Goal: Task Accomplishment & Management: Use online tool/utility

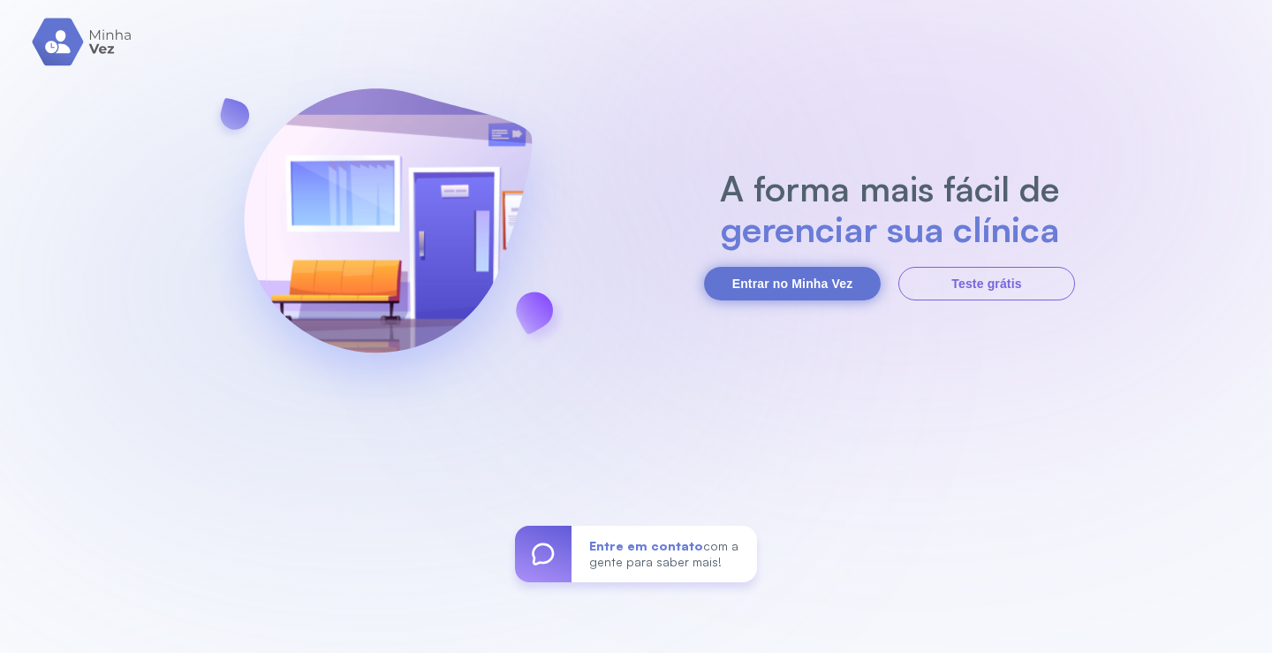
click at [806, 280] on button "Entrar no Minha Vez" at bounding box center [792, 284] width 177 height 34
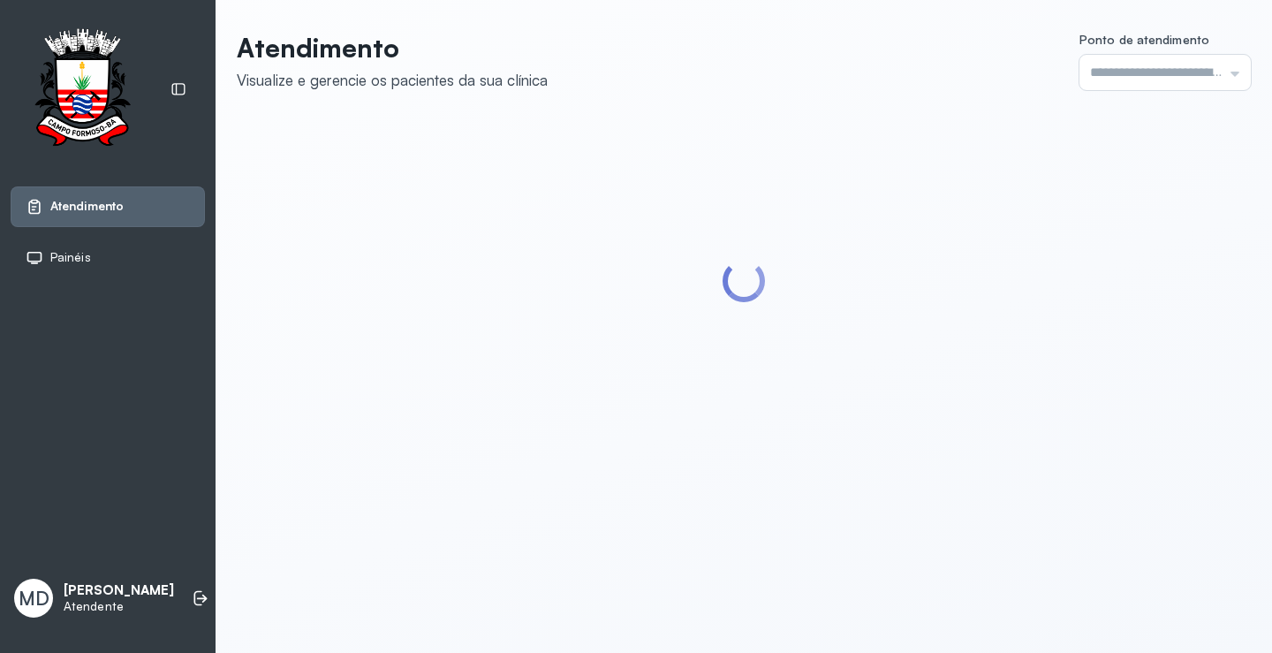
type input "*********"
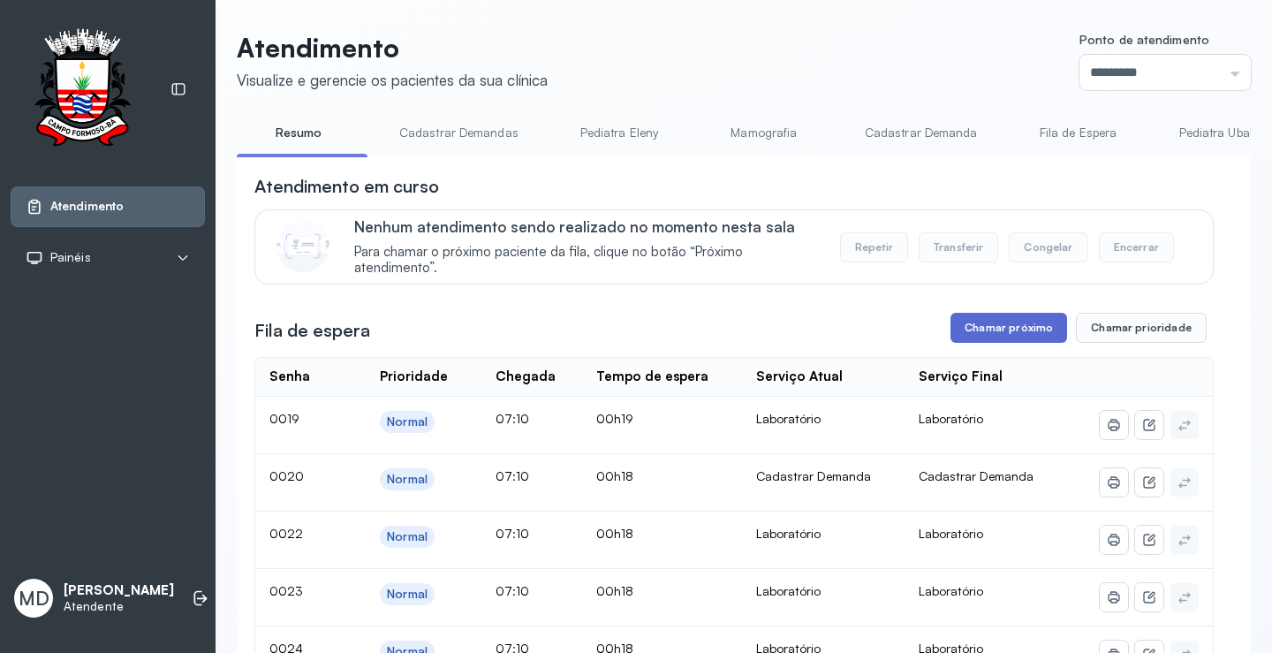
click at [1011, 329] on button "Chamar próximo" at bounding box center [1008, 328] width 117 height 30
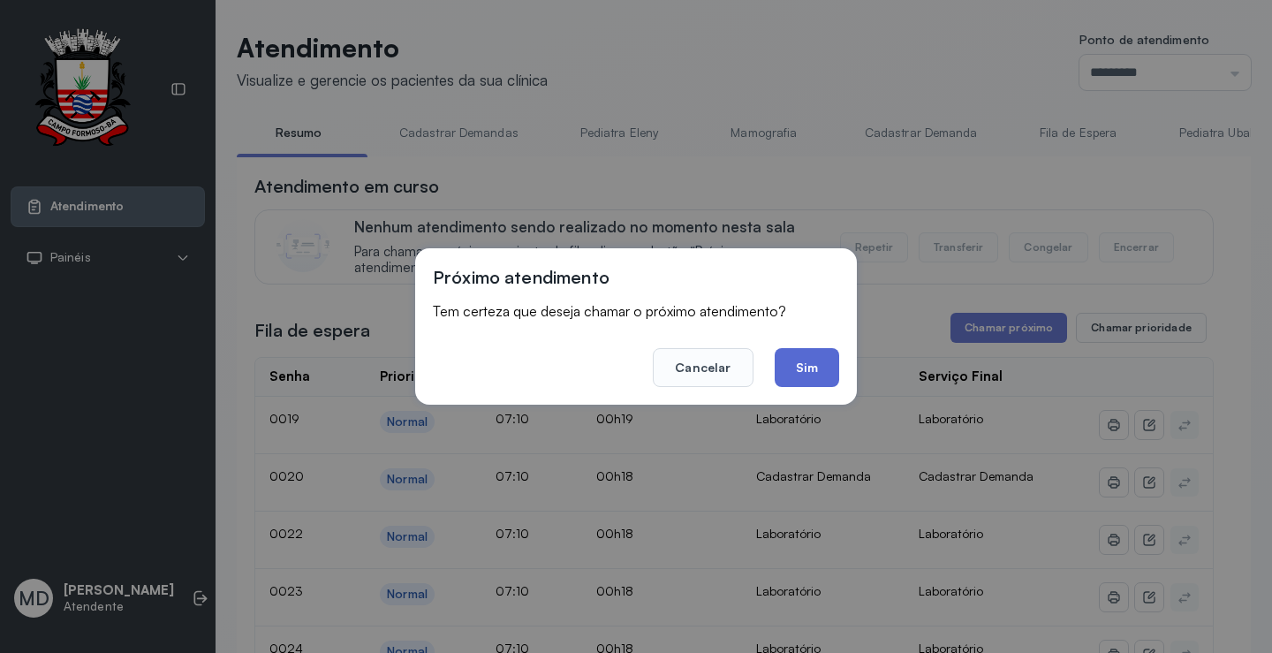
click at [805, 367] on button "Sim" at bounding box center [807, 367] width 64 height 39
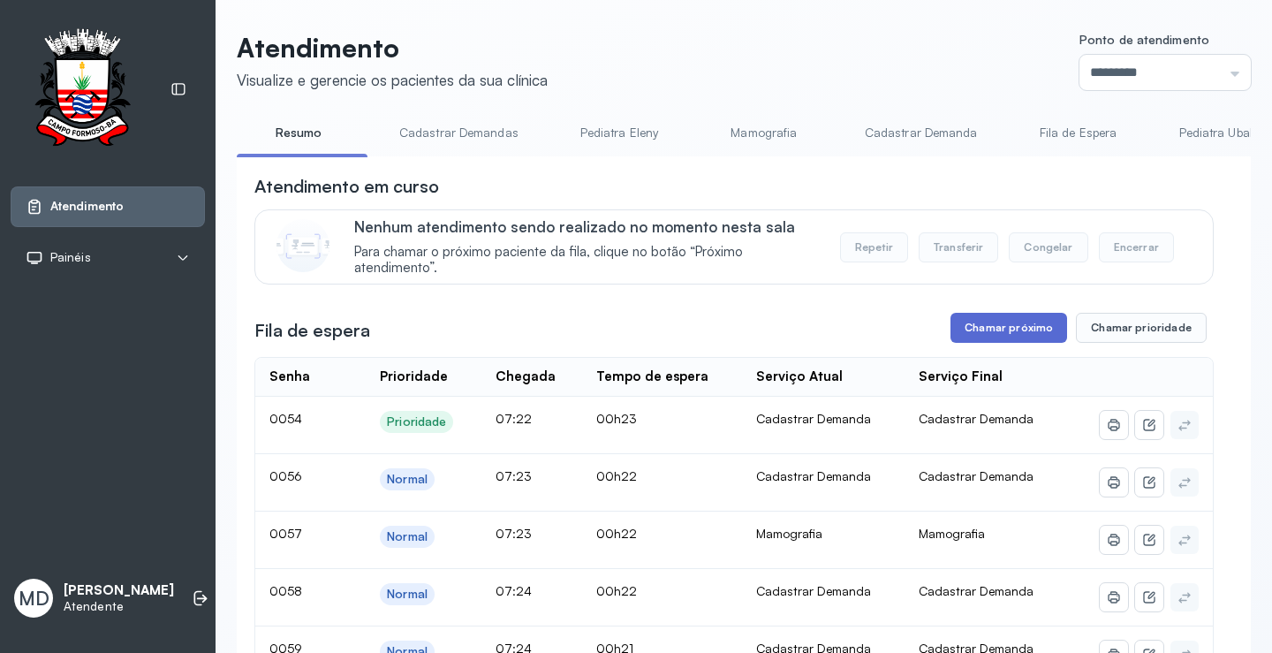
click at [1009, 337] on button "Chamar próximo" at bounding box center [1008, 328] width 117 height 30
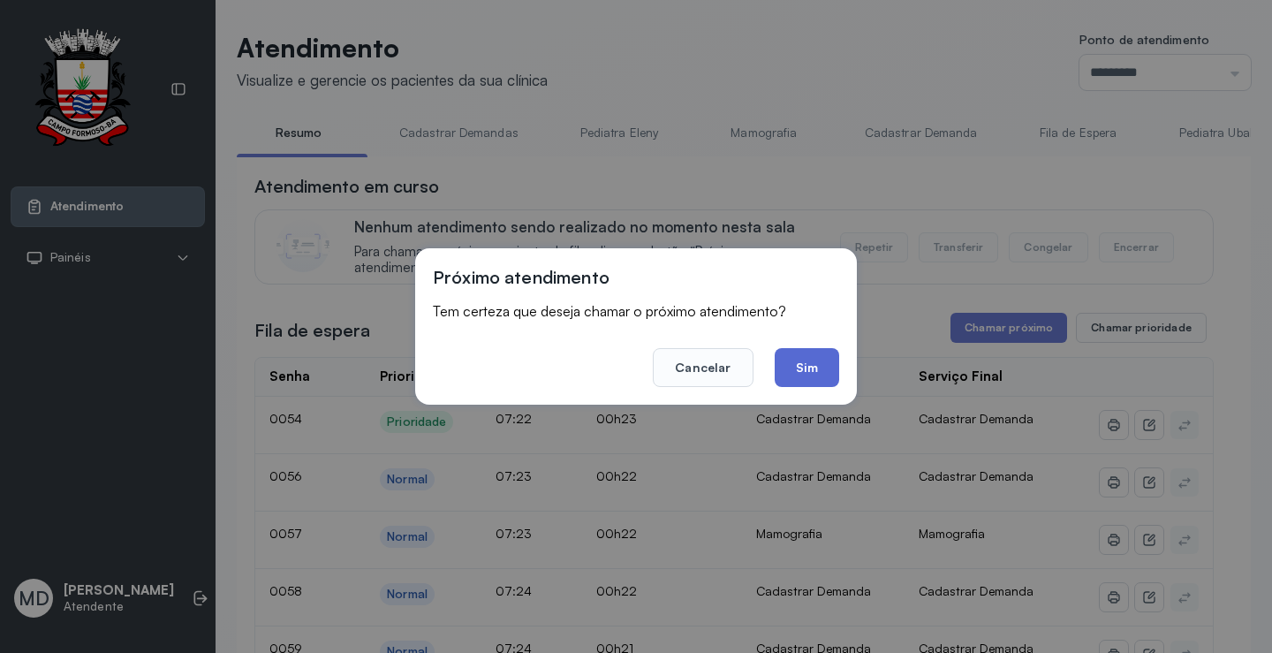
click at [816, 360] on button "Sim" at bounding box center [807, 367] width 64 height 39
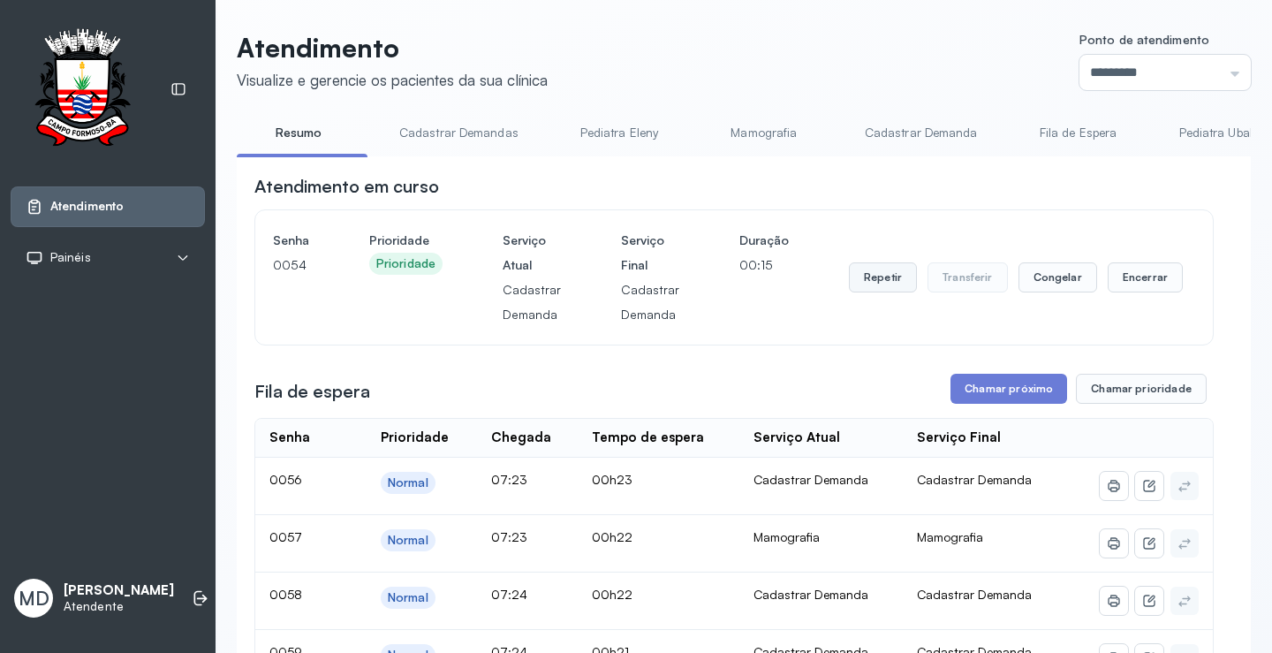
click at [872, 282] on button "Repetir" at bounding box center [883, 277] width 68 height 30
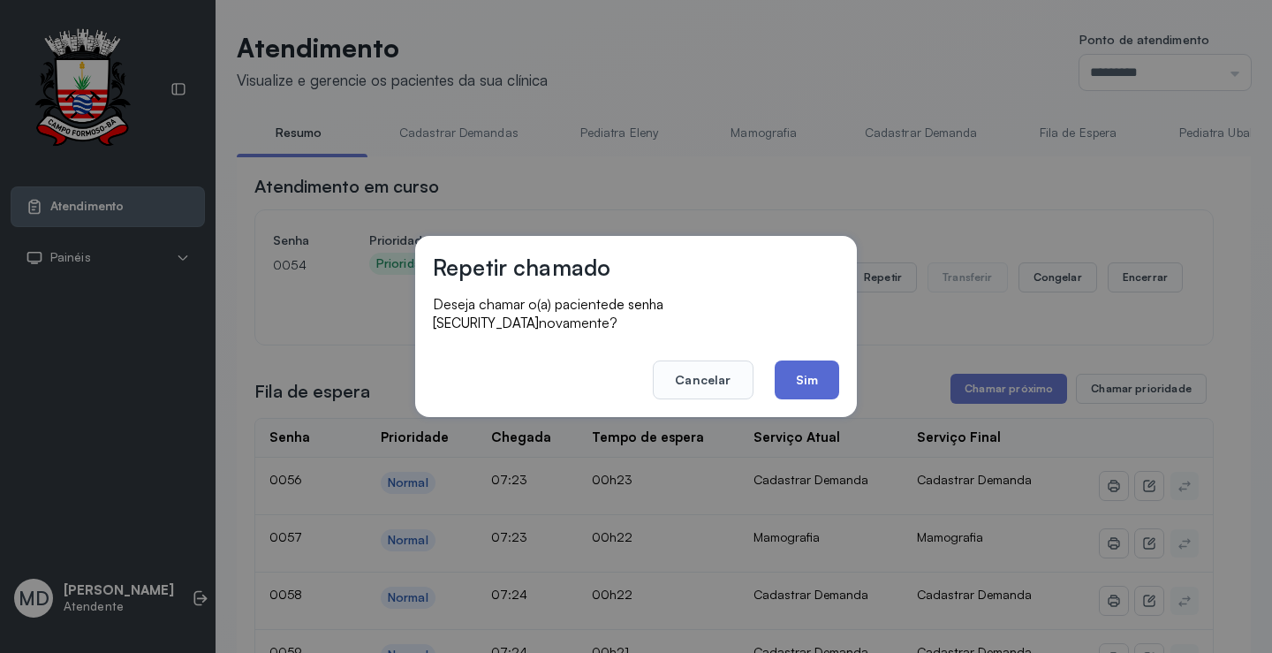
click at [799, 367] on button "Sim" at bounding box center [807, 379] width 64 height 39
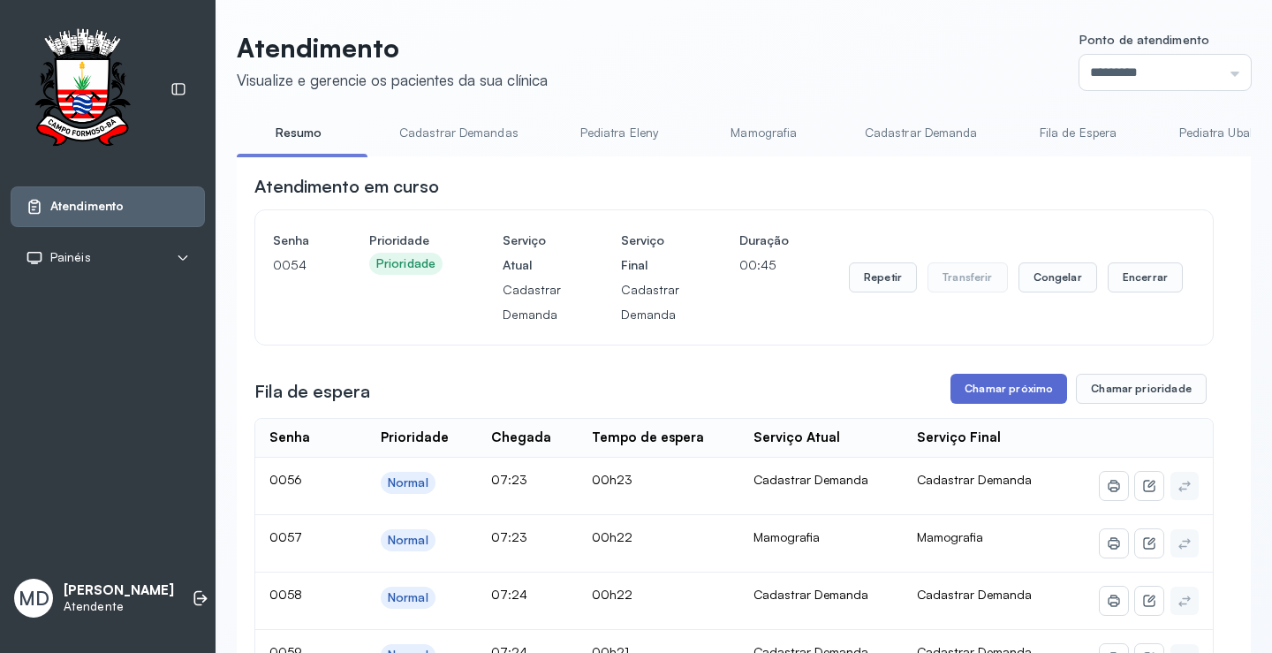
click at [993, 387] on button "Chamar próximo" at bounding box center [1008, 389] width 117 height 30
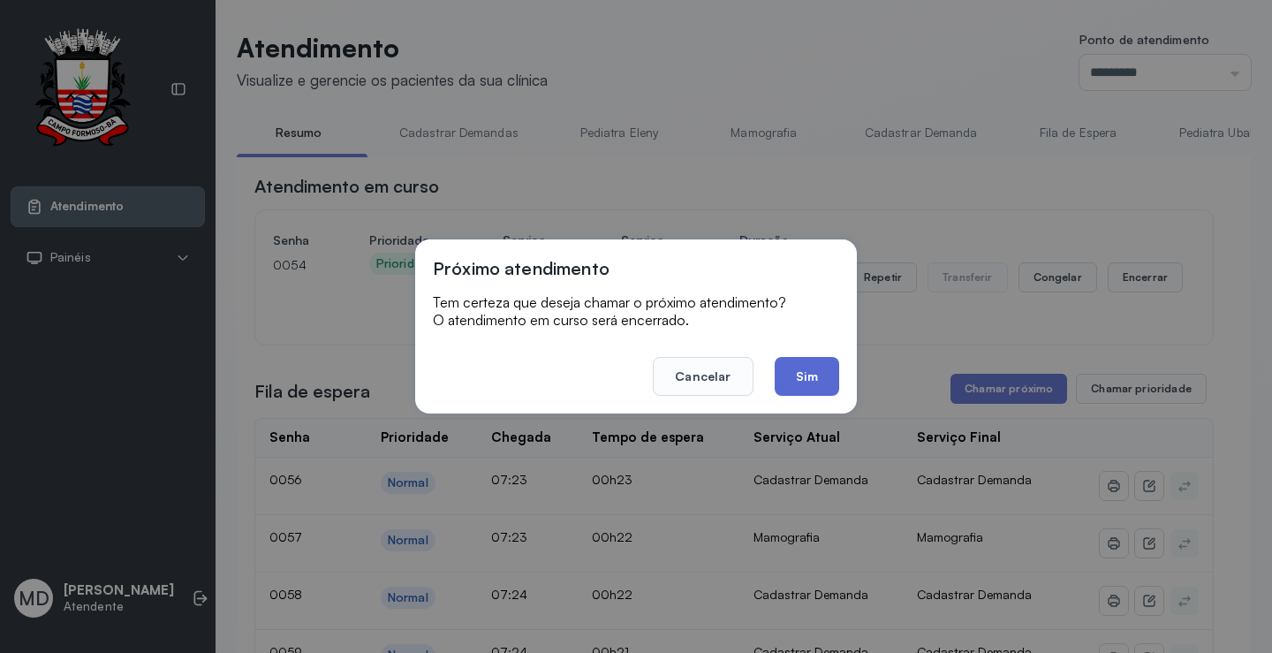
click at [810, 371] on button "Sim" at bounding box center [807, 376] width 64 height 39
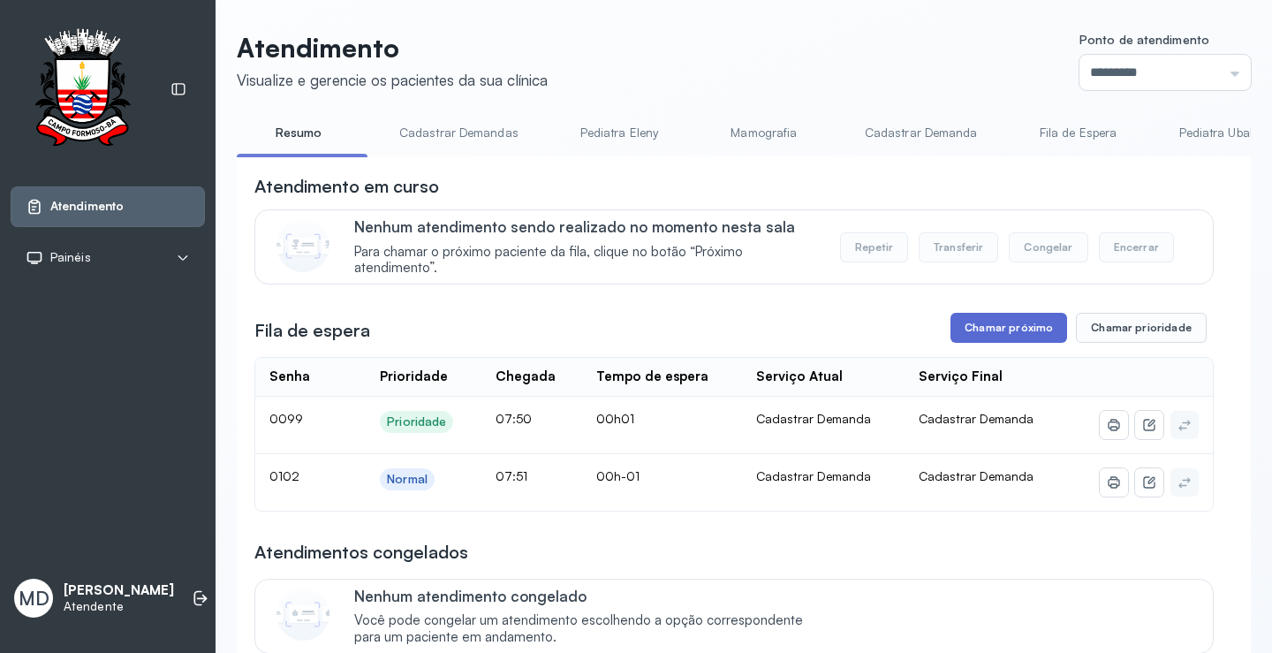
click at [1018, 337] on button "Chamar próximo" at bounding box center [1008, 328] width 117 height 30
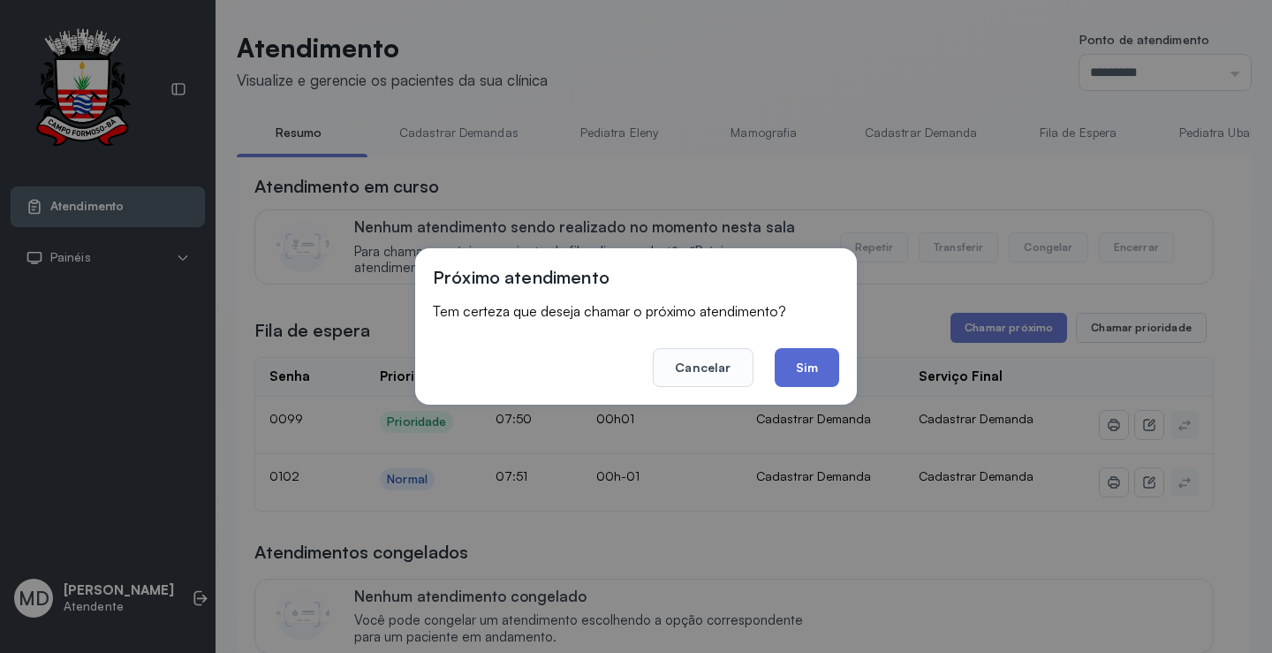
click at [791, 368] on button "Sim" at bounding box center [807, 367] width 64 height 39
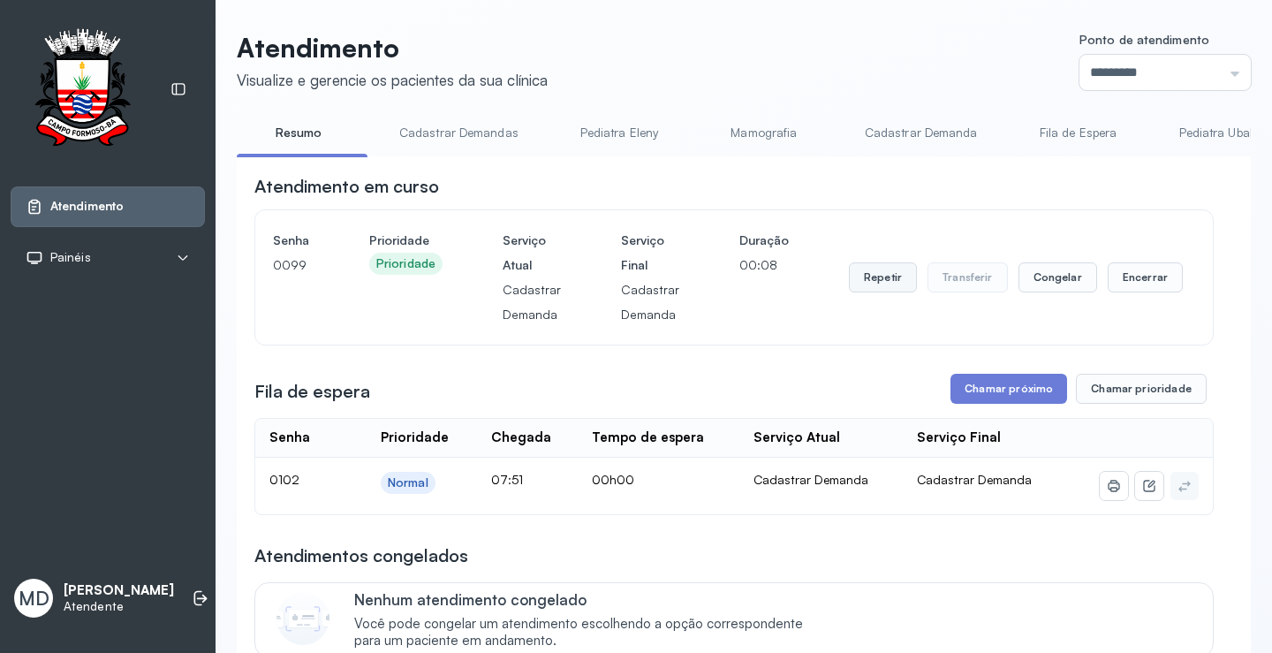
click at [867, 284] on button "Repetir" at bounding box center [883, 277] width 68 height 30
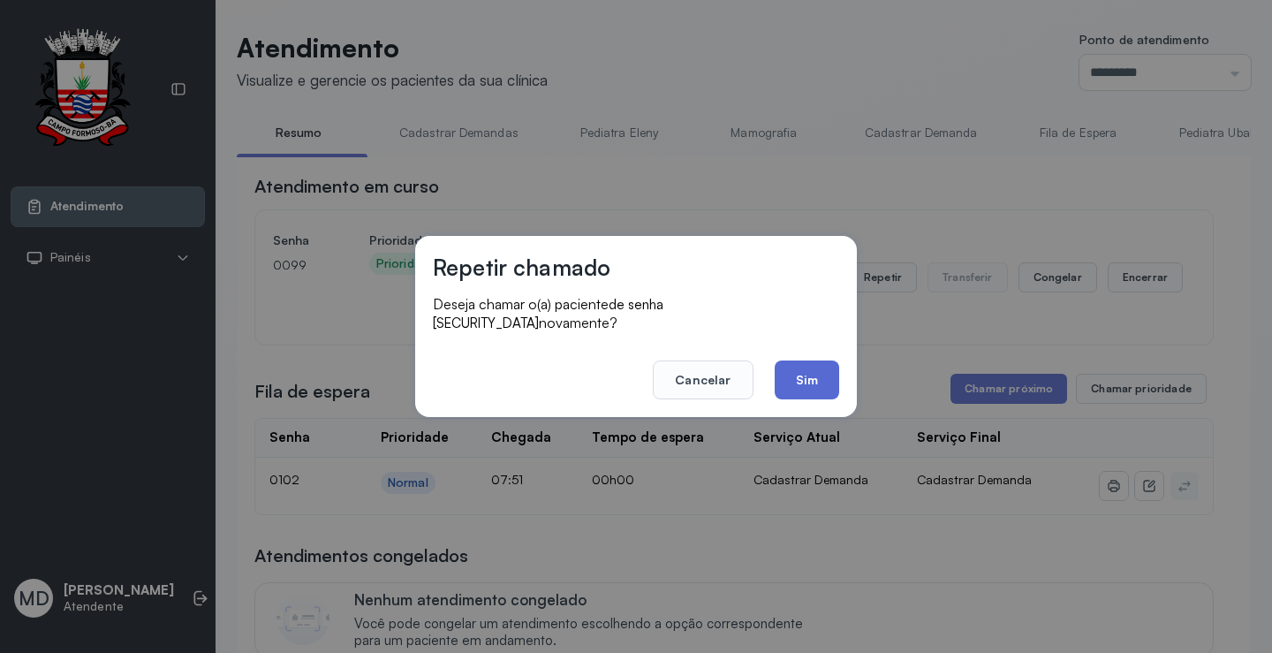
click at [792, 366] on button "Sim" at bounding box center [807, 379] width 64 height 39
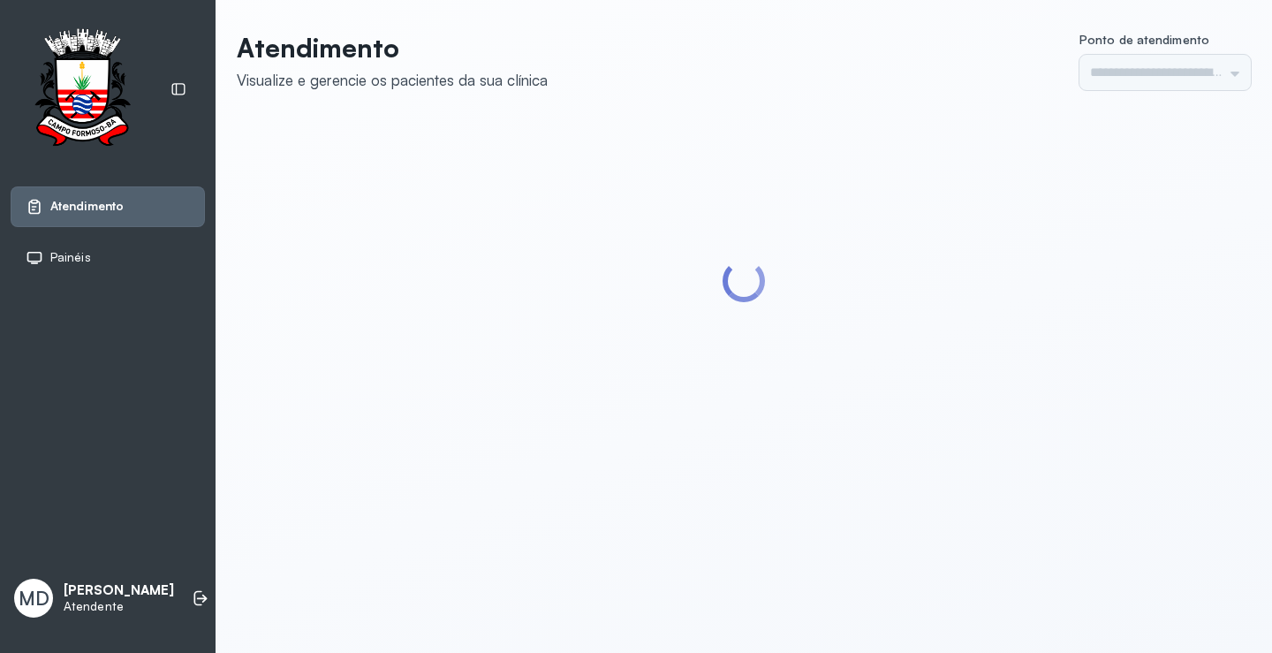
type input "*********"
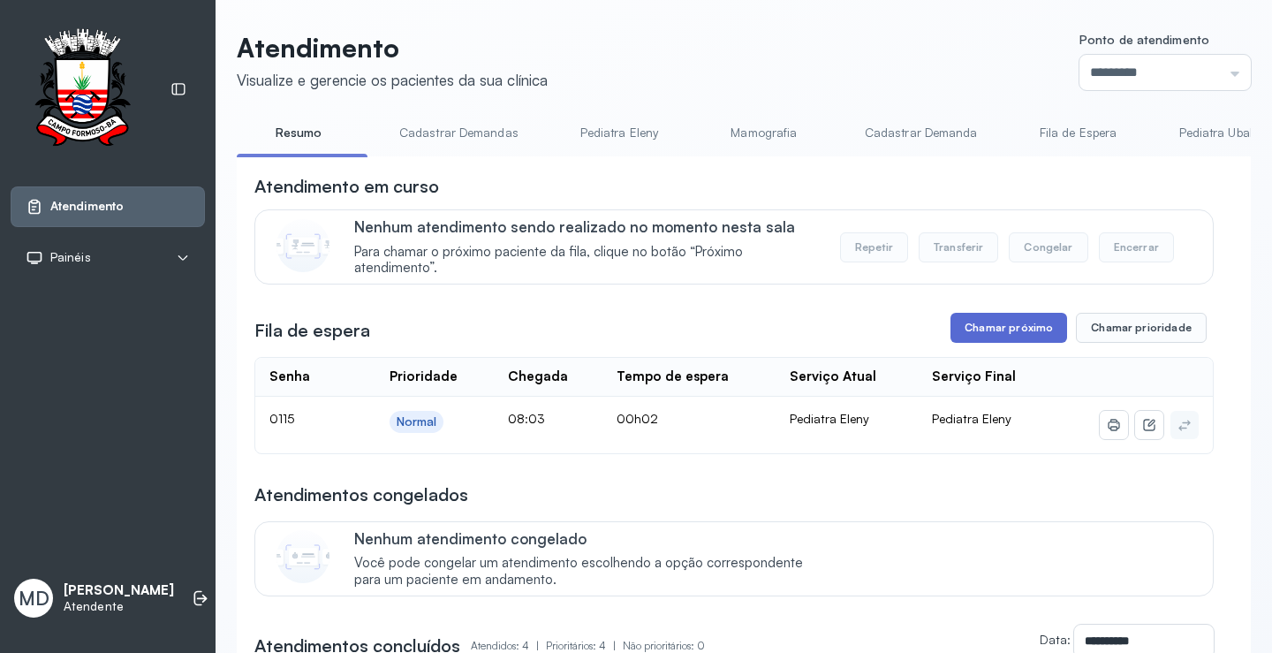
click at [995, 335] on button "Chamar próximo" at bounding box center [1008, 328] width 117 height 30
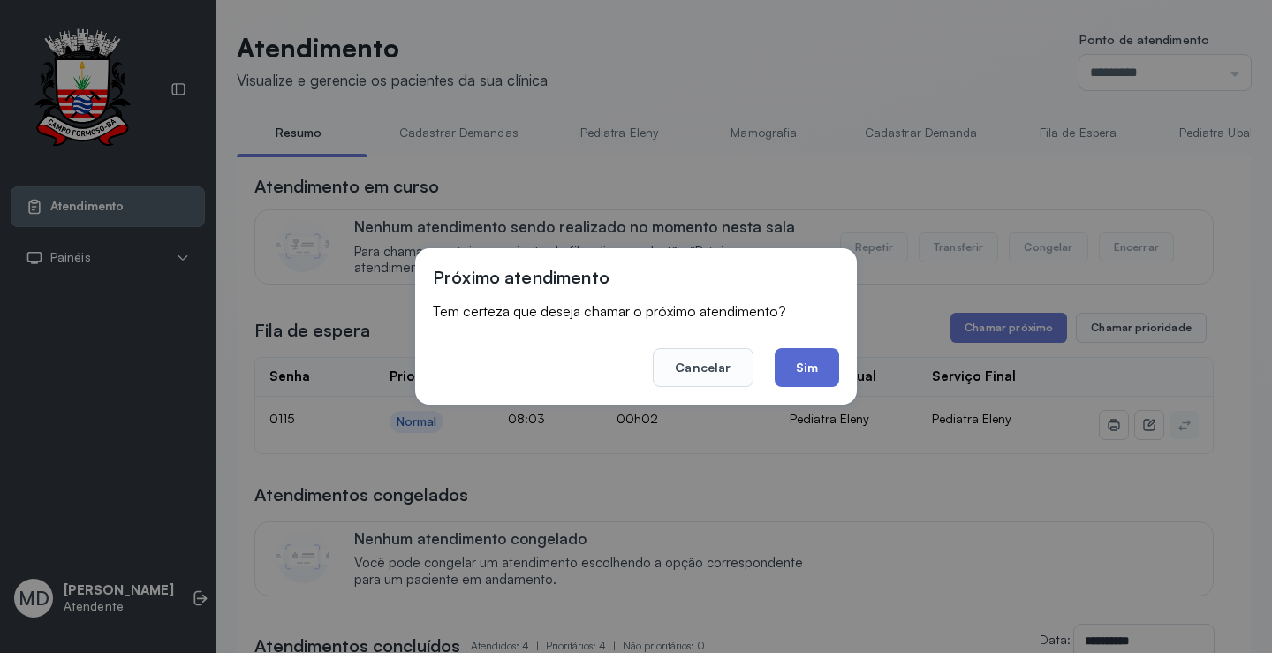
click at [811, 359] on button "Sim" at bounding box center [807, 367] width 64 height 39
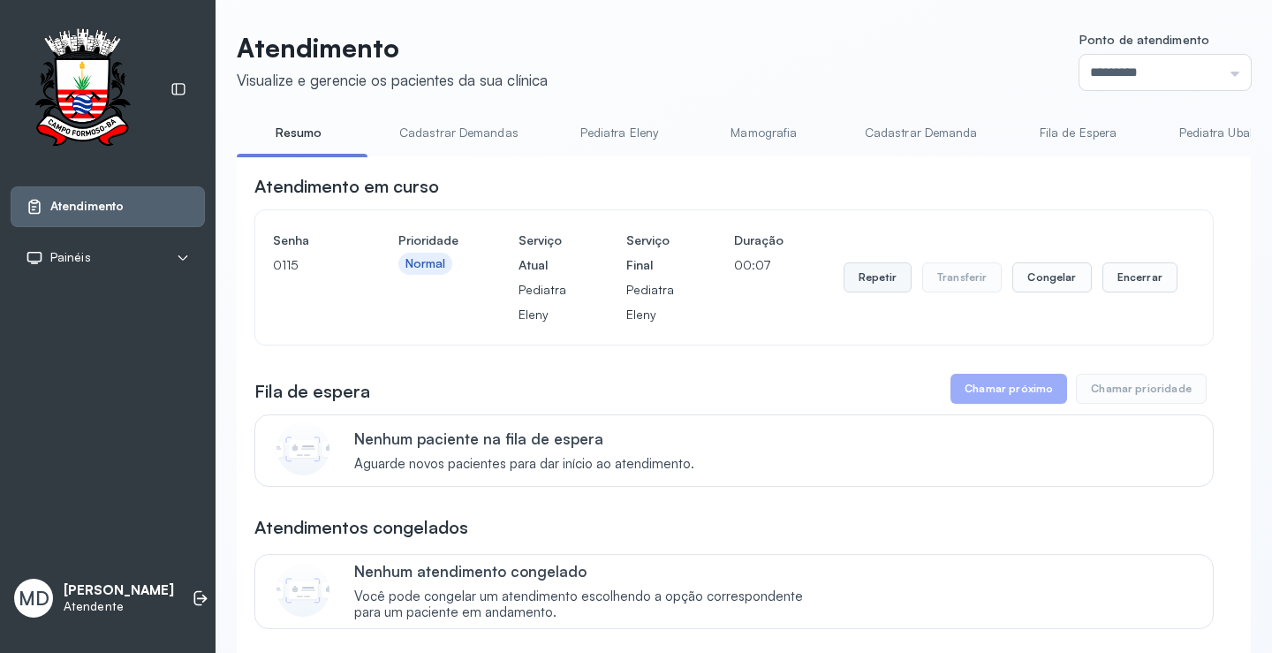
click at [874, 279] on button "Repetir" at bounding box center [878, 277] width 68 height 30
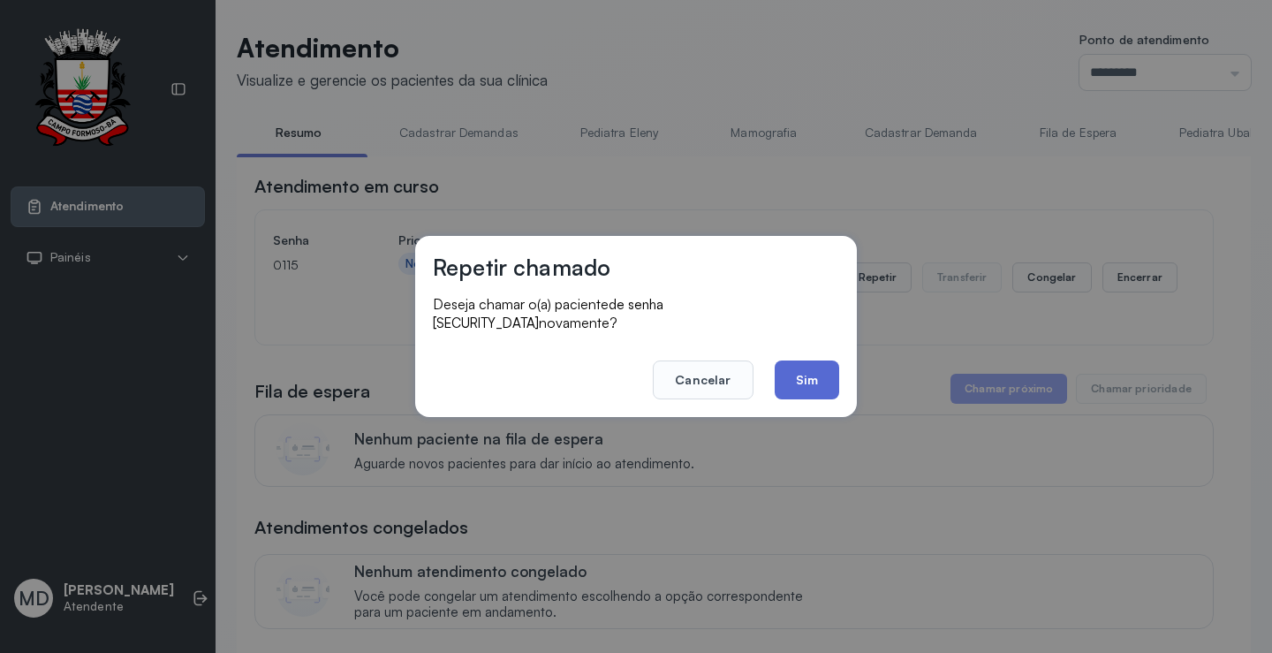
click at [805, 375] on button "Sim" at bounding box center [807, 379] width 64 height 39
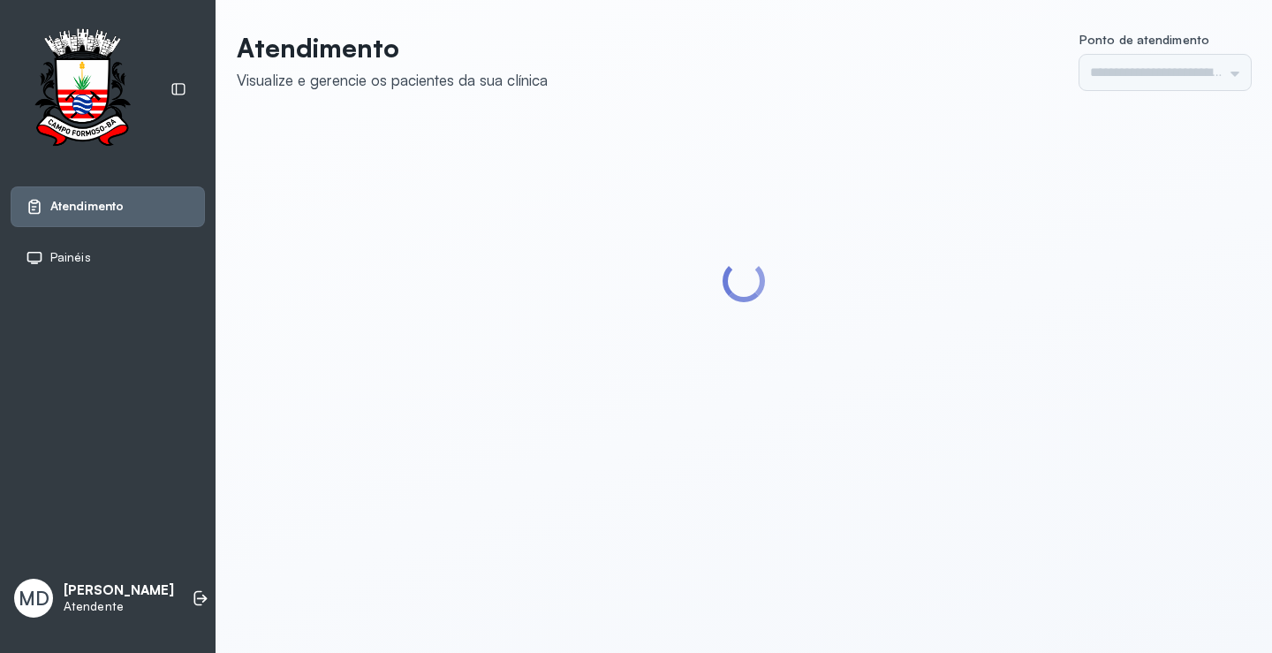
type input "*********"
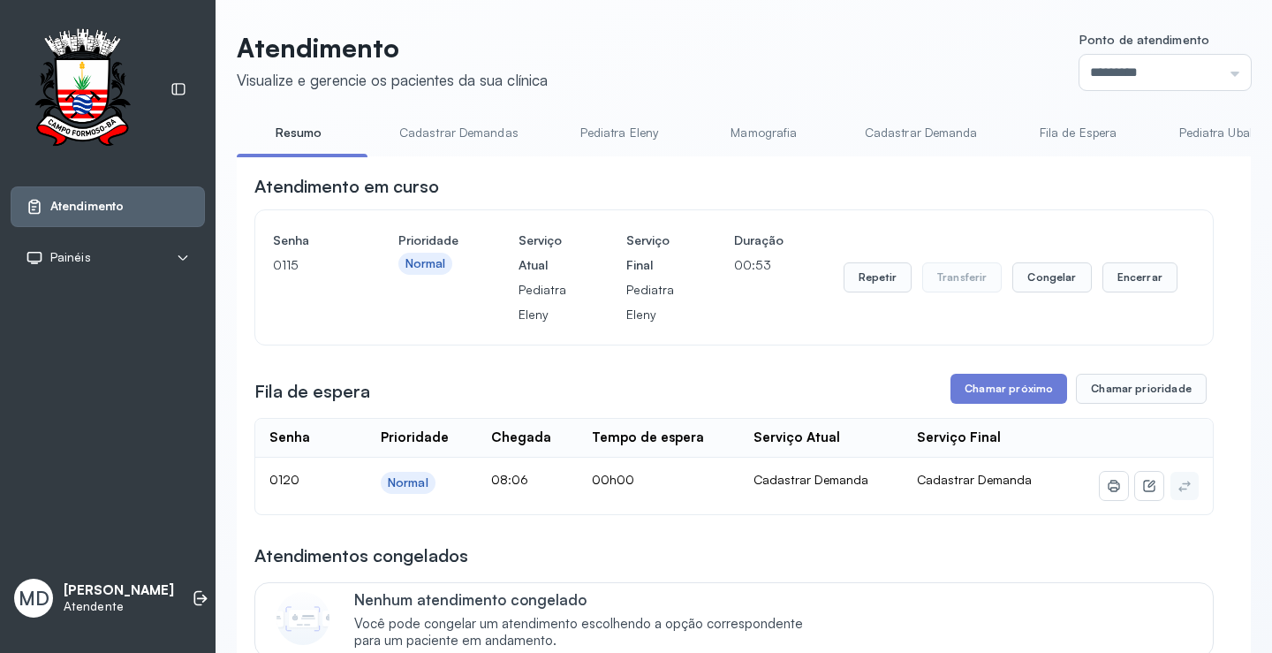
click at [1026, 376] on div "**********" at bounding box center [733, 575] width 959 height 803
click at [967, 390] on button "Chamar próximo" at bounding box center [1008, 389] width 117 height 30
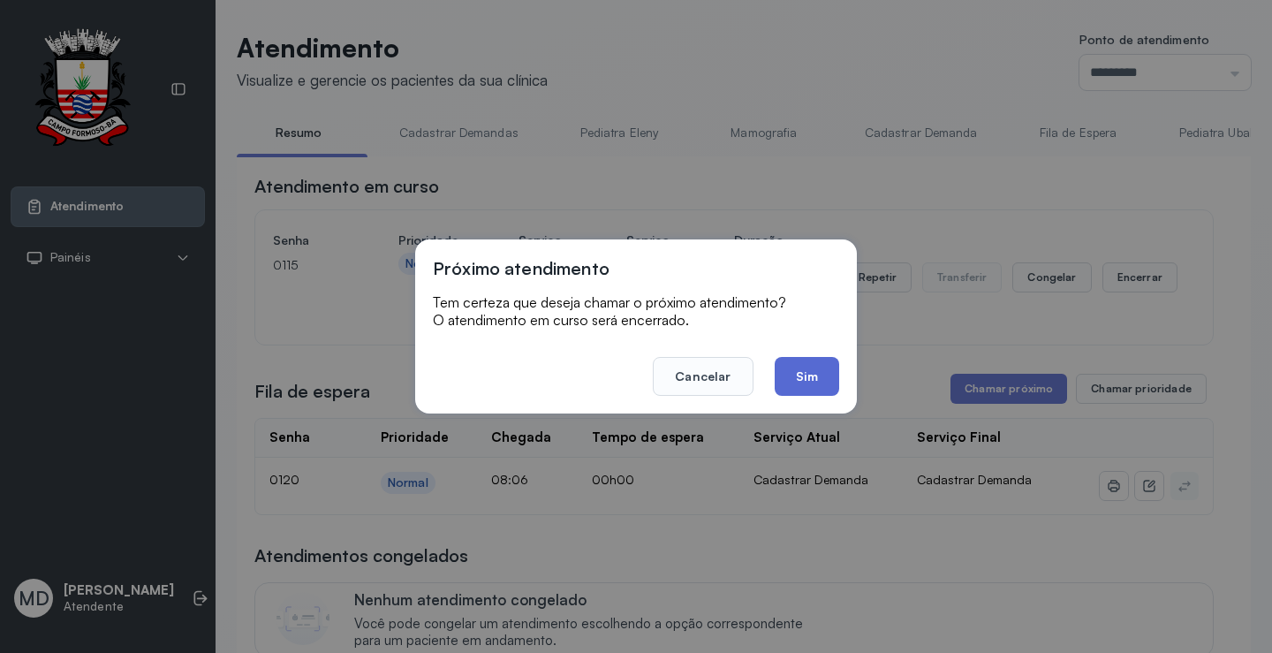
click at [810, 371] on button "Sim" at bounding box center [807, 376] width 64 height 39
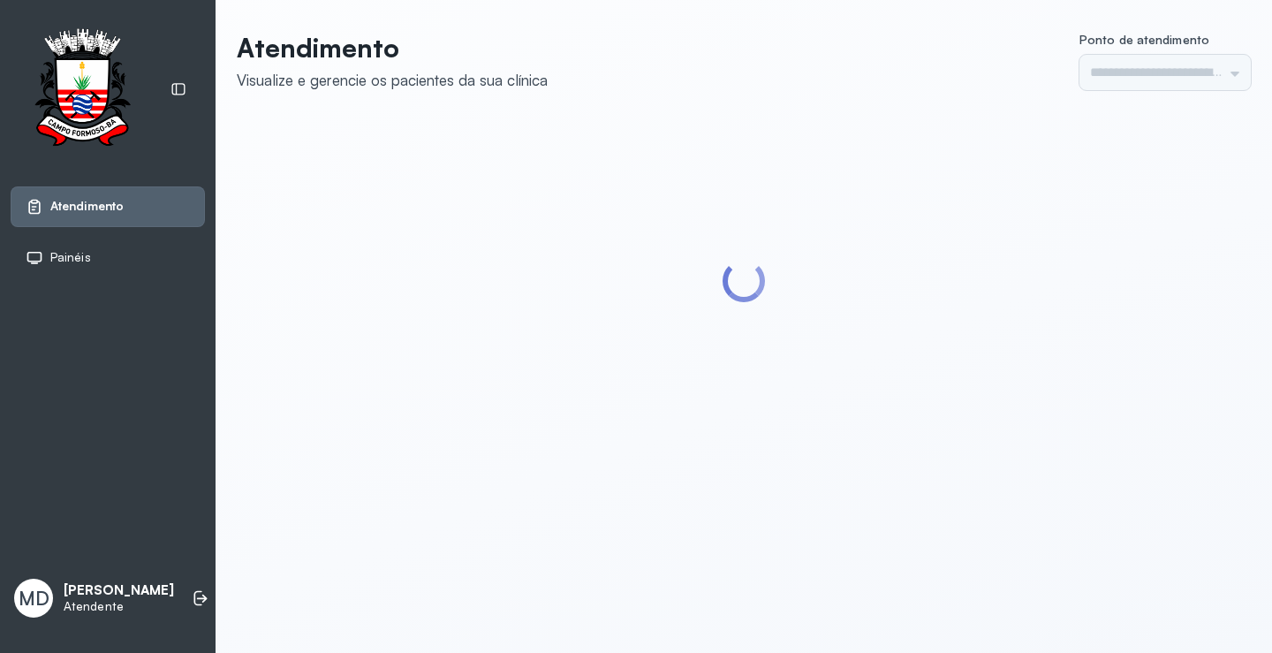
type input "*********"
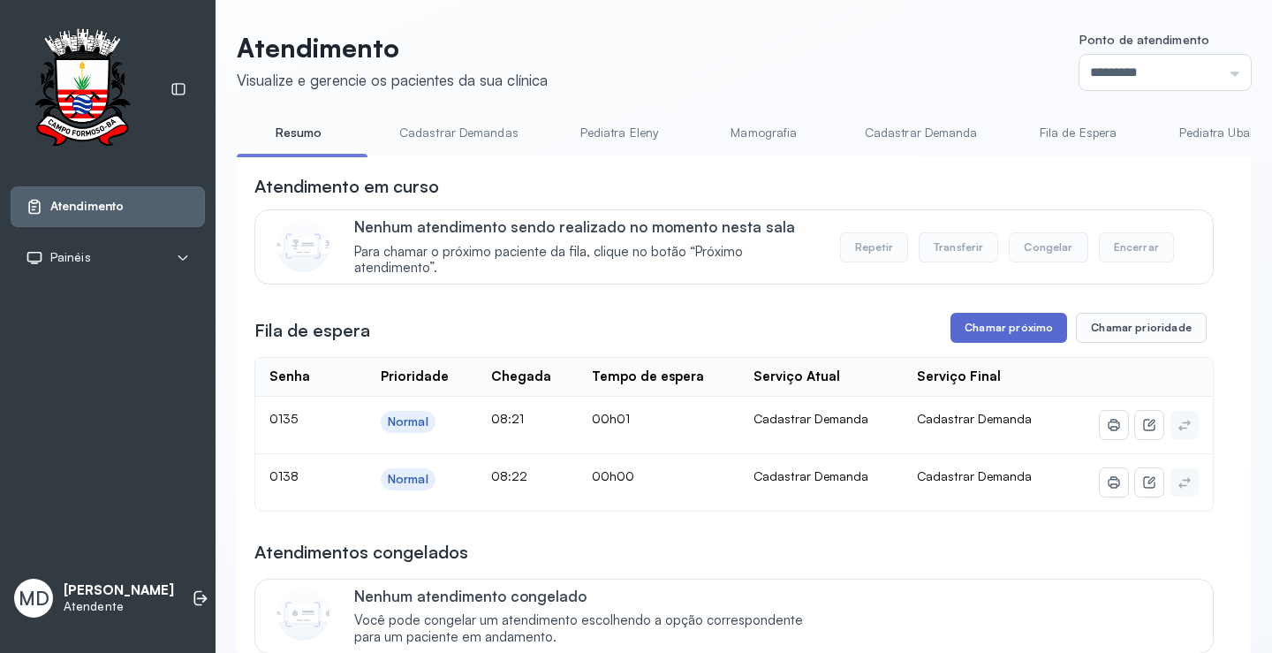
click at [1007, 325] on button "Chamar próximo" at bounding box center [1008, 328] width 117 height 30
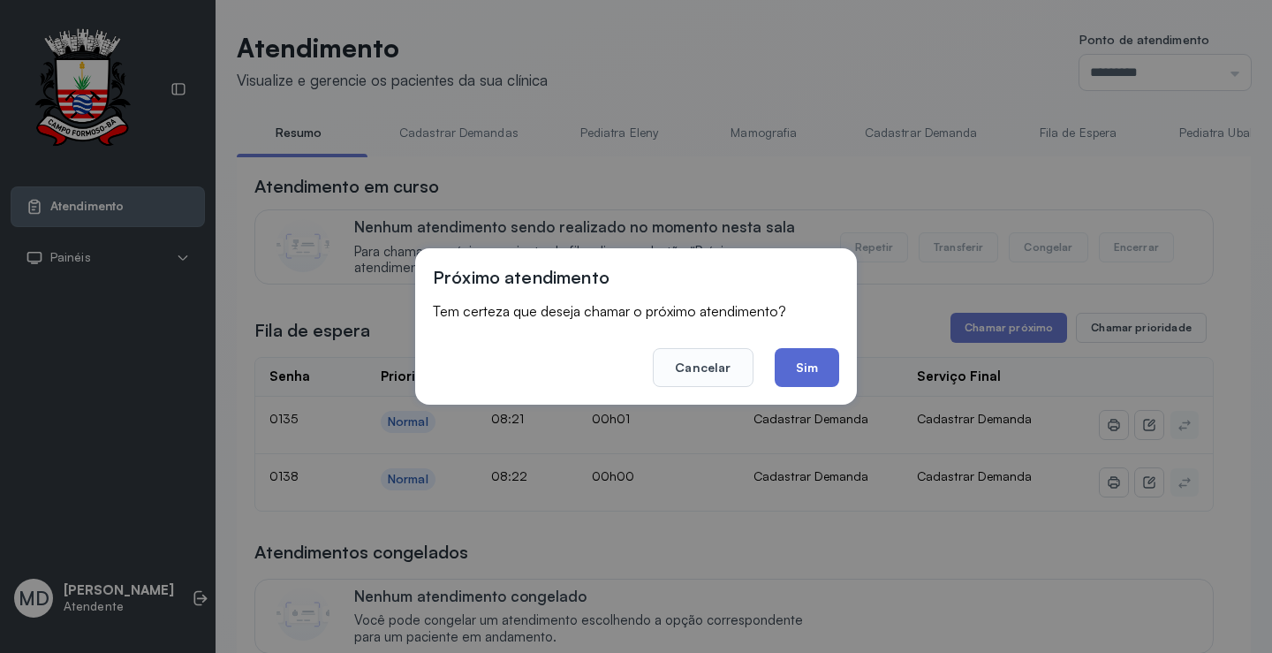
click at [798, 365] on button "Sim" at bounding box center [807, 367] width 64 height 39
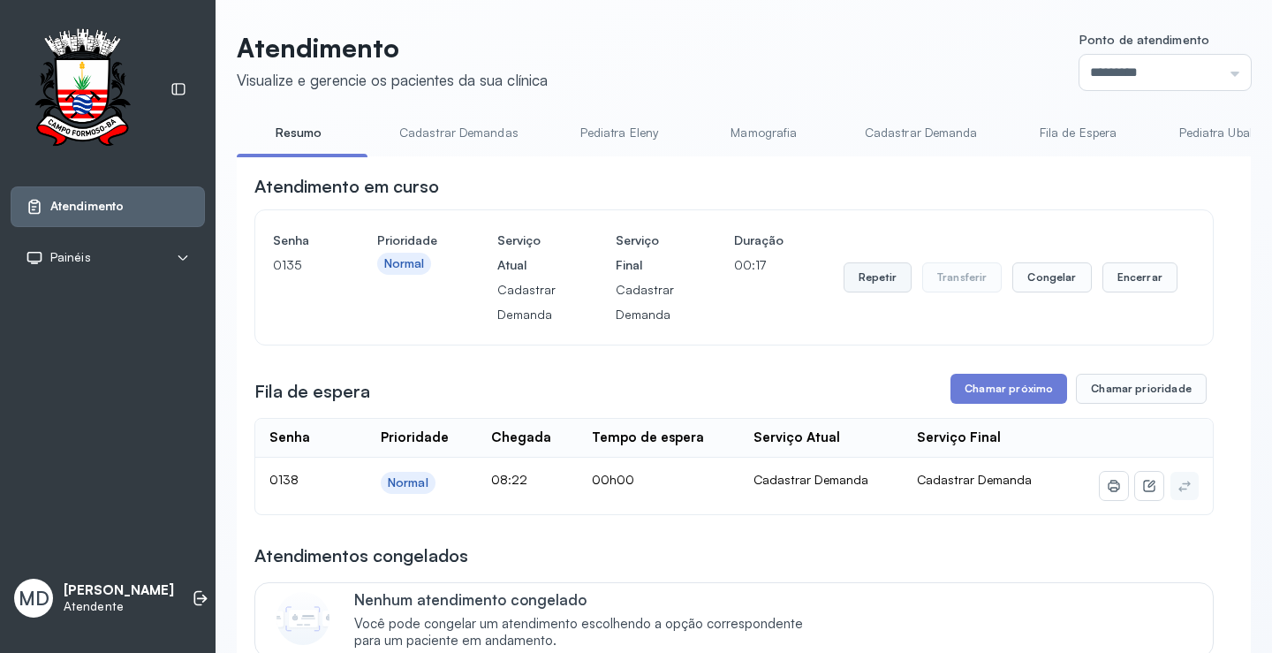
click at [869, 272] on button "Repetir" at bounding box center [878, 277] width 68 height 30
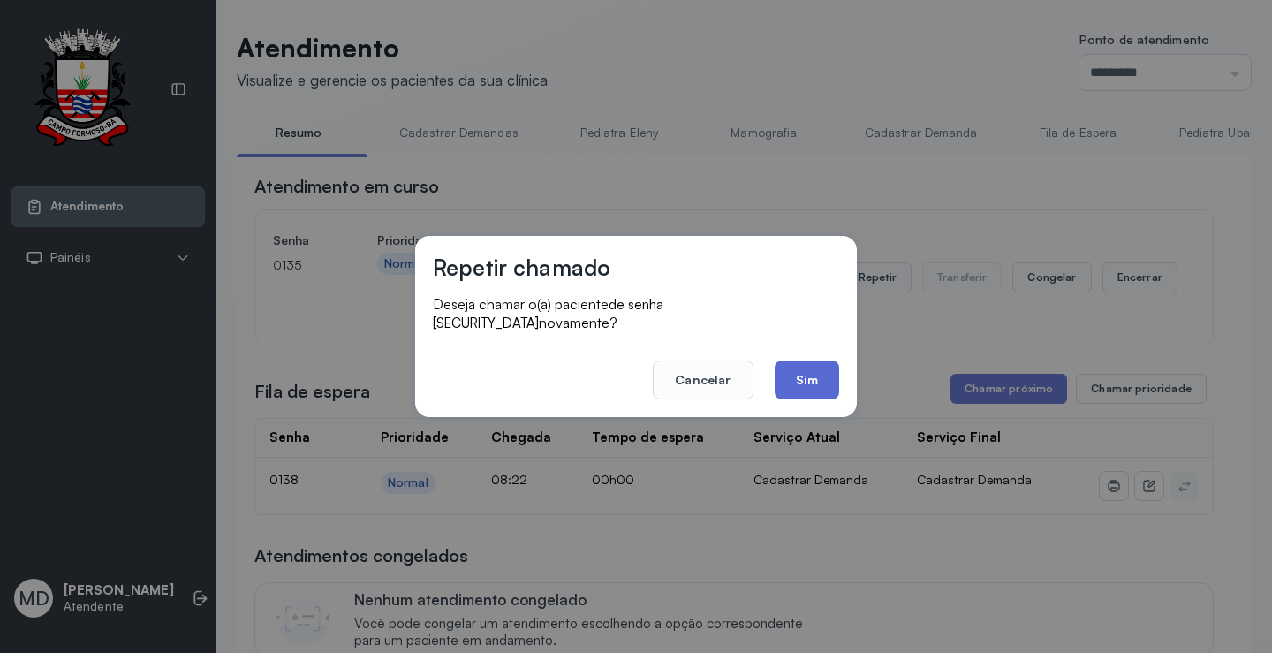
click at [791, 368] on button "Sim" at bounding box center [807, 379] width 64 height 39
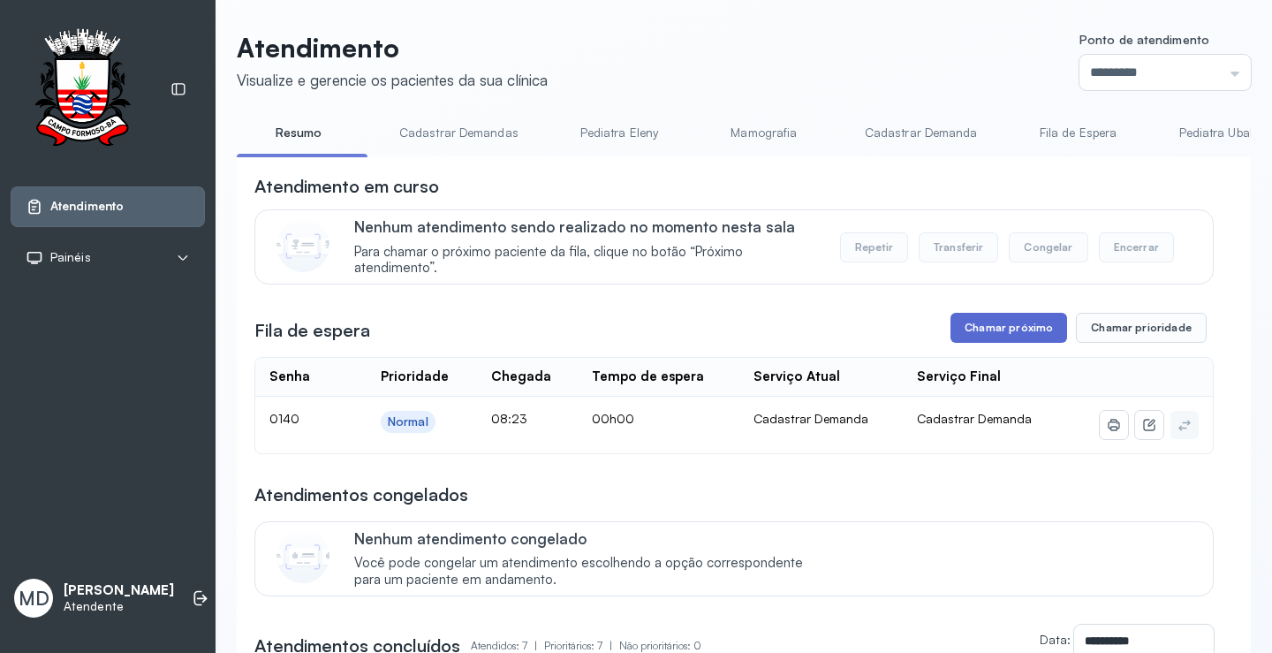
click at [1012, 334] on button "Chamar próximo" at bounding box center [1008, 328] width 117 height 30
click at [977, 333] on button "Chamar próximo" at bounding box center [1008, 328] width 117 height 30
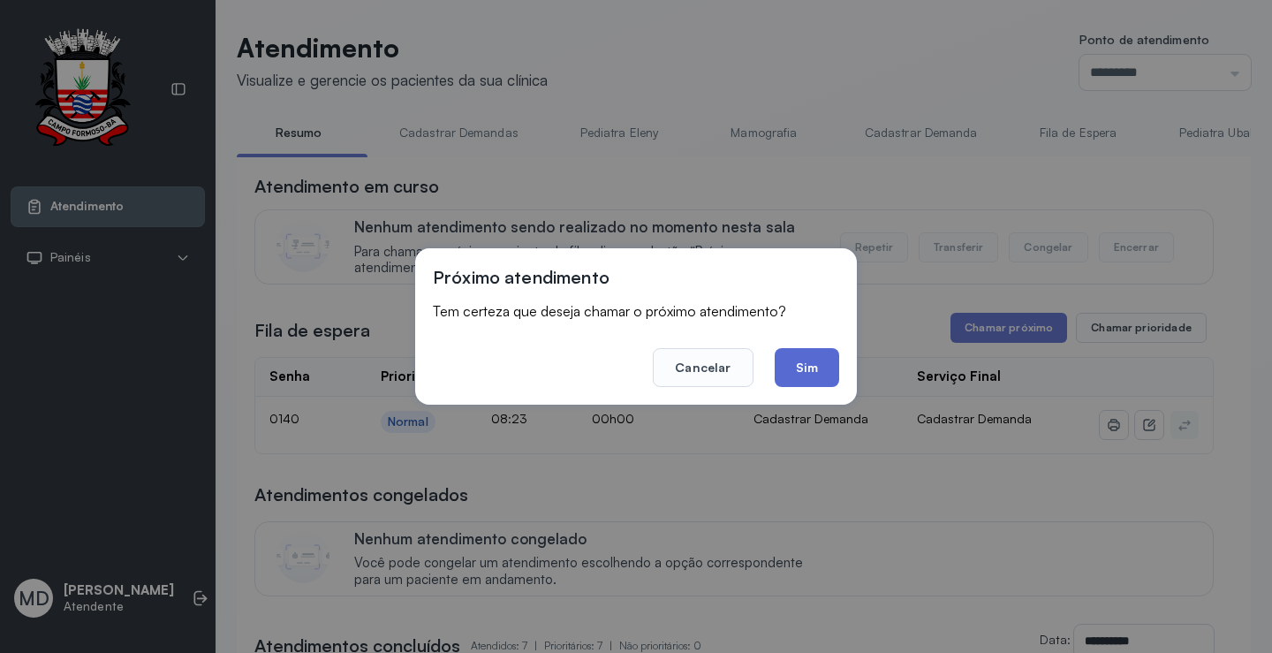
click at [815, 364] on button "Sim" at bounding box center [807, 367] width 64 height 39
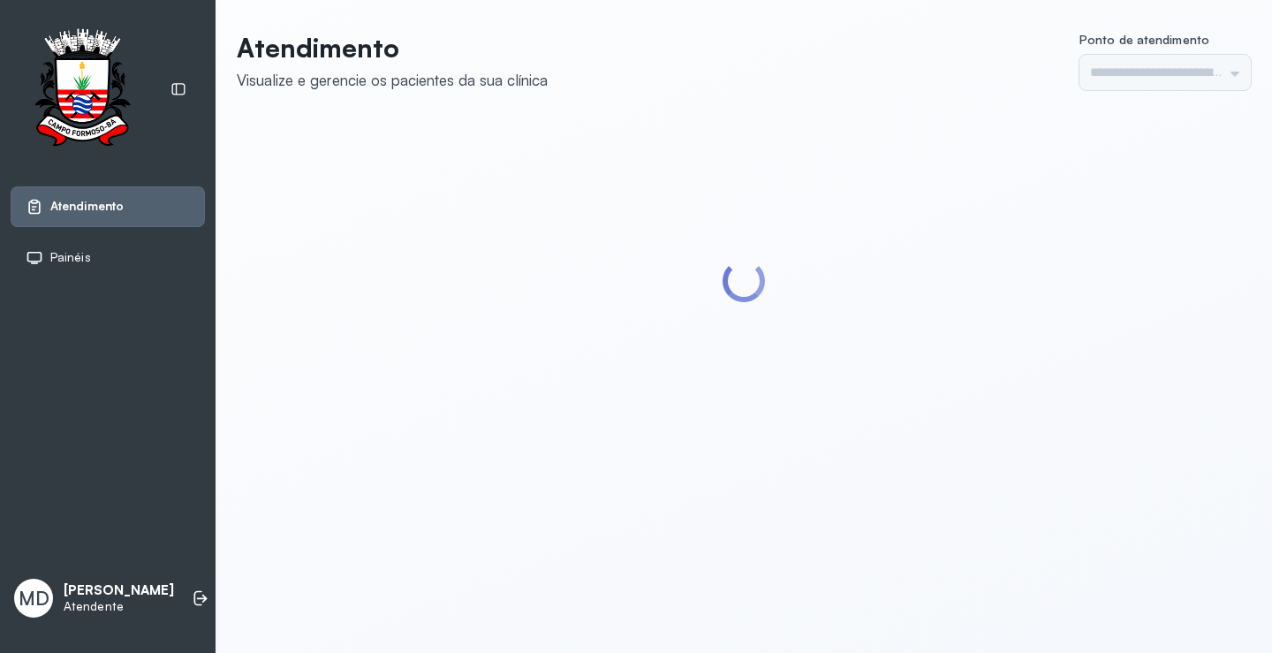
type input "*********"
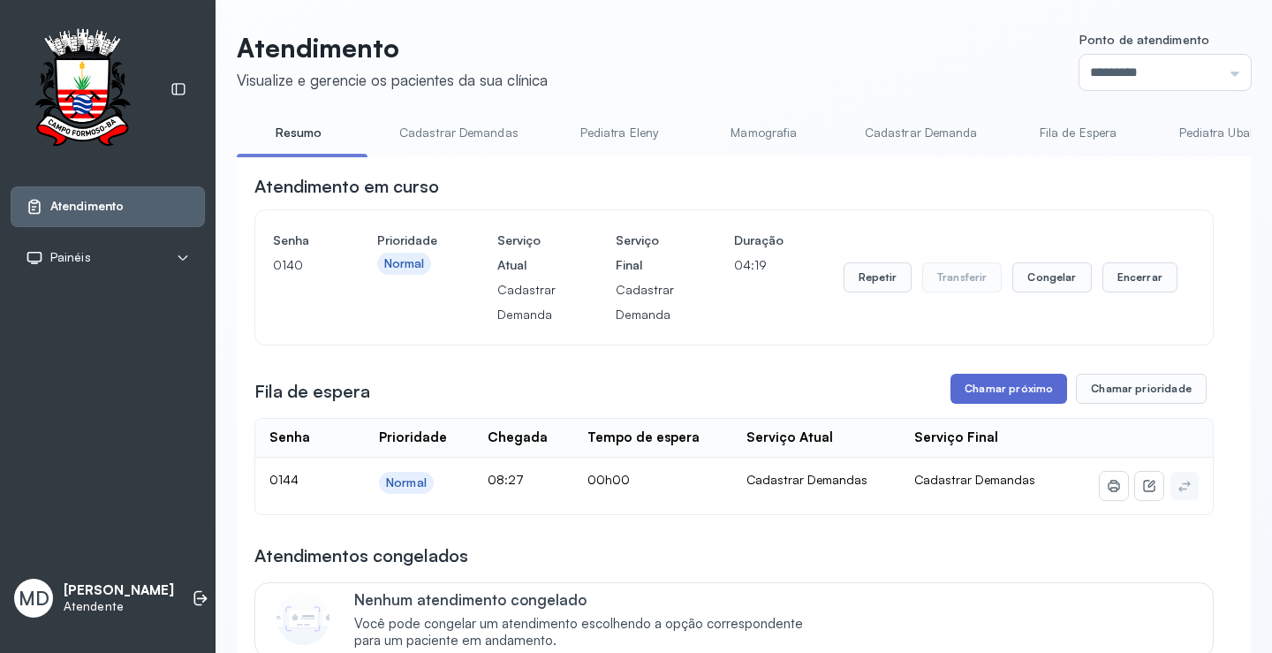
click at [1011, 394] on button "Chamar próximo" at bounding box center [1008, 389] width 117 height 30
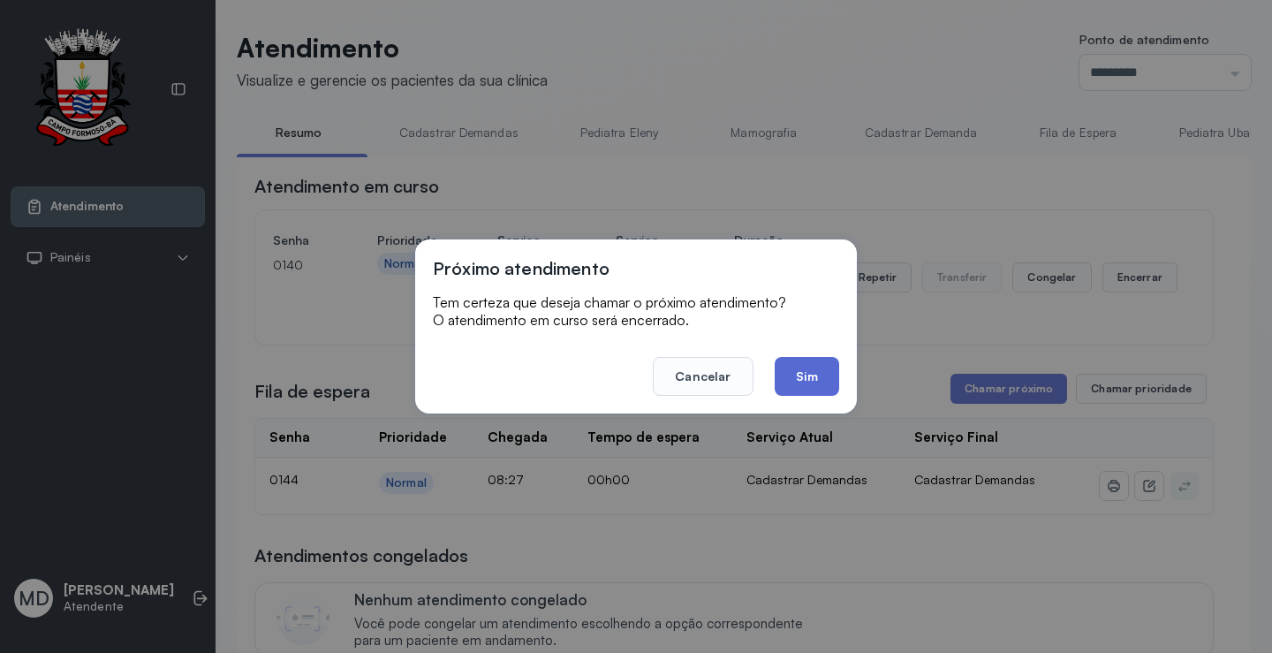
click at [799, 367] on button "Sim" at bounding box center [807, 376] width 64 height 39
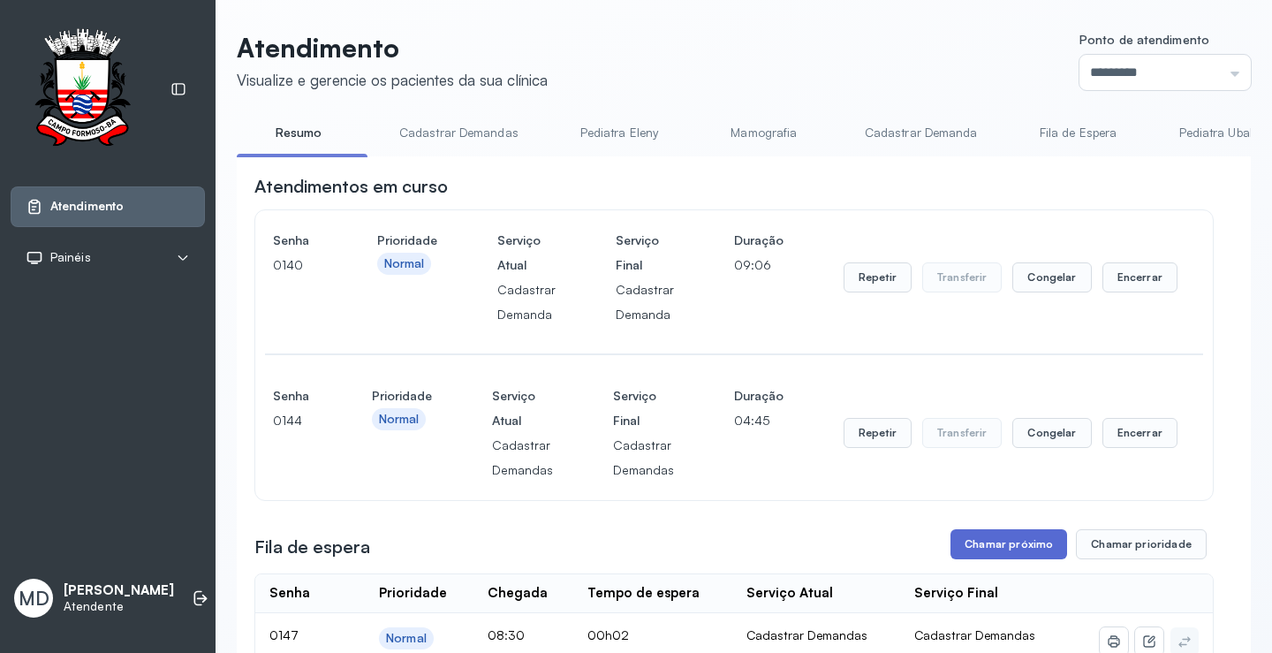
click at [997, 546] on button "Chamar próximo" at bounding box center [1008, 544] width 117 height 30
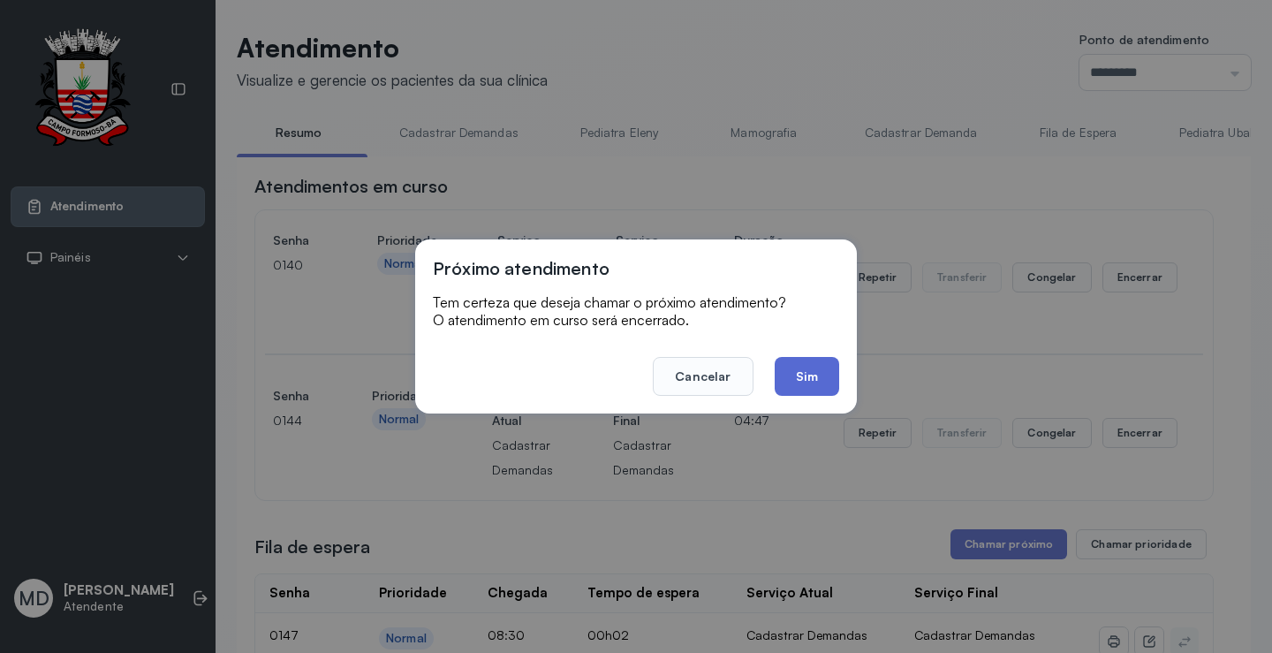
click at [795, 370] on button "Sim" at bounding box center [807, 376] width 64 height 39
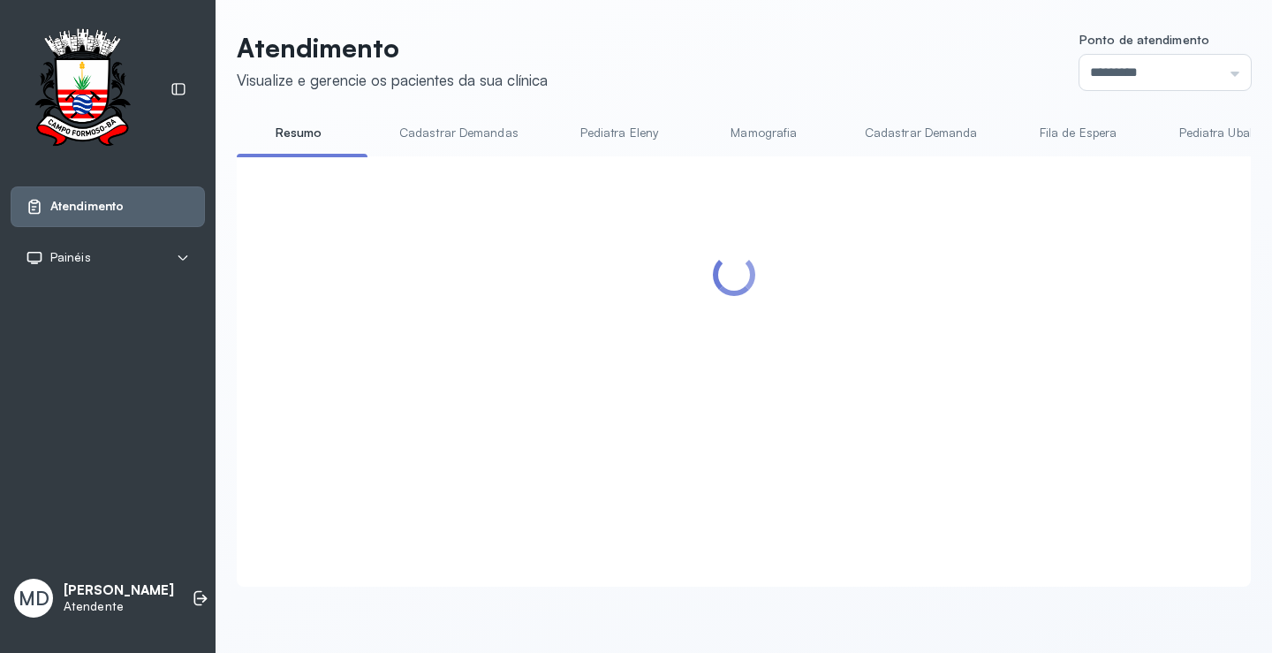
scroll to position [1, 0]
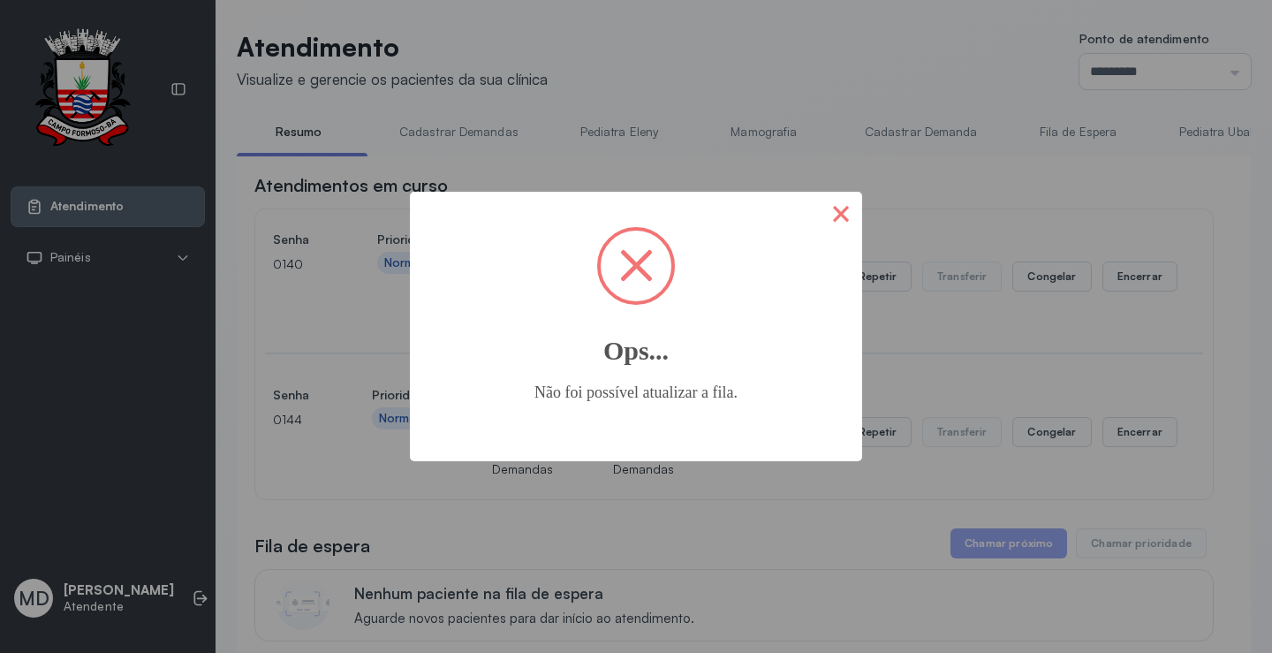
click at [840, 215] on button "×" at bounding box center [841, 213] width 42 height 42
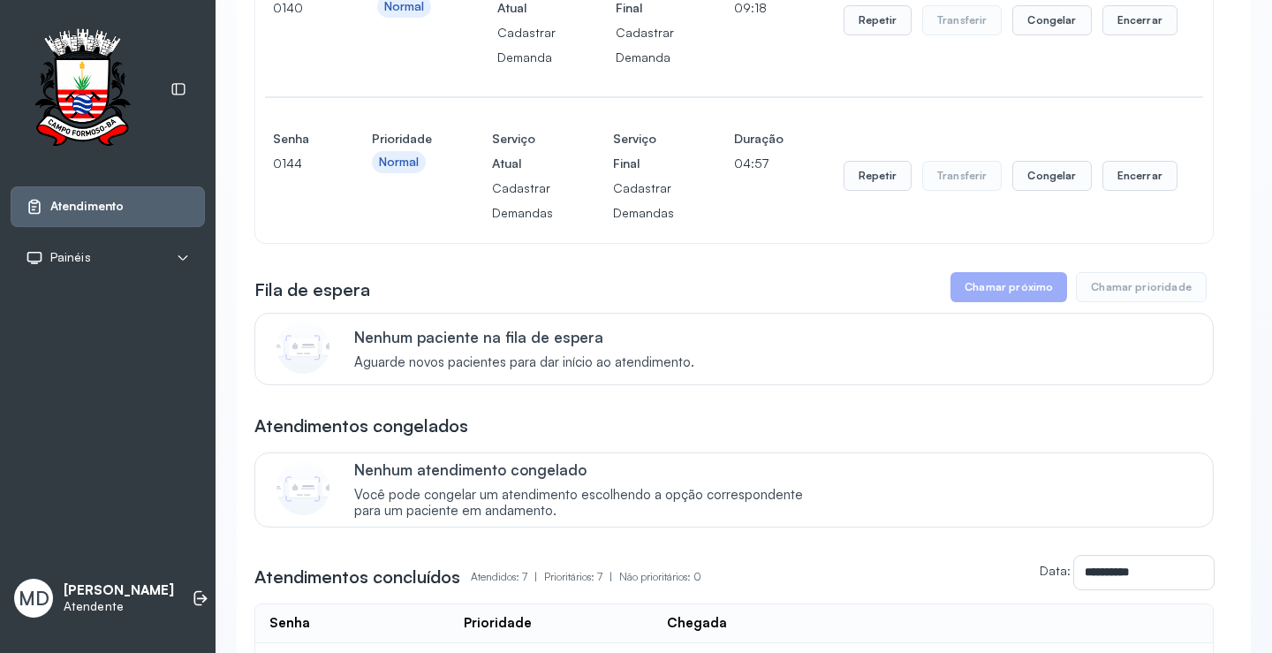
scroll to position [354, 0]
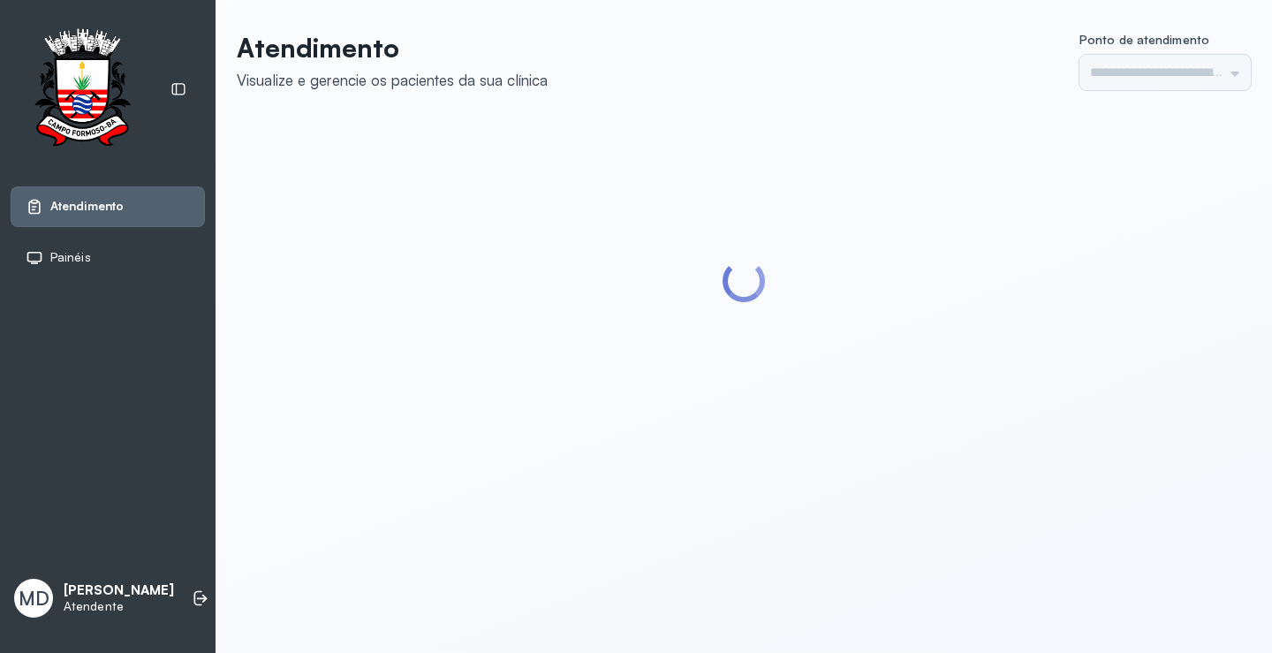
type input "*********"
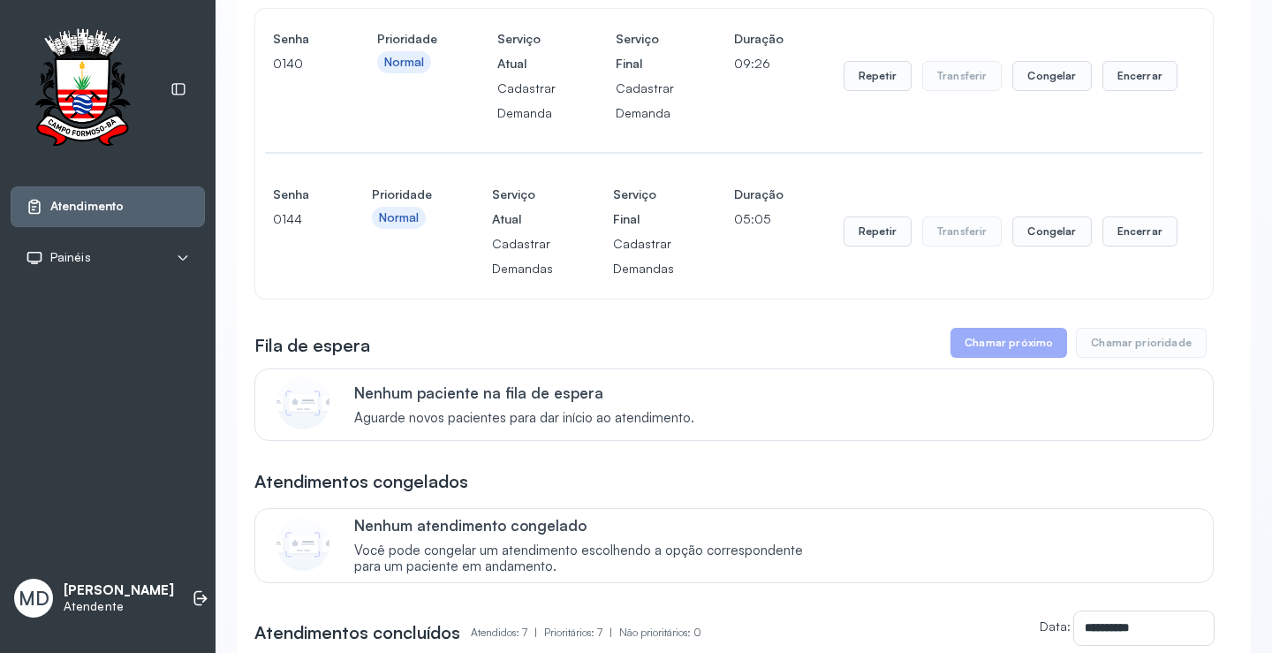
scroll to position [265, 0]
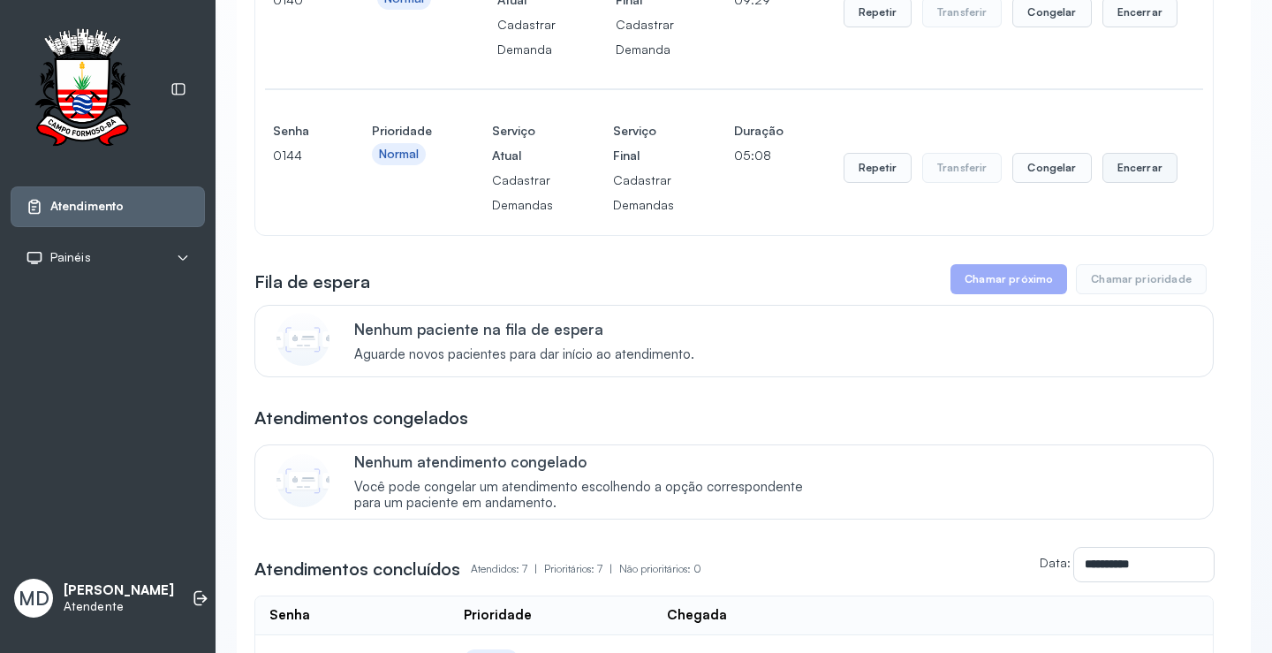
click at [1142, 167] on button "Encerrar" at bounding box center [1139, 168] width 75 height 30
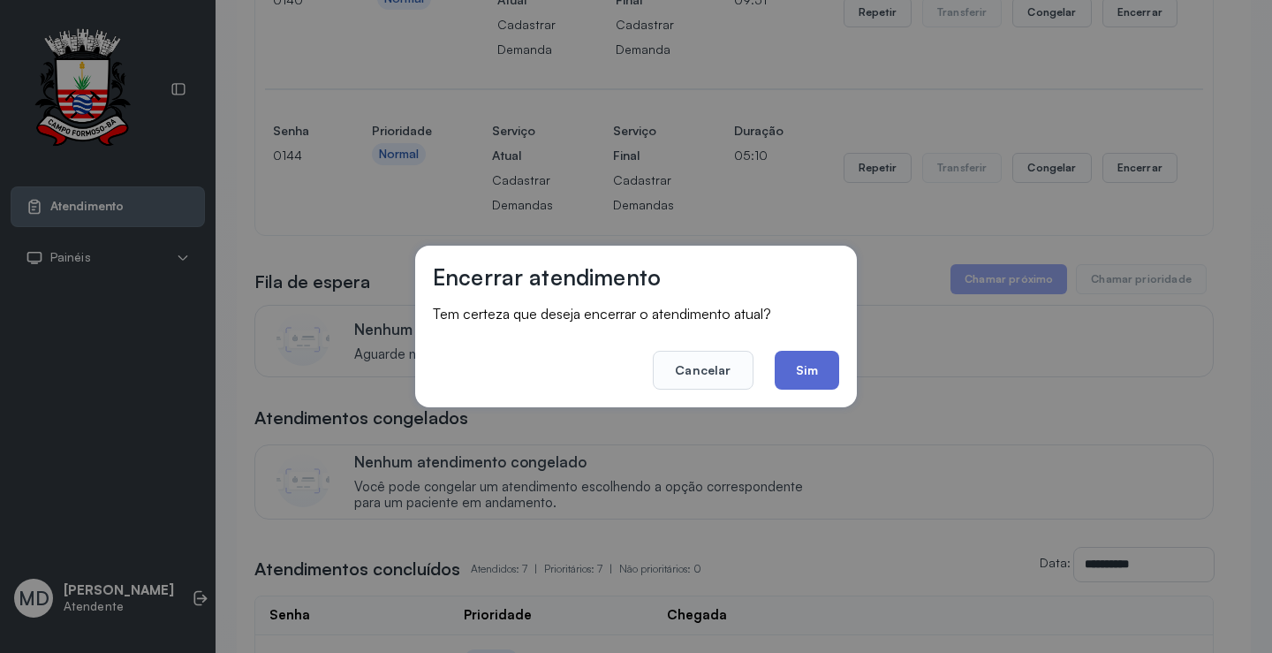
click at [776, 367] on button "Sim" at bounding box center [807, 370] width 64 height 39
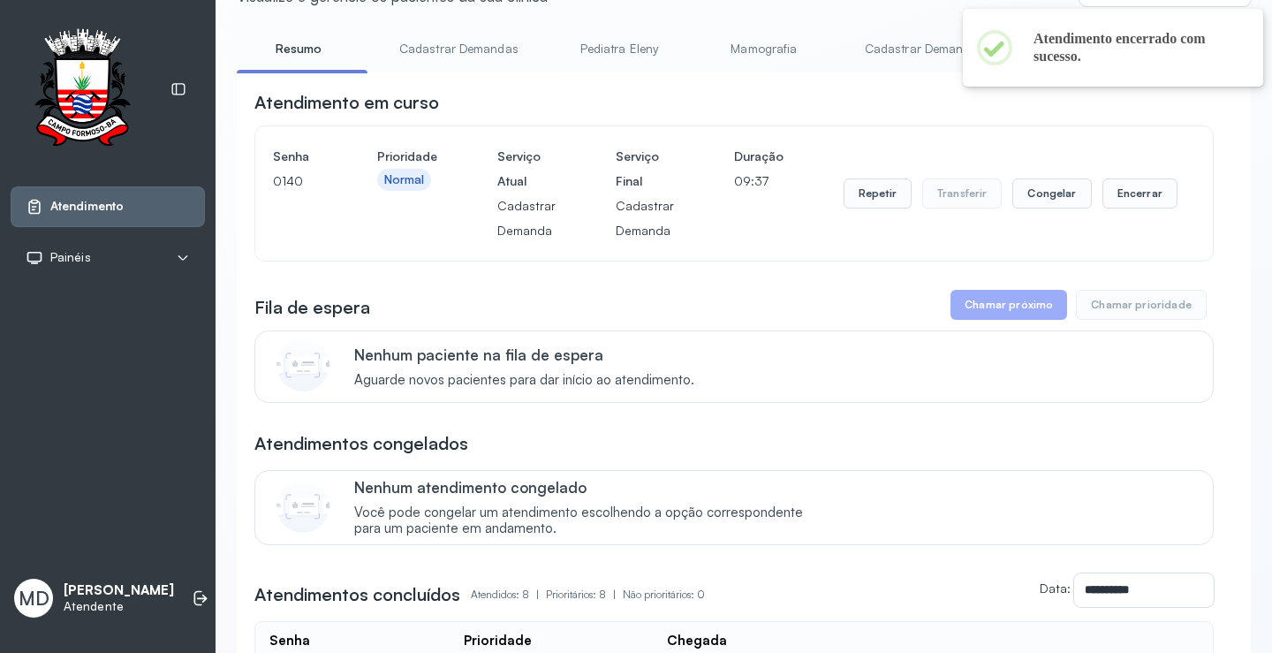
scroll to position [0, 0]
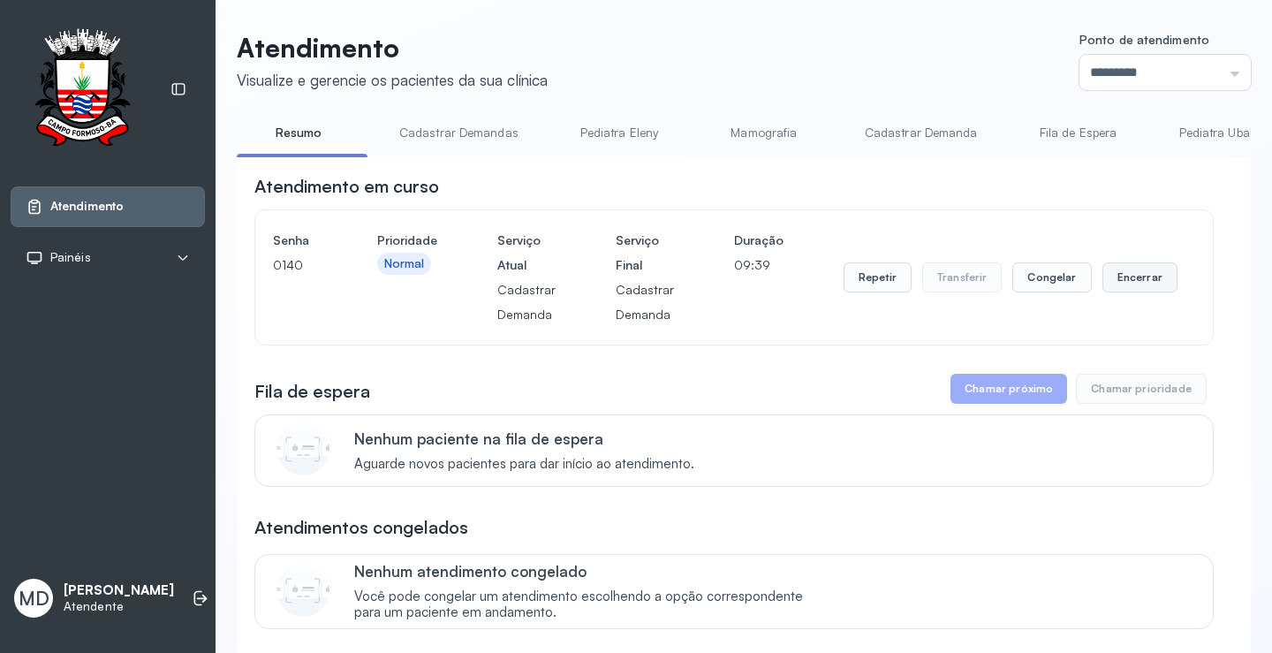
click at [1134, 275] on button "Encerrar" at bounding box center [1139, 277] width 75 height 30
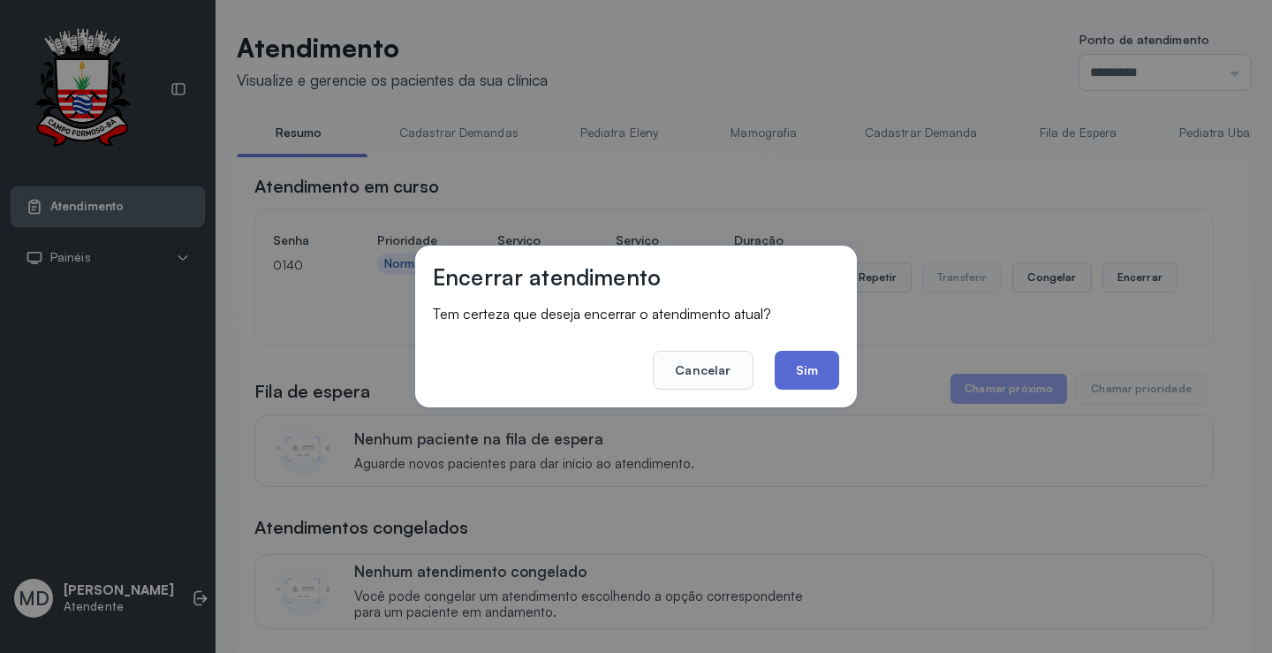
click at [811, 359] on button "Sim" at bounding box center [807, 370] width 64 height 39
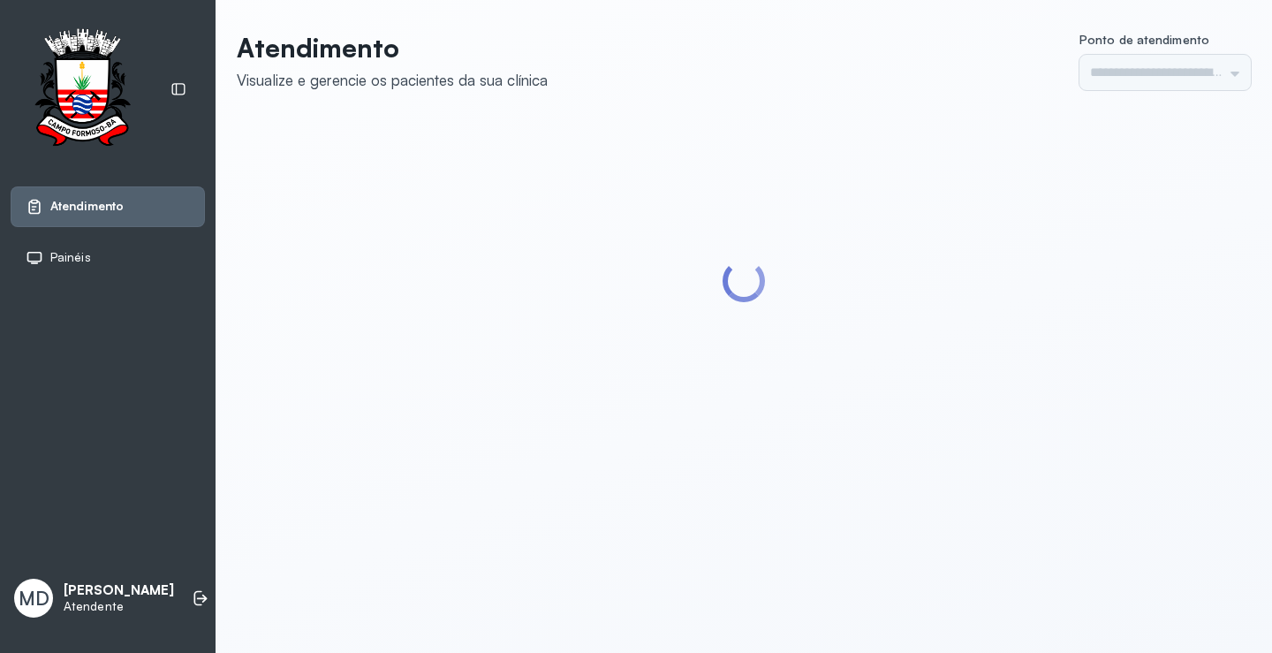
type input "*********"
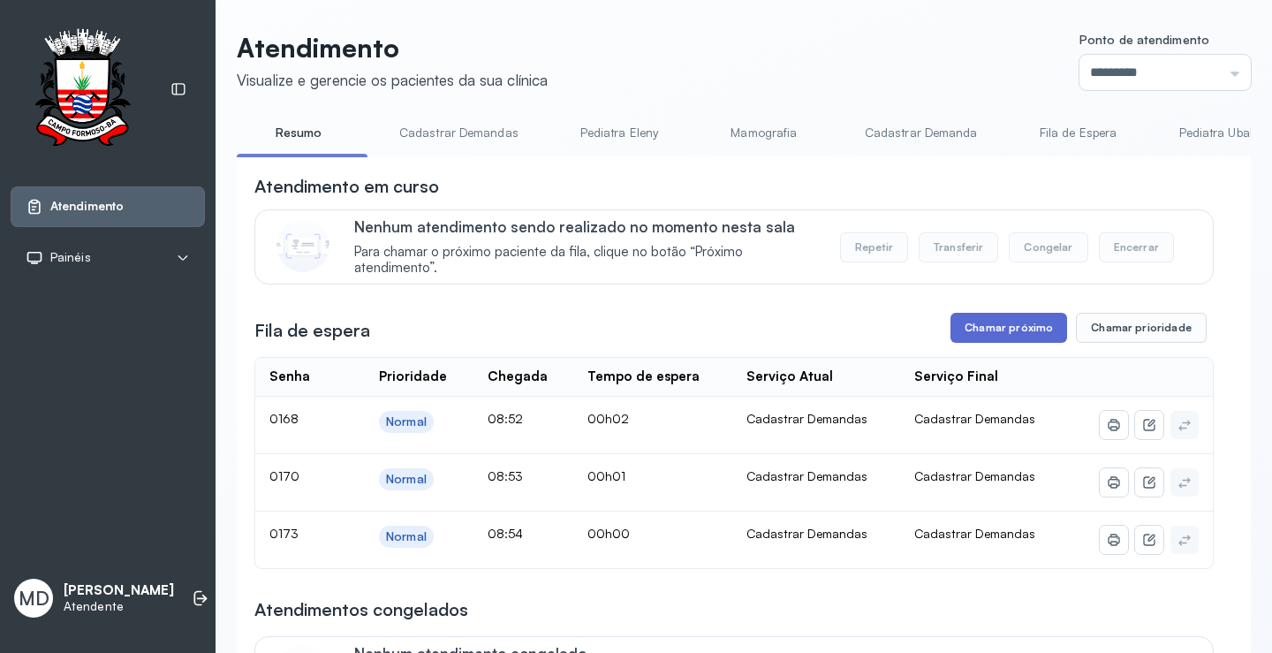
click at [999, 335] on button "Chamar próximo" at bounding box center [1008, 328] width 117 height 30
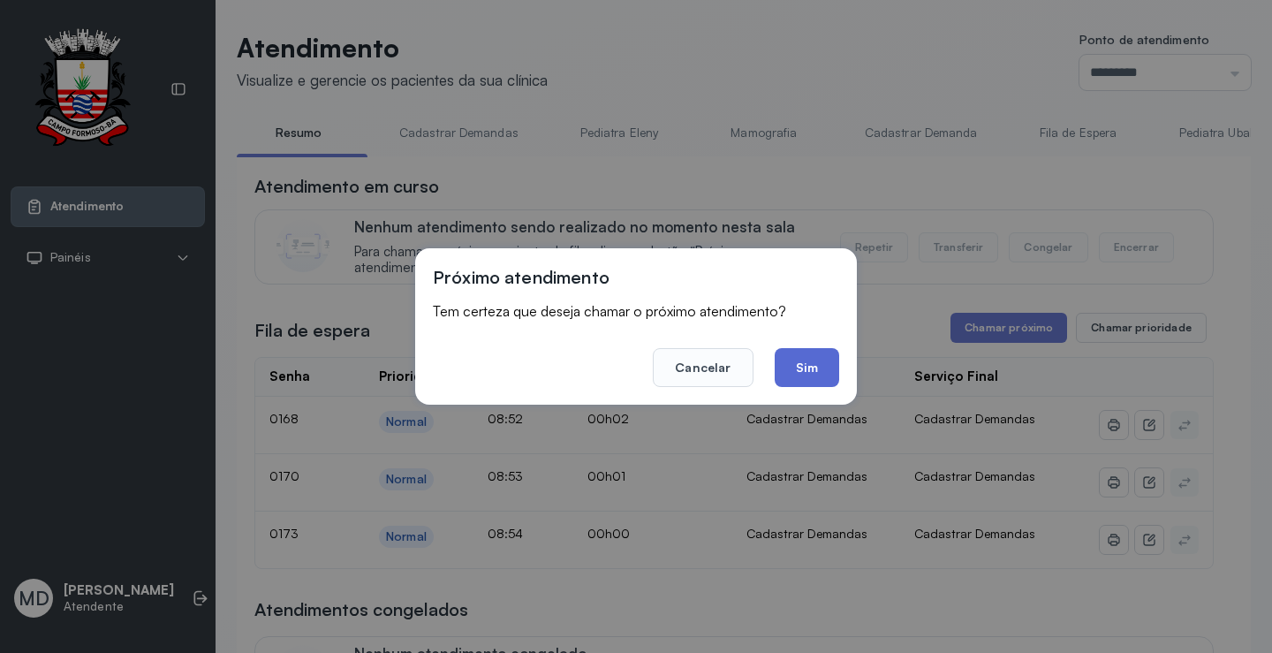
click at [795, 368] on button "Sim" at bounding box center [807, 367] width 64 height 39
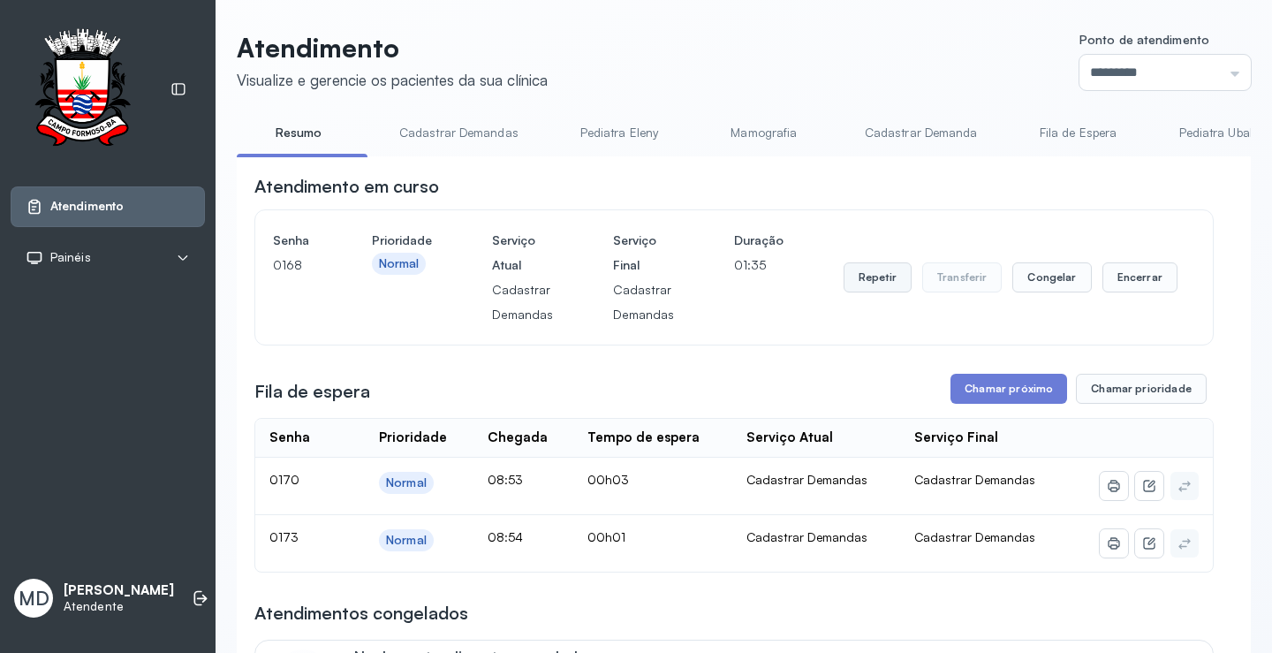
click at [870, 280] on button "Repetir" at bounding box center [878, 277] width 68 height 30
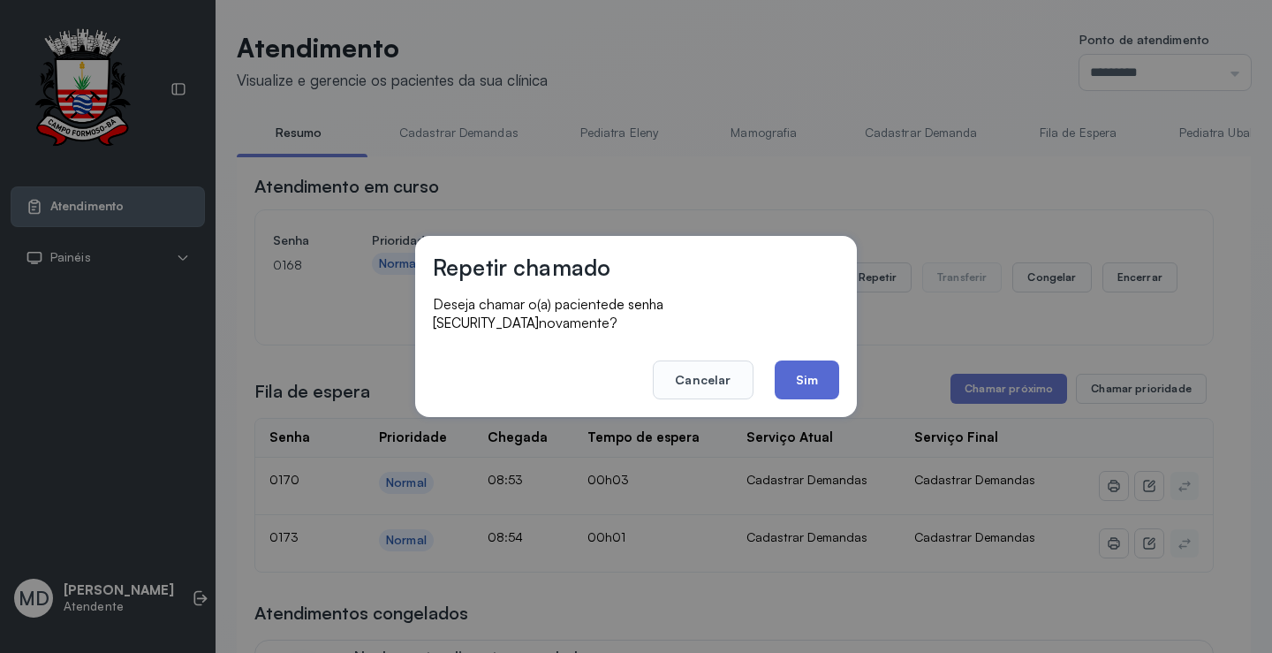
click at [797, 372] on button "Sim" at bounding box center [807, 379] width 64 height 39
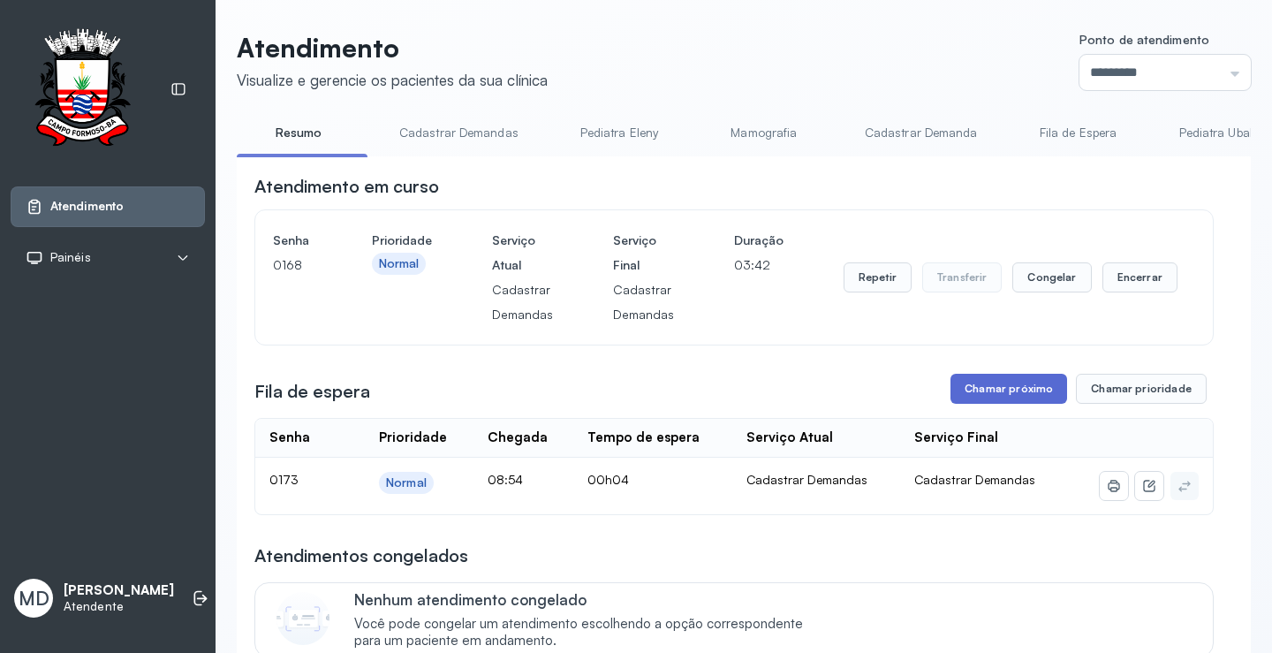
click at [1015, 391] on button "Chamar próximo" at bounding box center [1008, 389] width 117 height 30
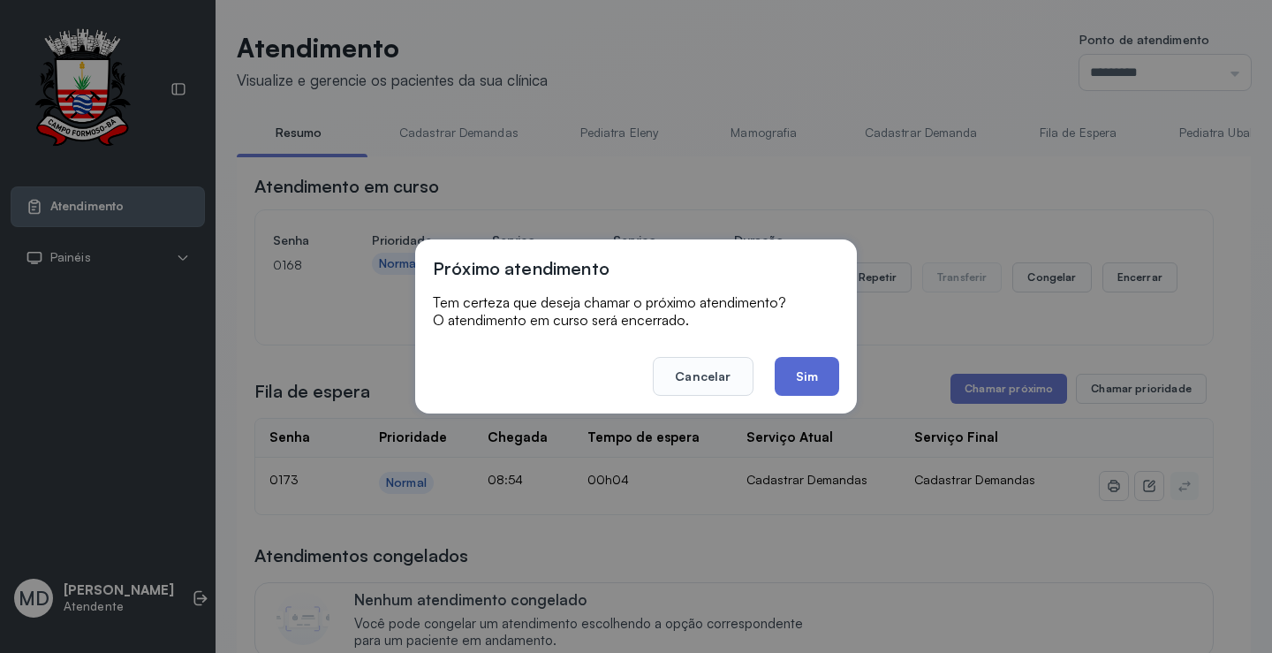
click at [798, 375] on button "Sim" at bounding box center [807, 376] width 64 height 39
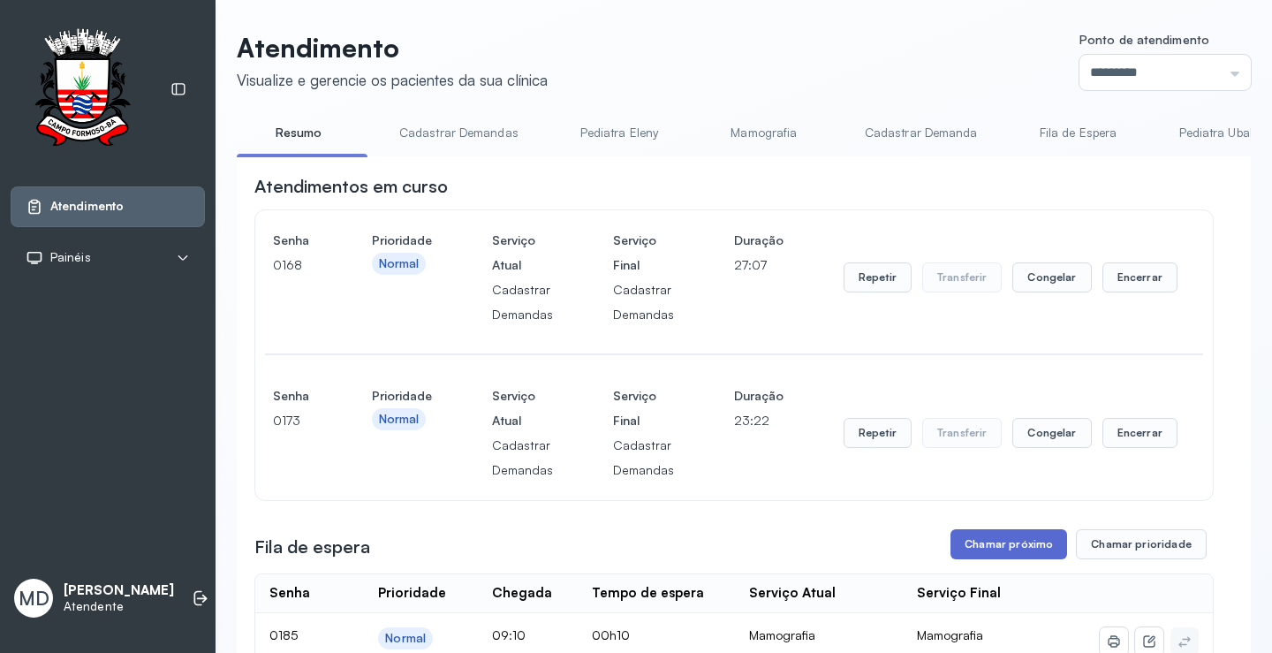
click at [1011, 549] on button "Chamar próximo" at bounding box center [1008, 544] width 117 height 30
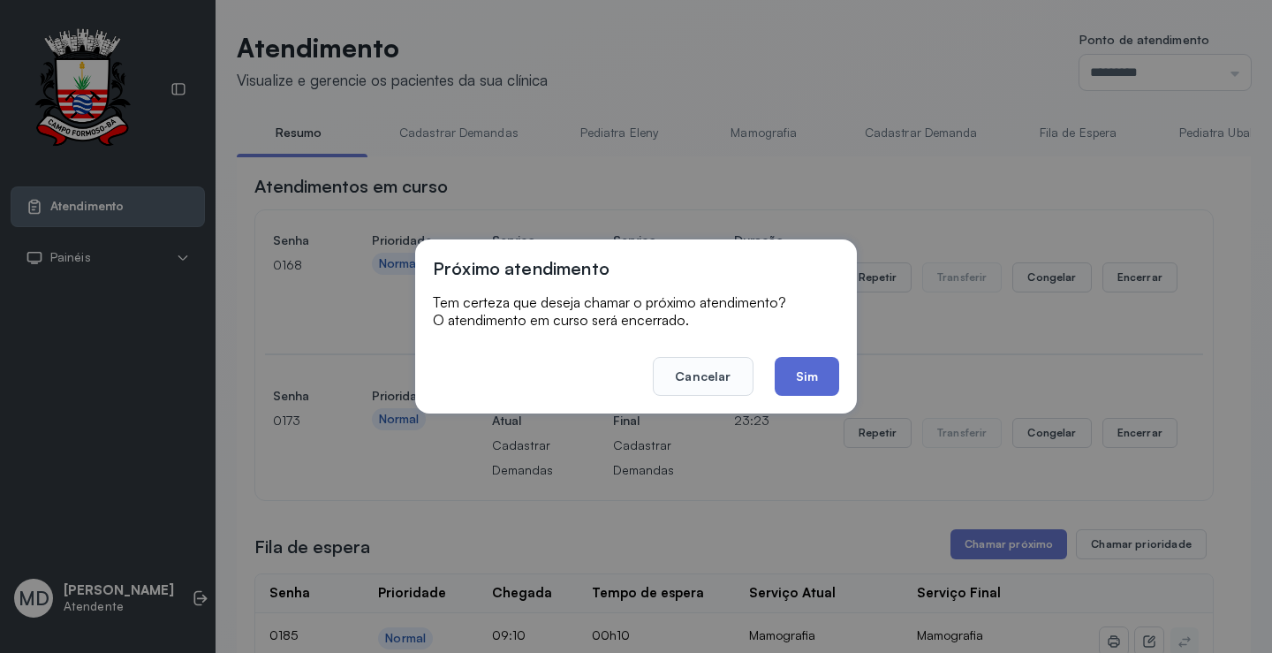
click at [795, 372] on button "Sim" at bounding box center [807, 376] width 64 height 39
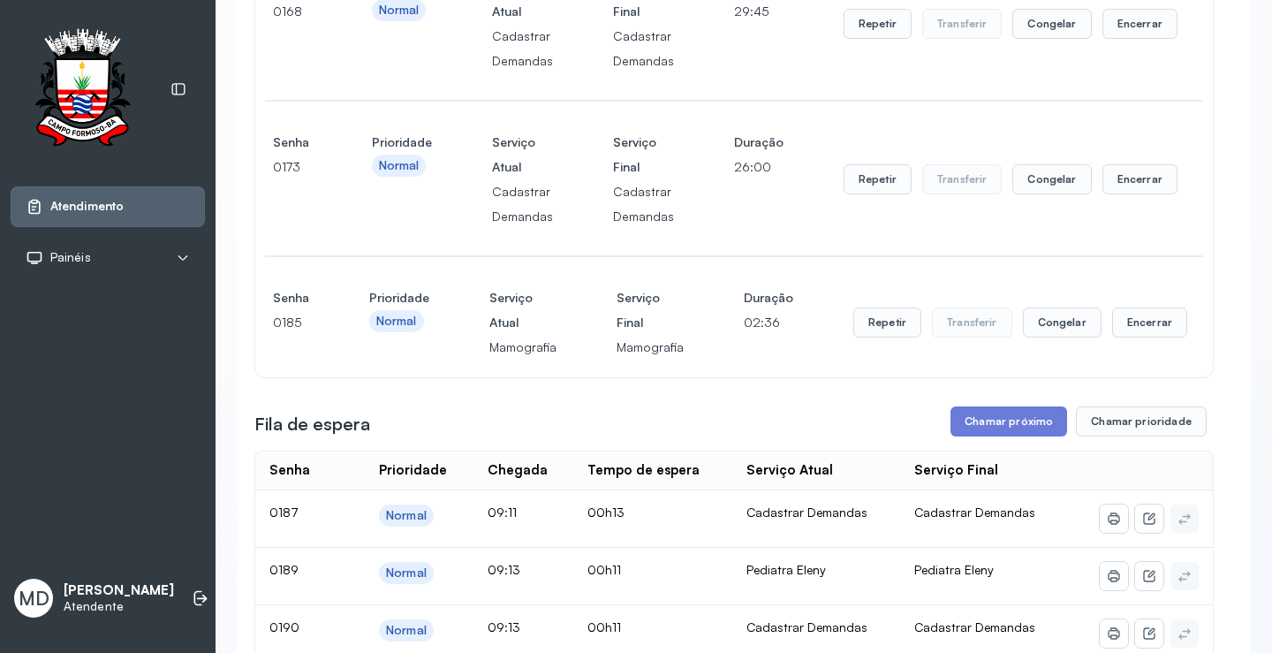
scroll to position [265, 0]
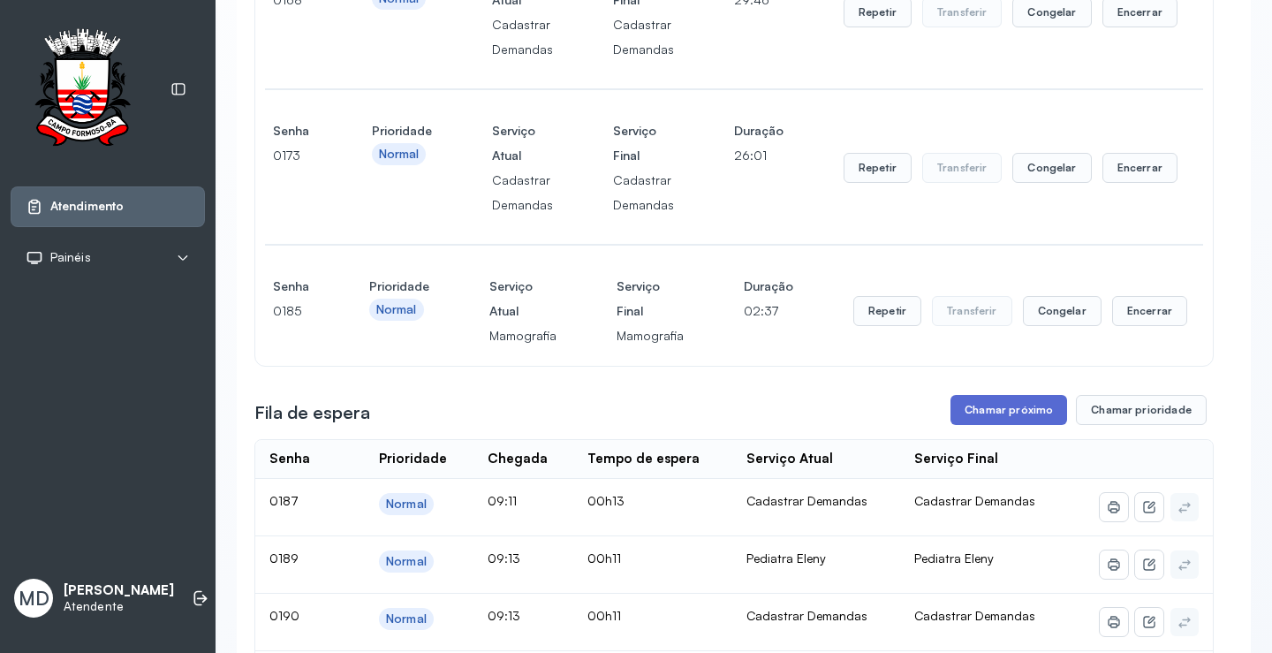
click at [1008, 413] on button "Chamar próximo" at bounding box center [1008, 410] width 117 height 30
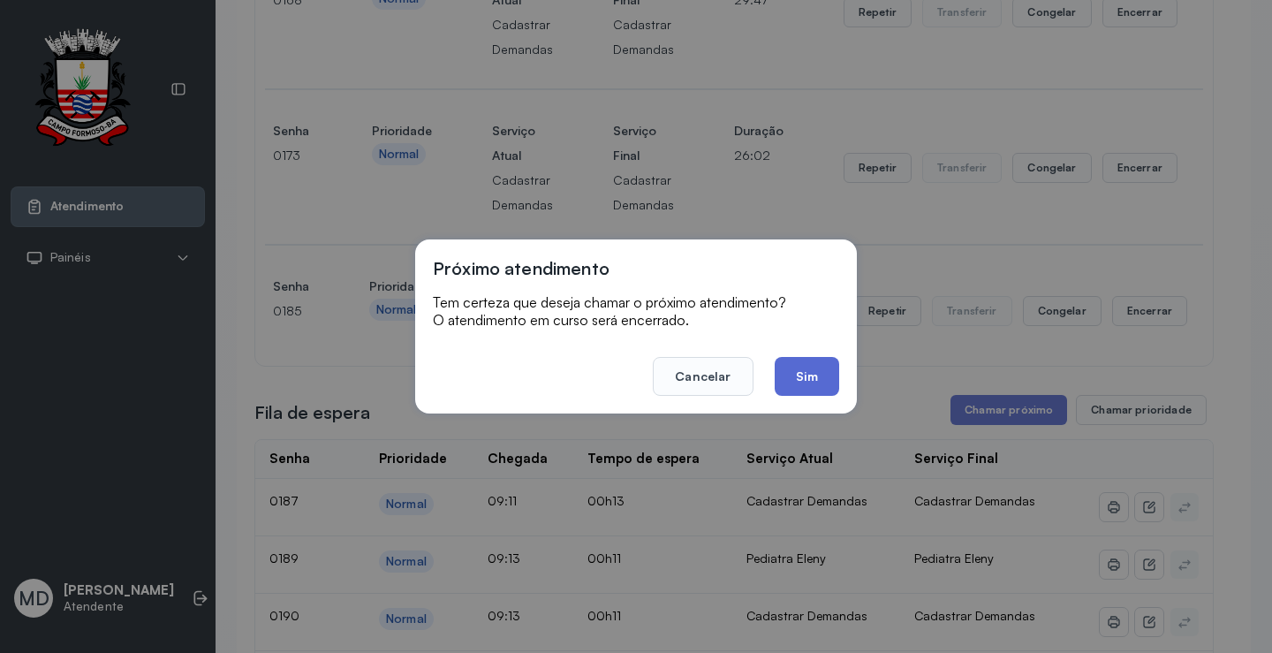
click at [805, 369] on button "Sim" at bounding box center [807, 376] width 64 height 39
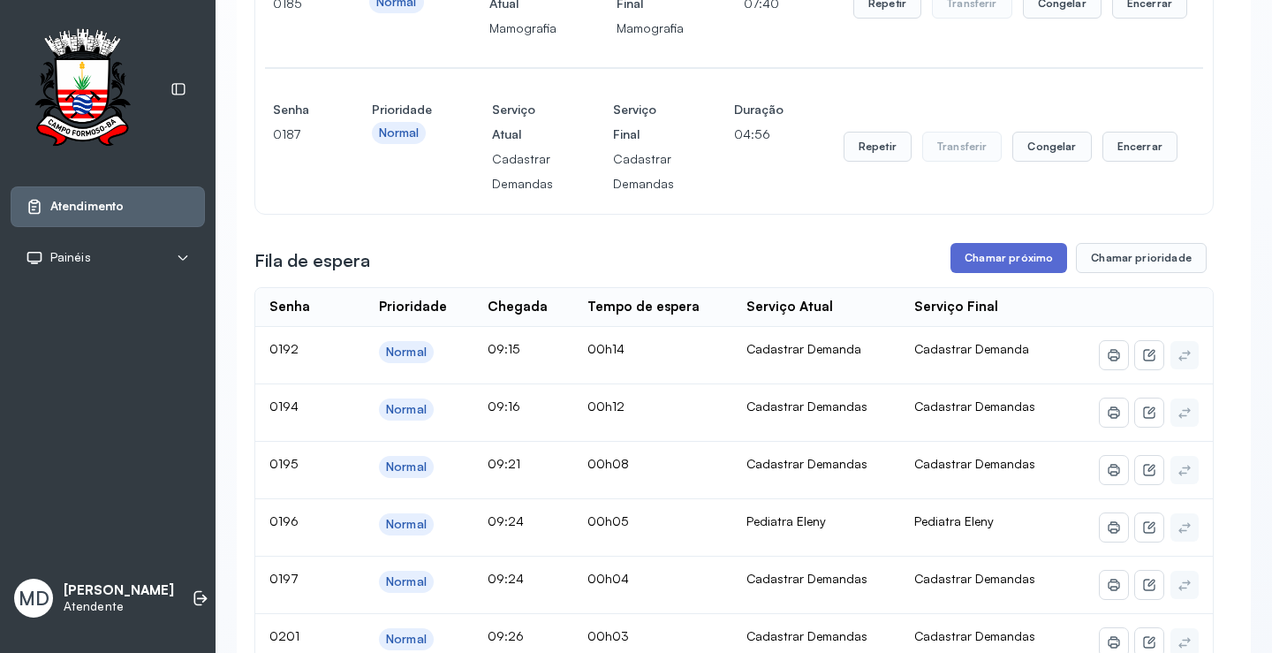
scroll to position [618, 0]
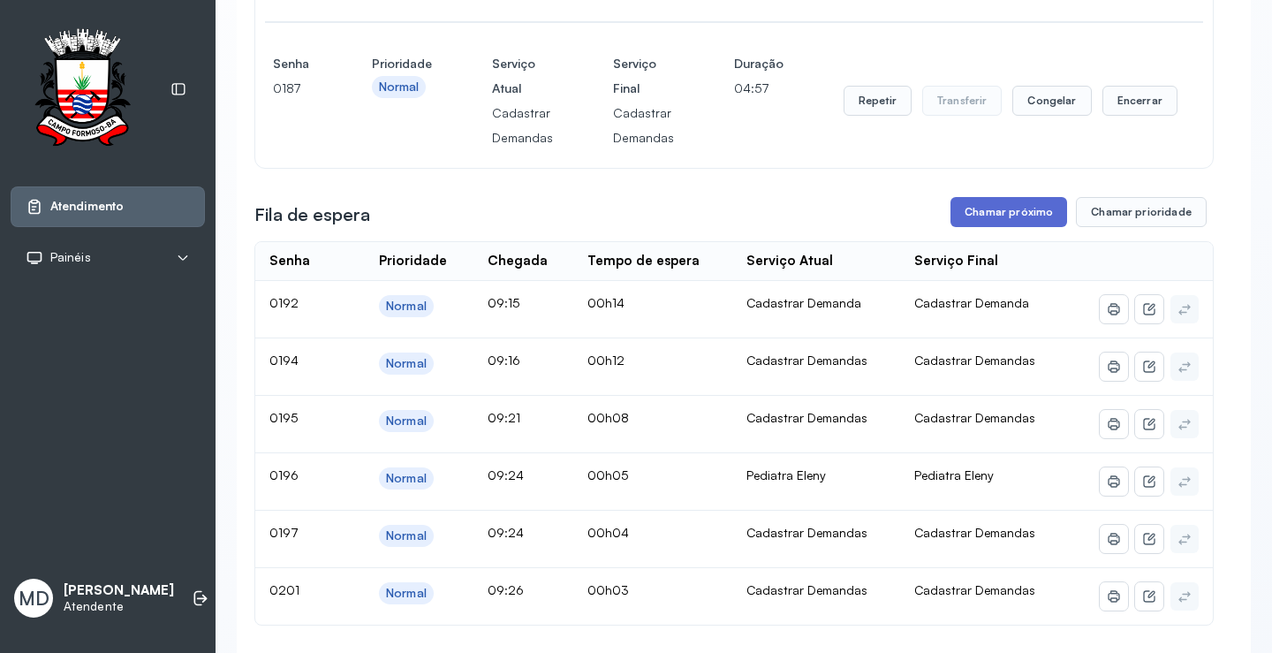
click at [1003, 218] on button "Chamar próximo" at bounding box center [1008, 212] width 117 height 30
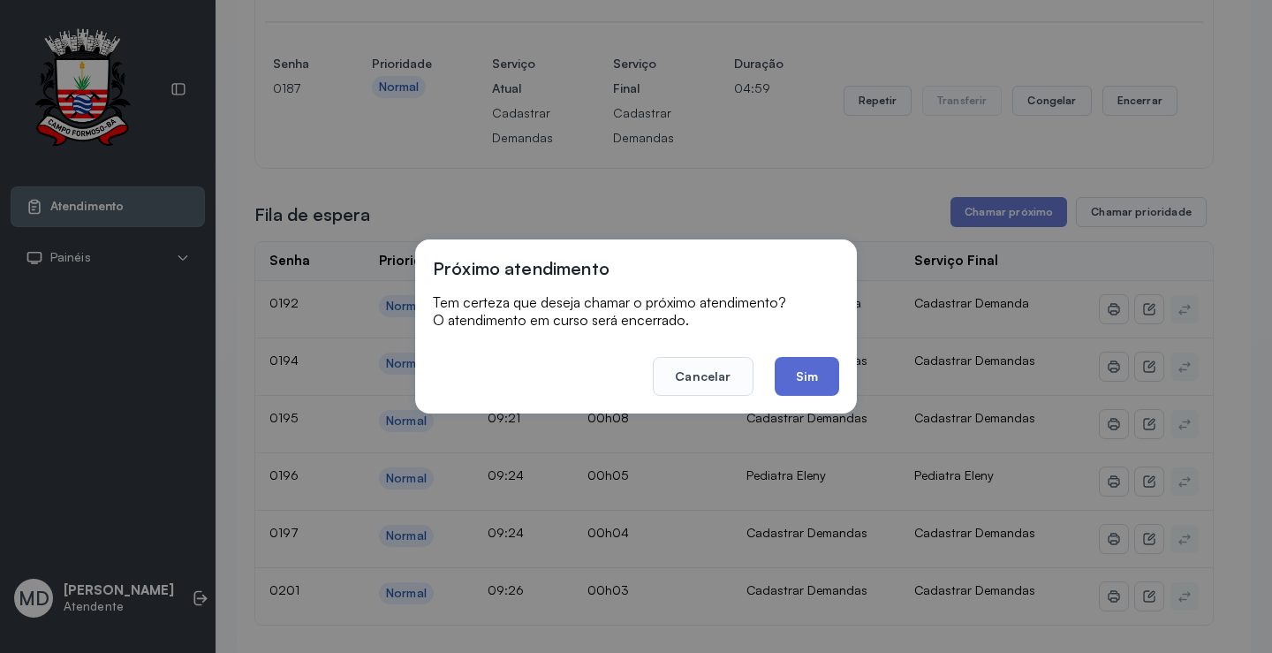
click at [800, 367] on button "Sim" at bounding box center [807, 376] width 64 height 39
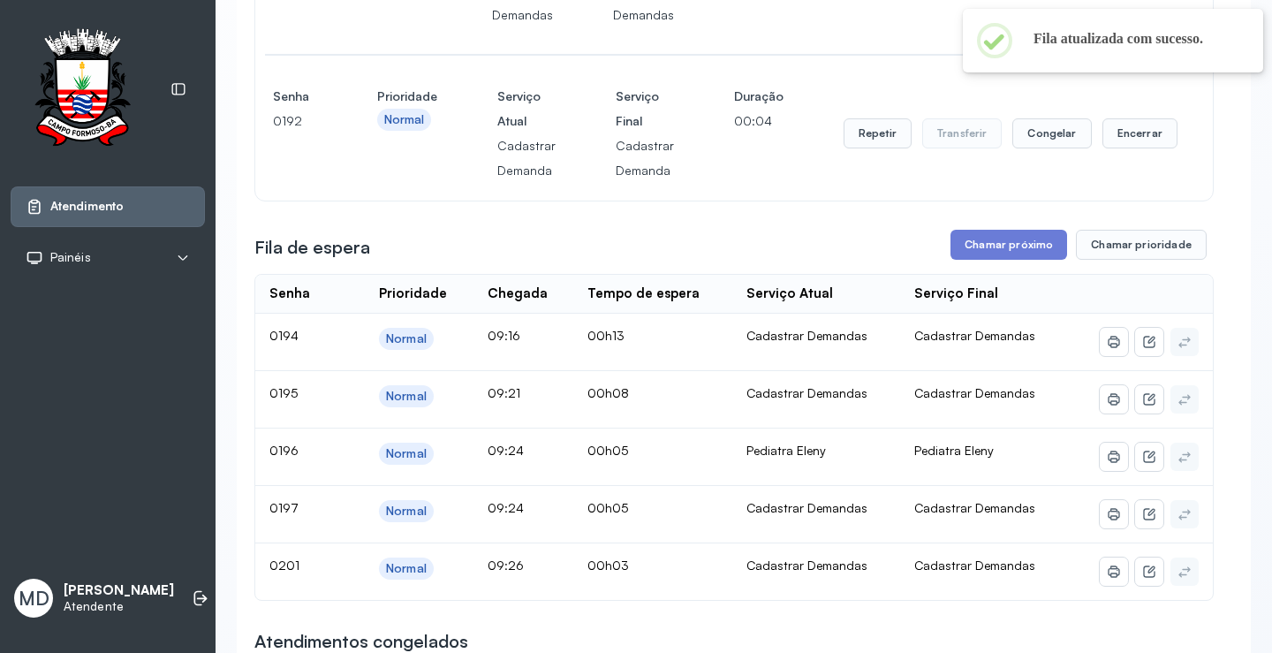
scroll to position [795, 0]
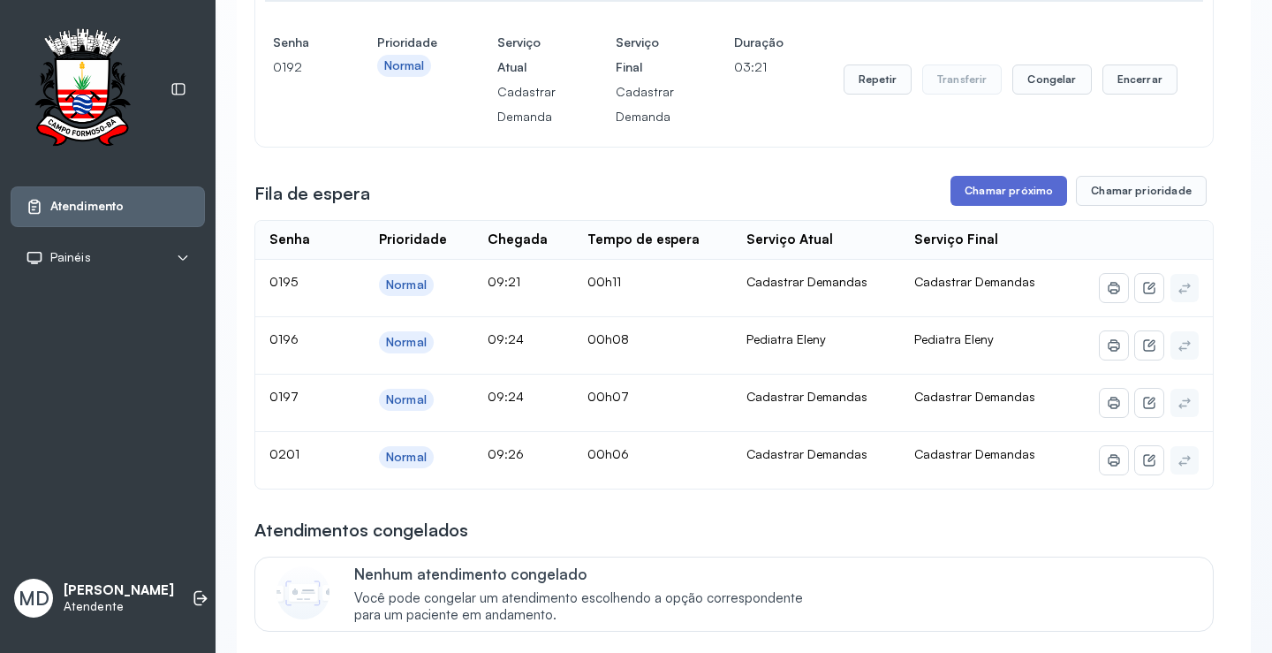
click at [1003, 190] on button "Chamar próximo" at bounding box center [1008, 191] width 117 height 30
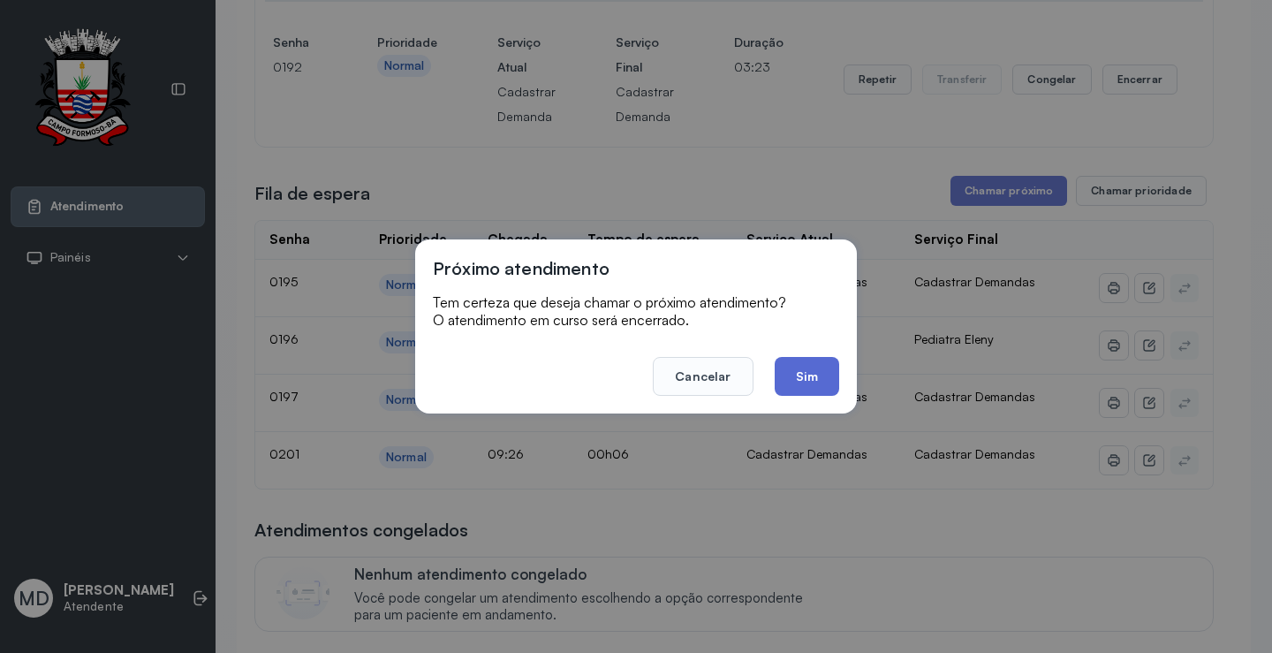
click at [812, 386] on button "Sim" at bounding box center [807, 376] width 64 height 39
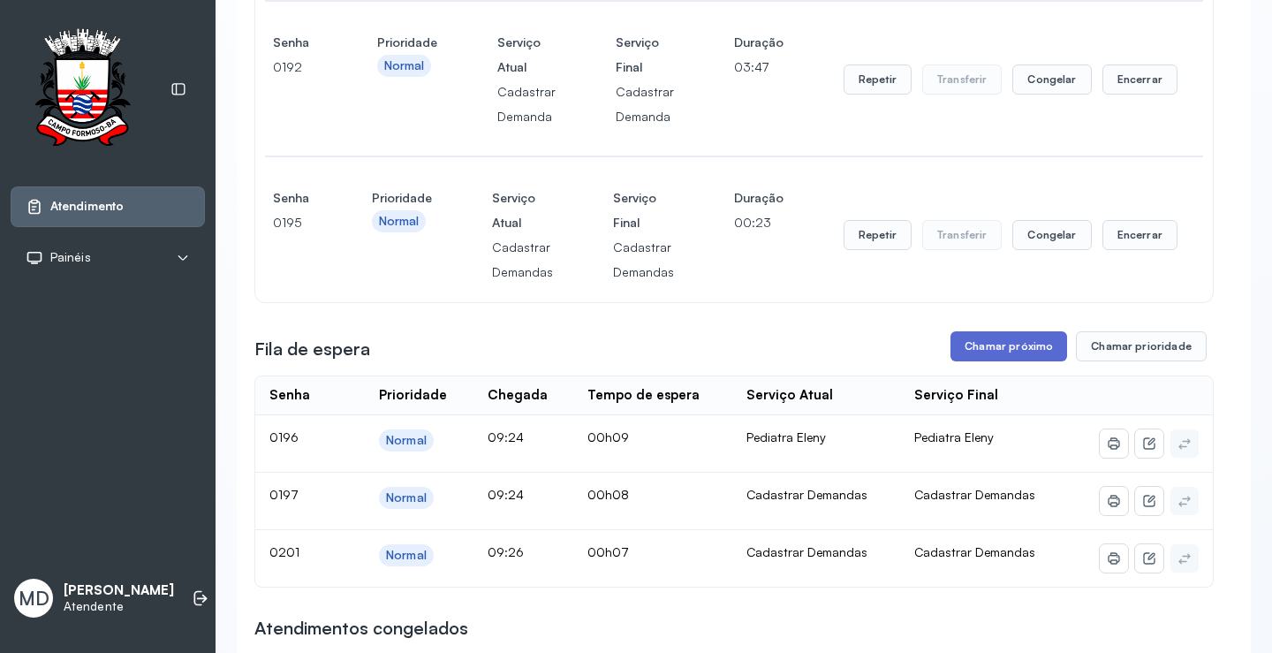
click at [1003, 352] on button "Chamar próximo" at bounding box center [1008, 346] width 117 height 30
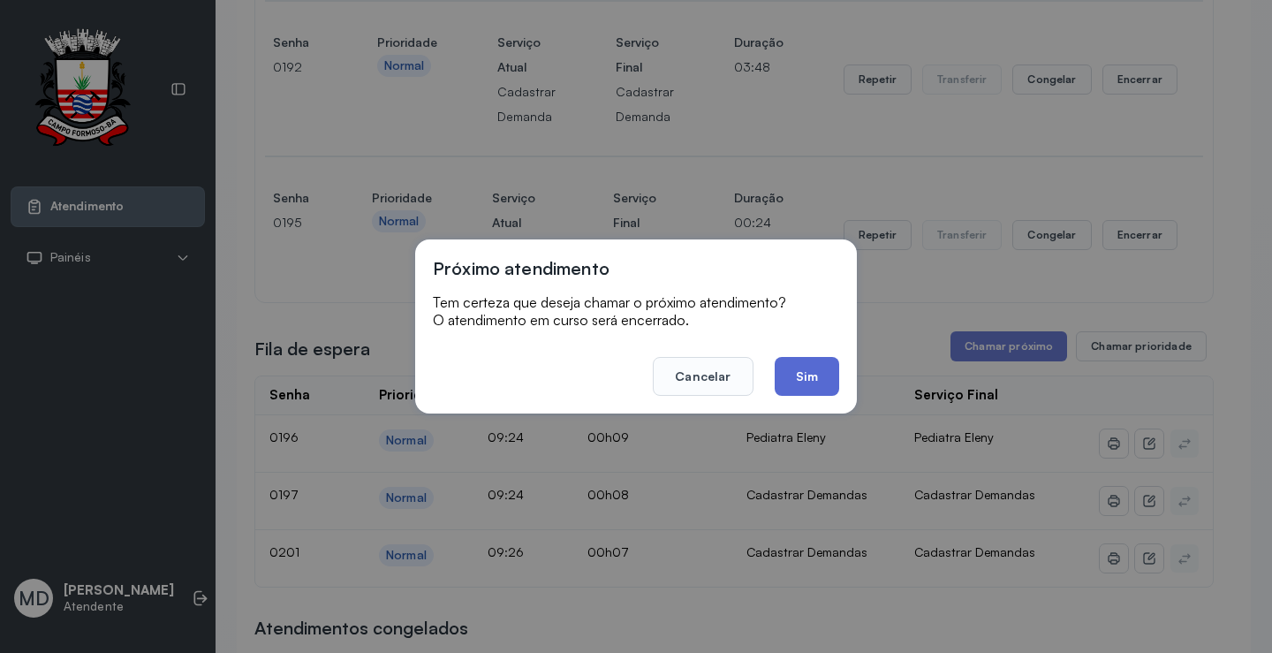
click at [806, 367] on button "Sim" at bounding box center [807, 376] width 64 height 39
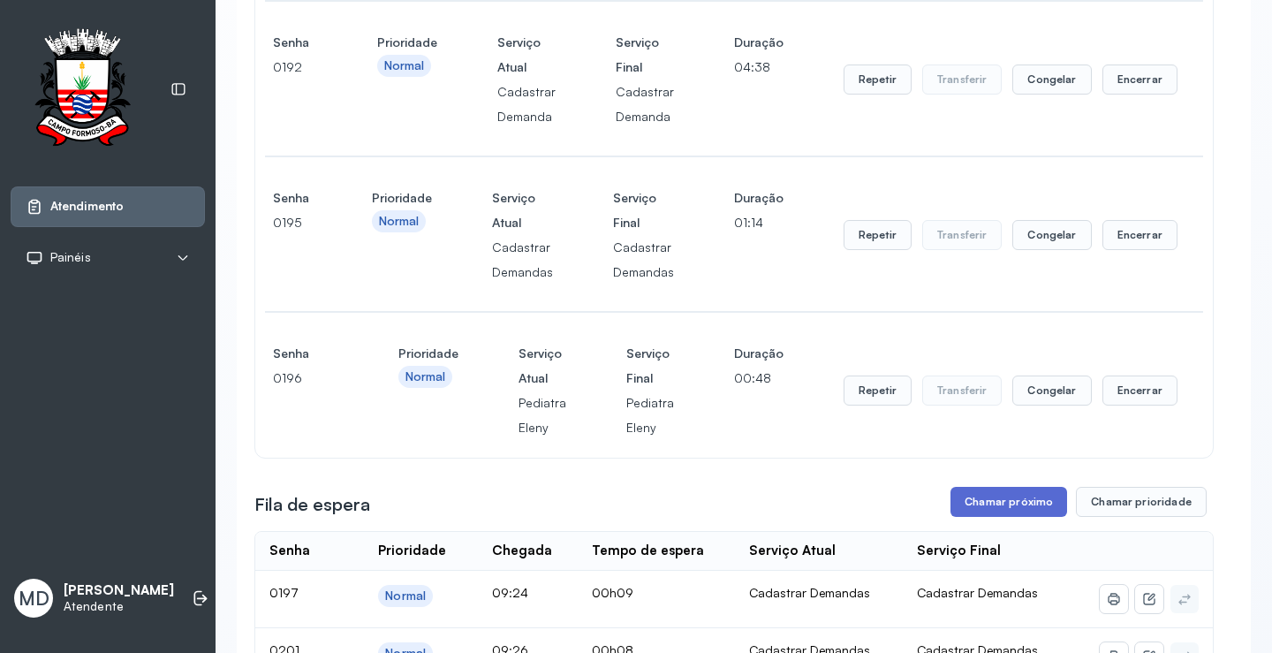
click at [1019, 503] on button "Chamar próximo" at bounding box center [1008, 502] width 117 height 30
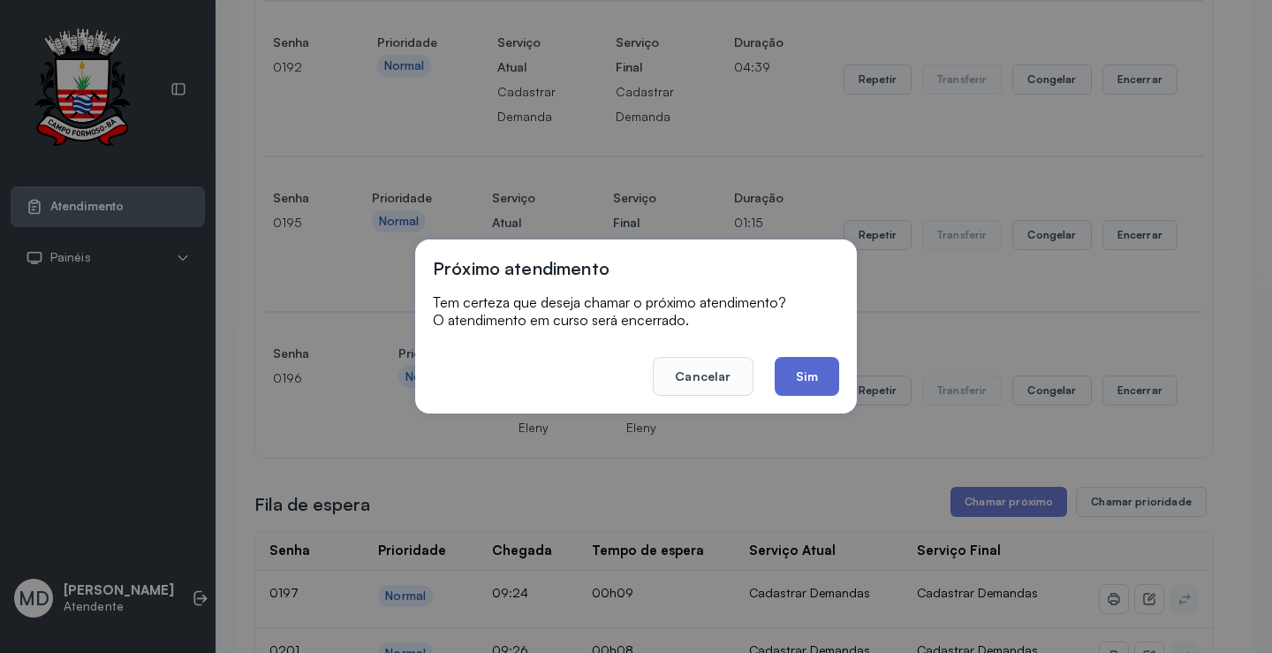
click at [787, 375] on button "Sim" at bounding box center [807, 376] width 64 height 39
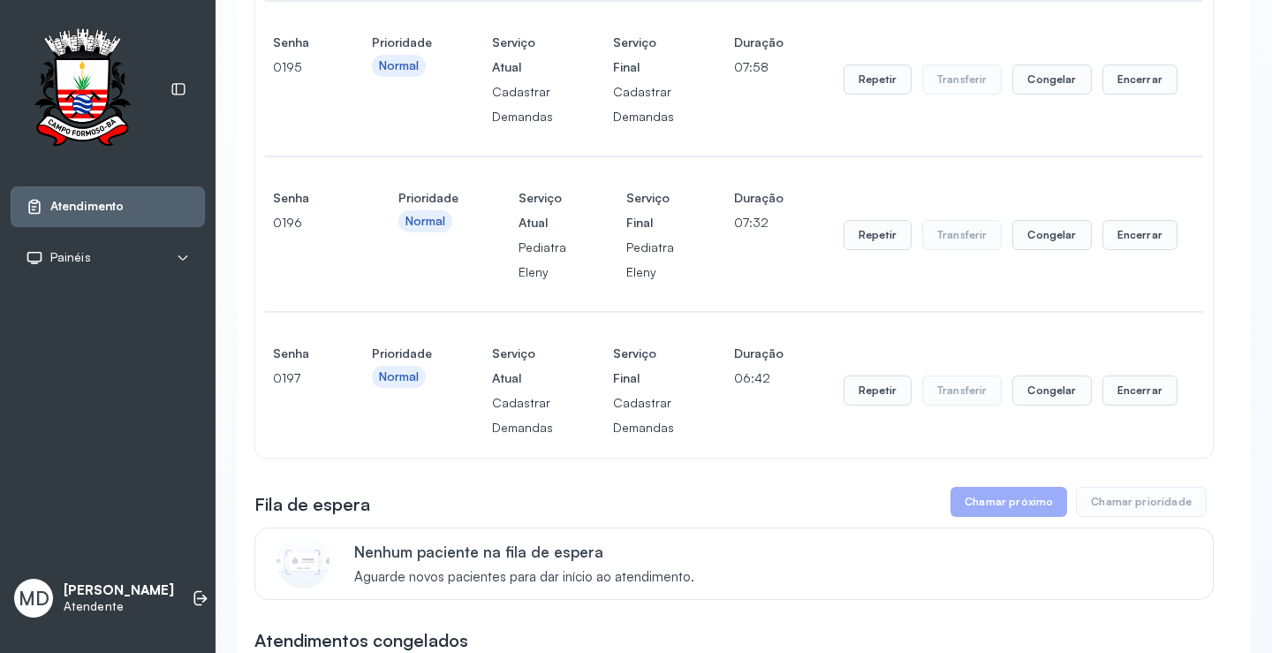
scroll to position [883, 0]
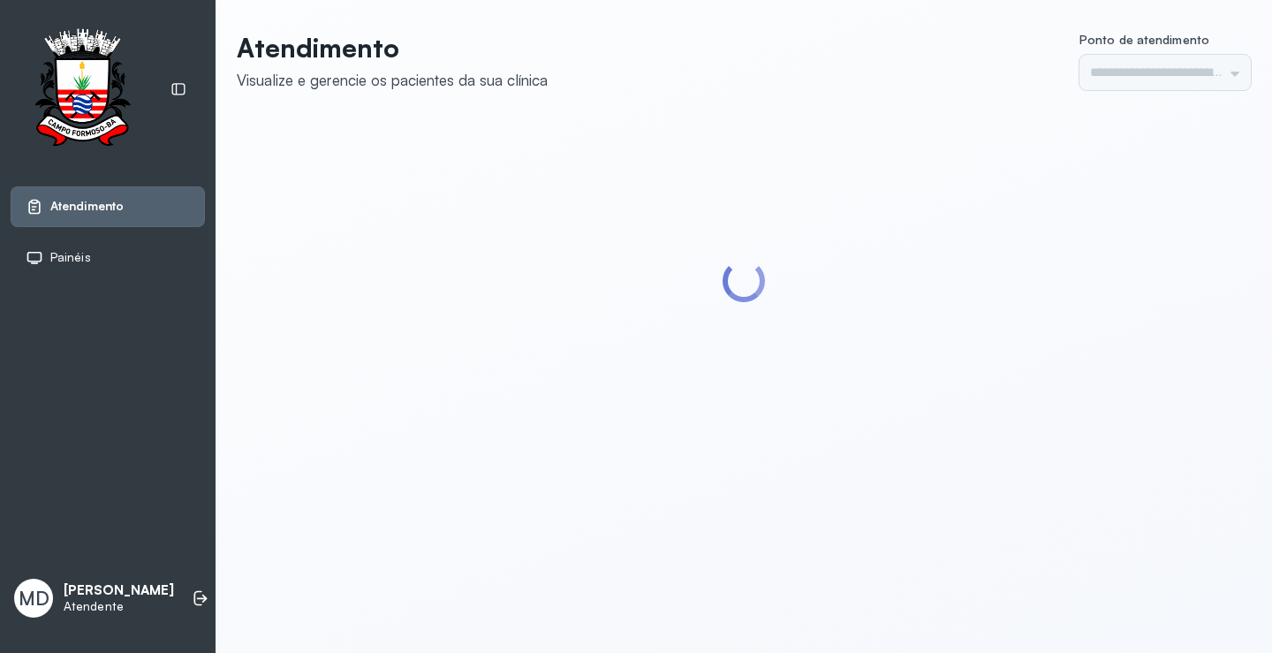
type input "*********"
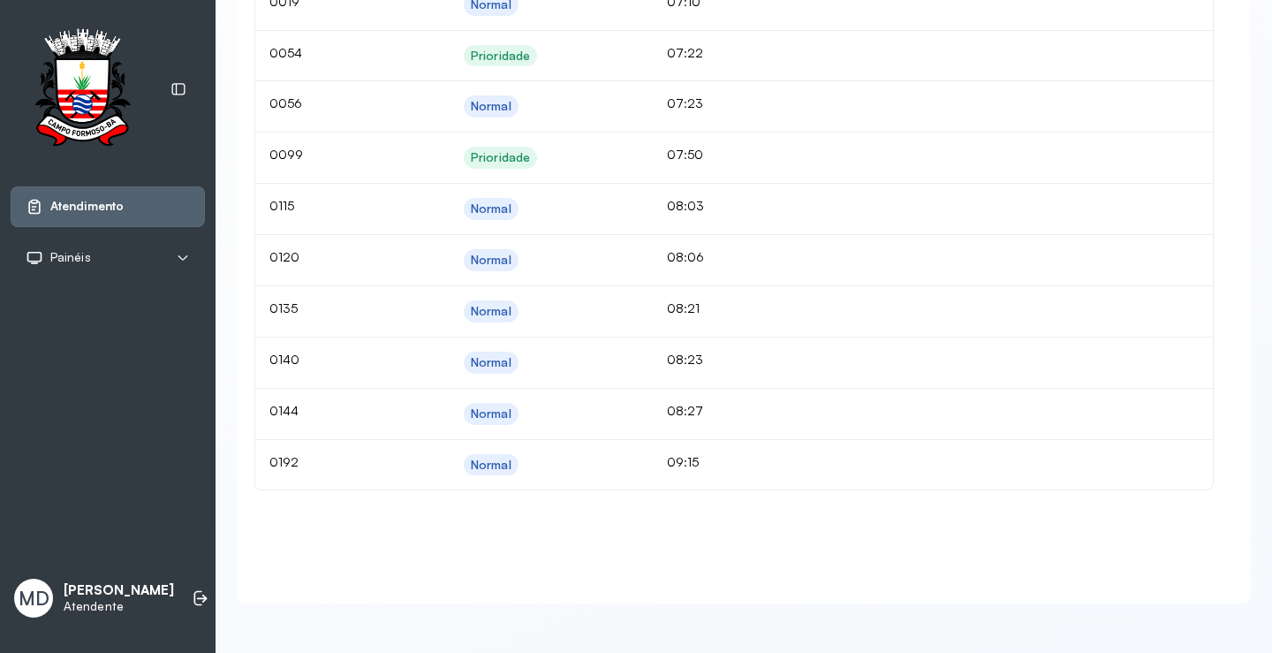
scroll to position [1190, 0]
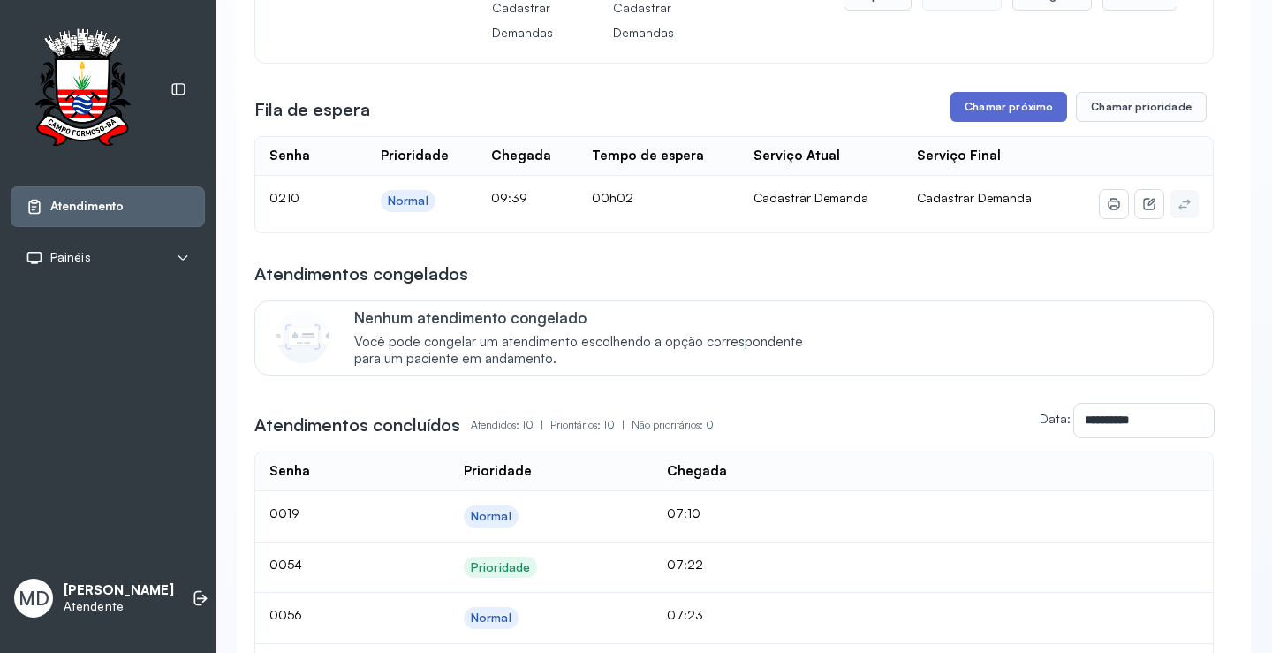
click at [1025, 108] on button "Chamar próximo" at bounding box center [1008, 107] width 117 height 30
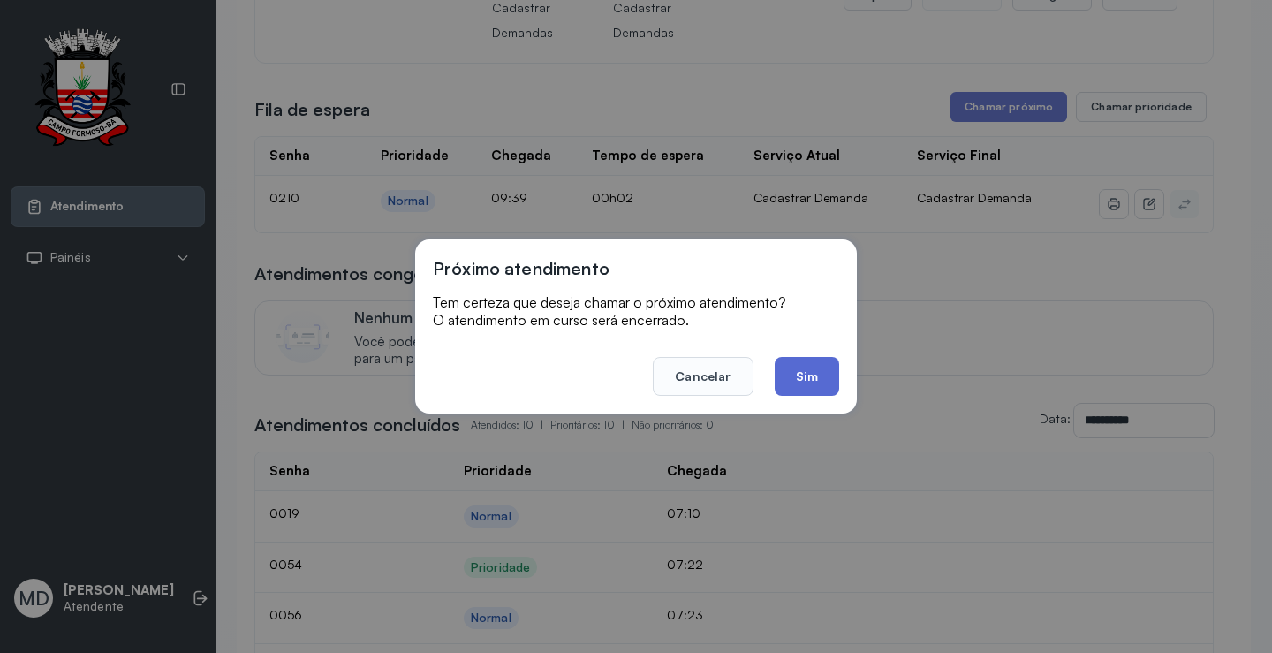
click at [815, 375] on button "Sim" at bounding box center [807, 376] width 64 height 39
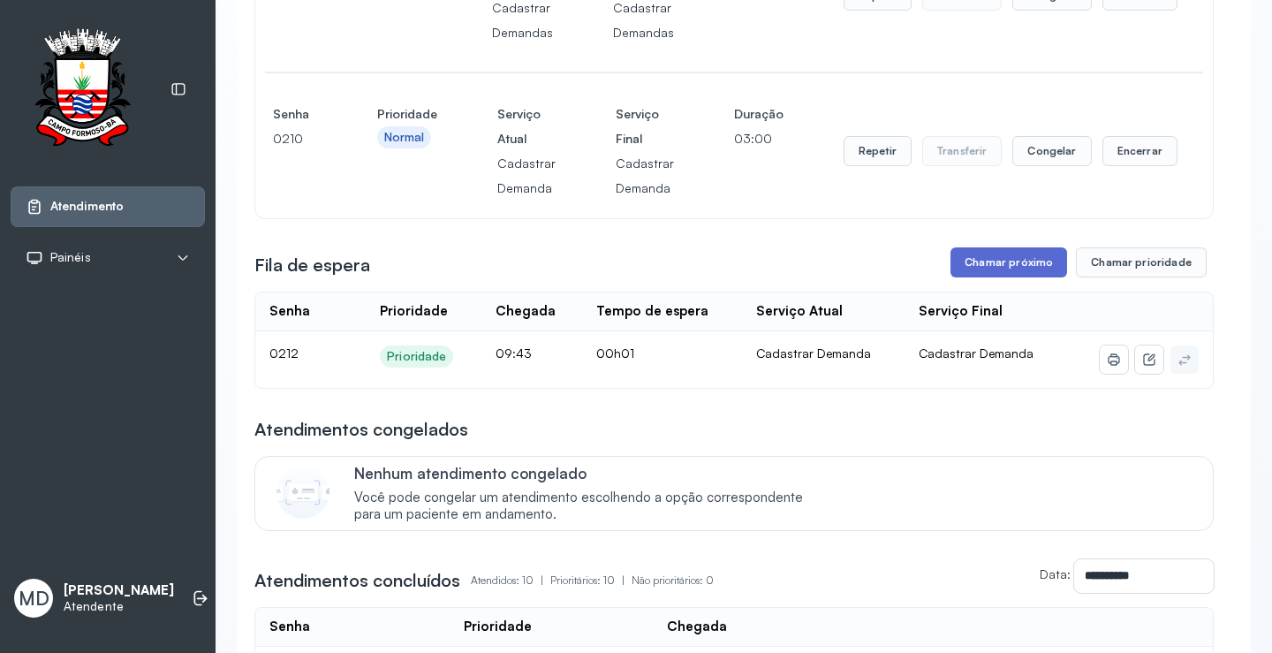
click at [1006, 261] on button "Chamar próximo" at bounding box center [1008, 262] width 117 height 30
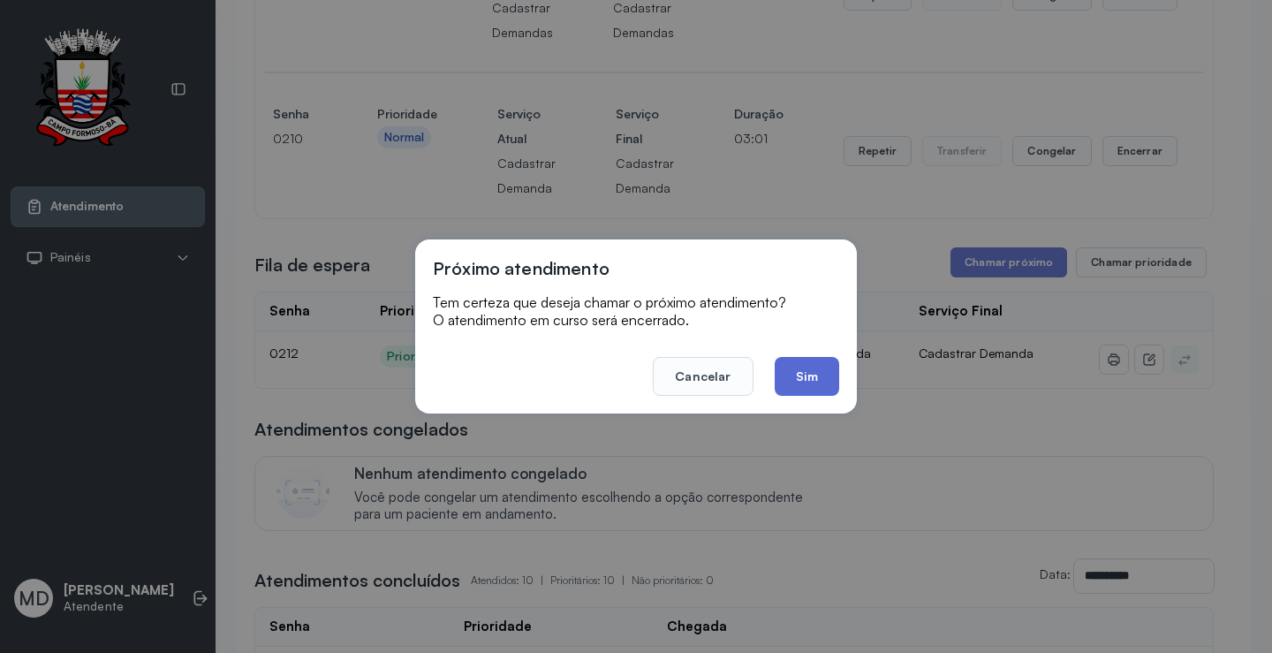
click at [796, 372] on button "Sim" at bounding box center [807, 376] width 64 height 39
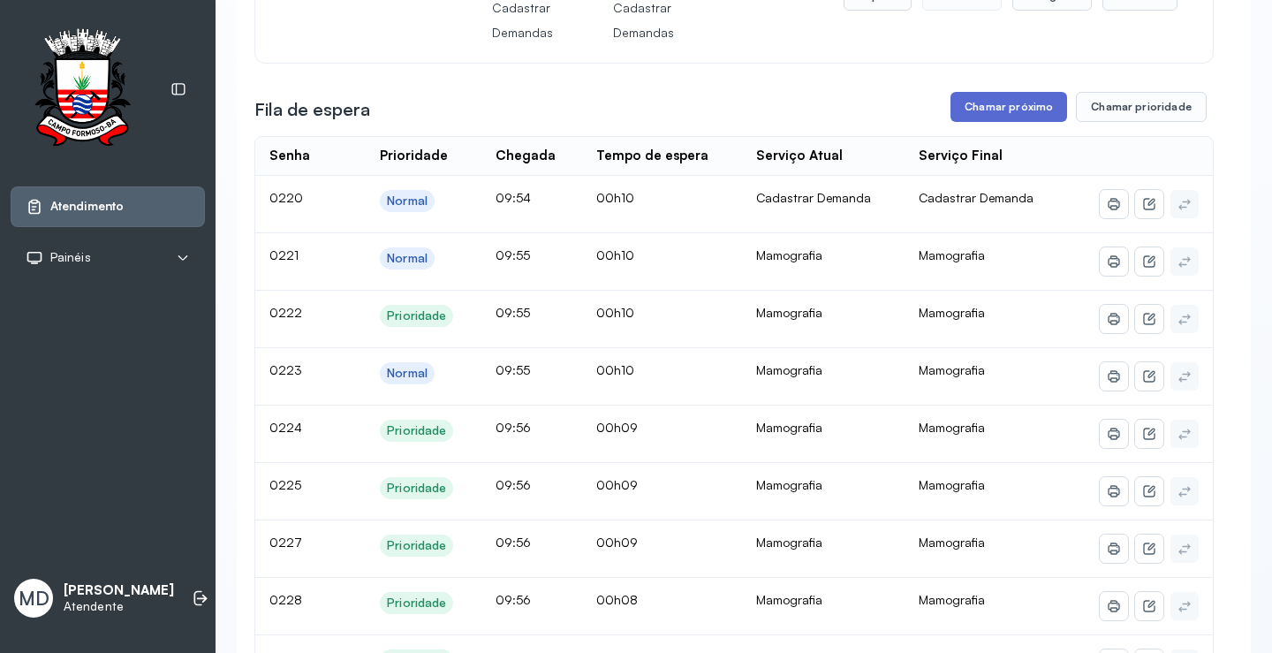
click at [992, 107] on button "Chamar próximo" at bounding box center [1008, 107] width 117 height 30
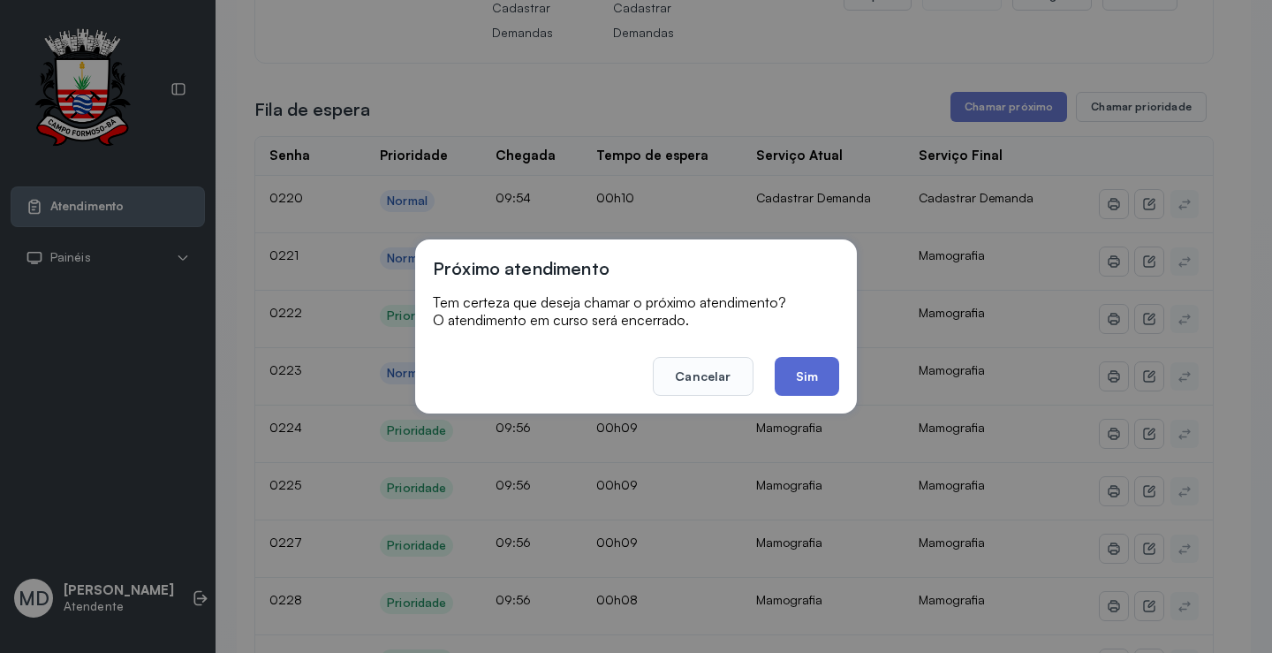
click at [799, 376] on button "Sim" at bounding box center [807, 376] width 64 height 39
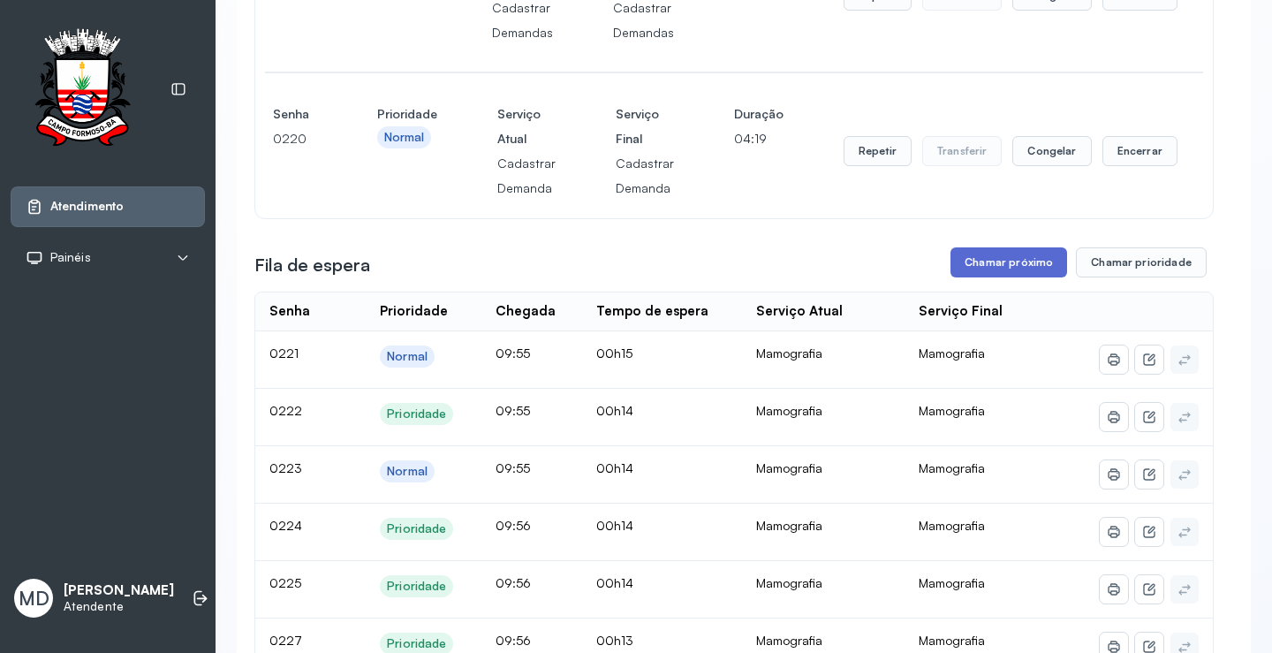
click at [984, 269] on button "Chamar próximo" at bounding box center [1008, 262] width 117 height 30
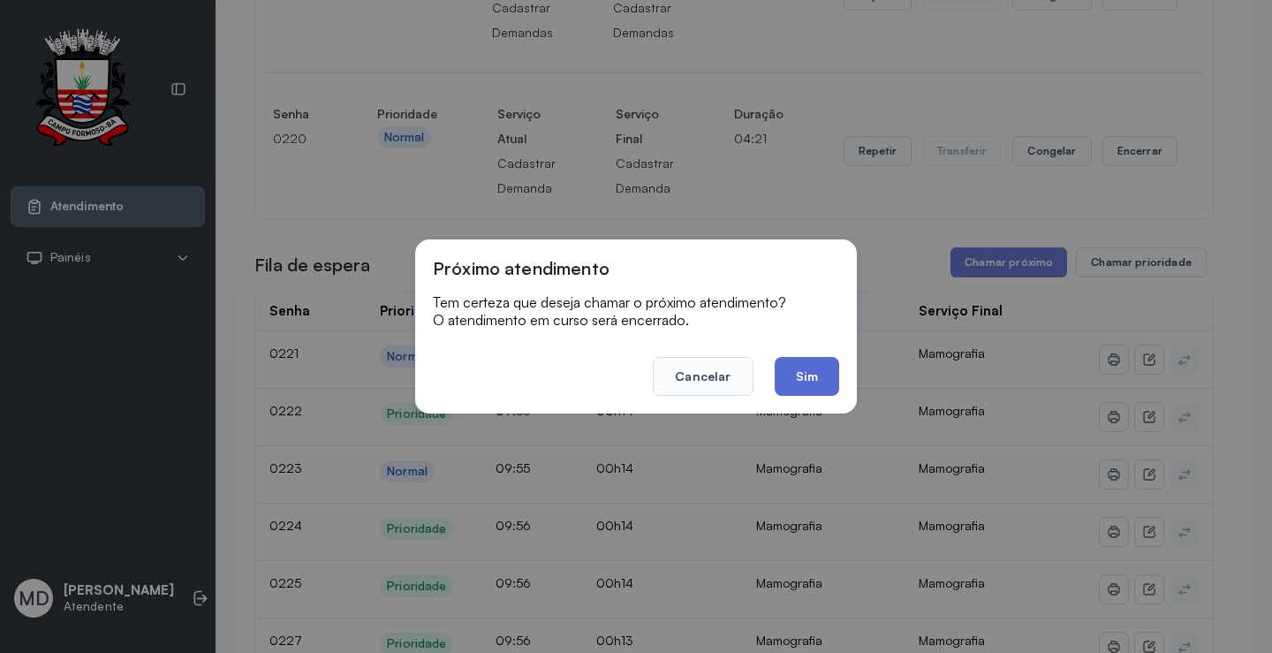
click at [806, 372] on button "Sim" at bounding box center [807, 376] width 64 height 39
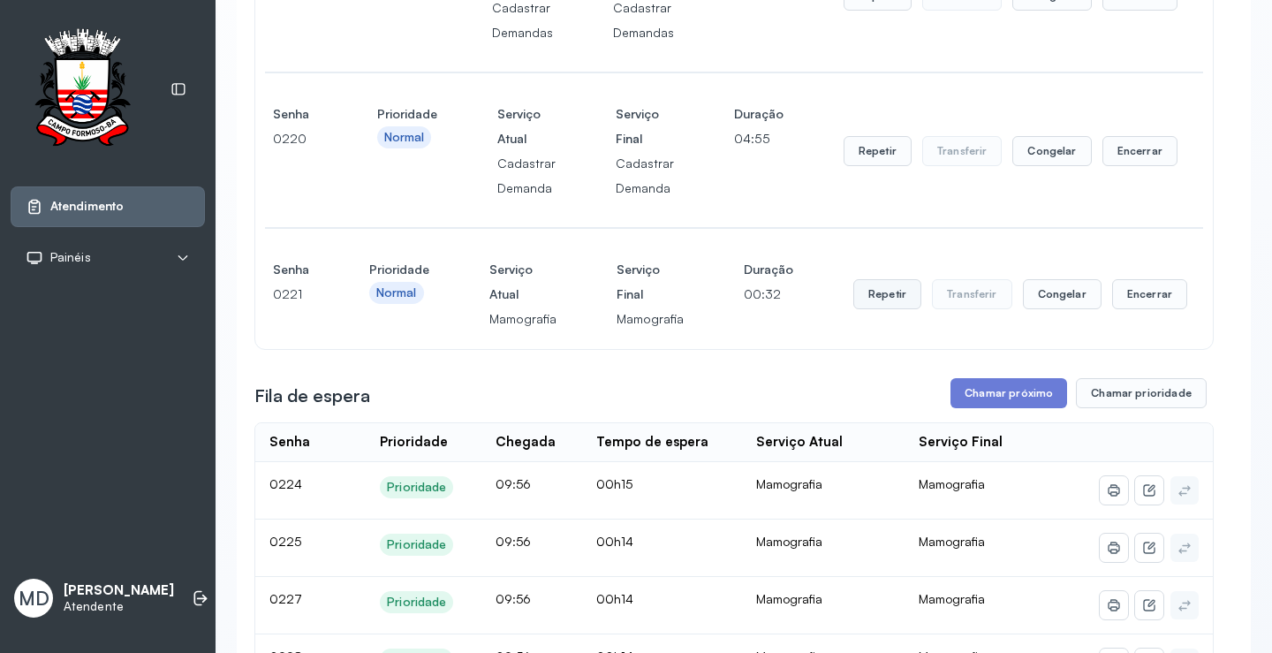
scroll to position [1, 0]
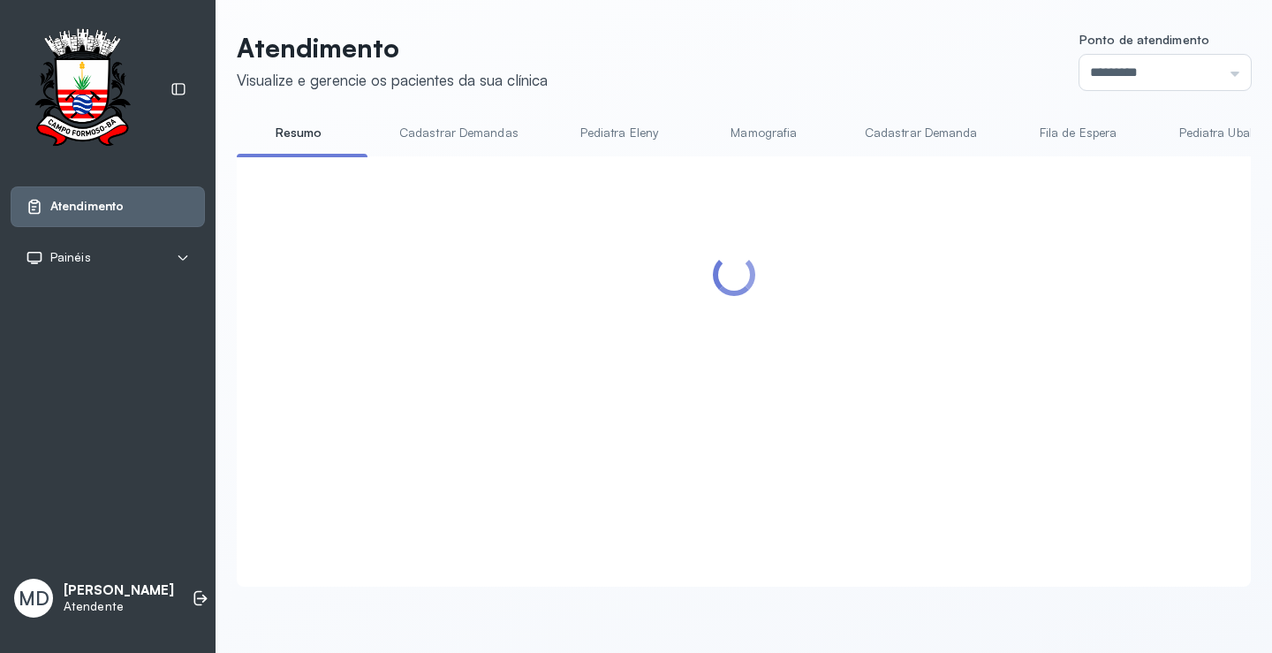
click at [885, 297] on div at bounding box center [733, 350] width 959 height 352
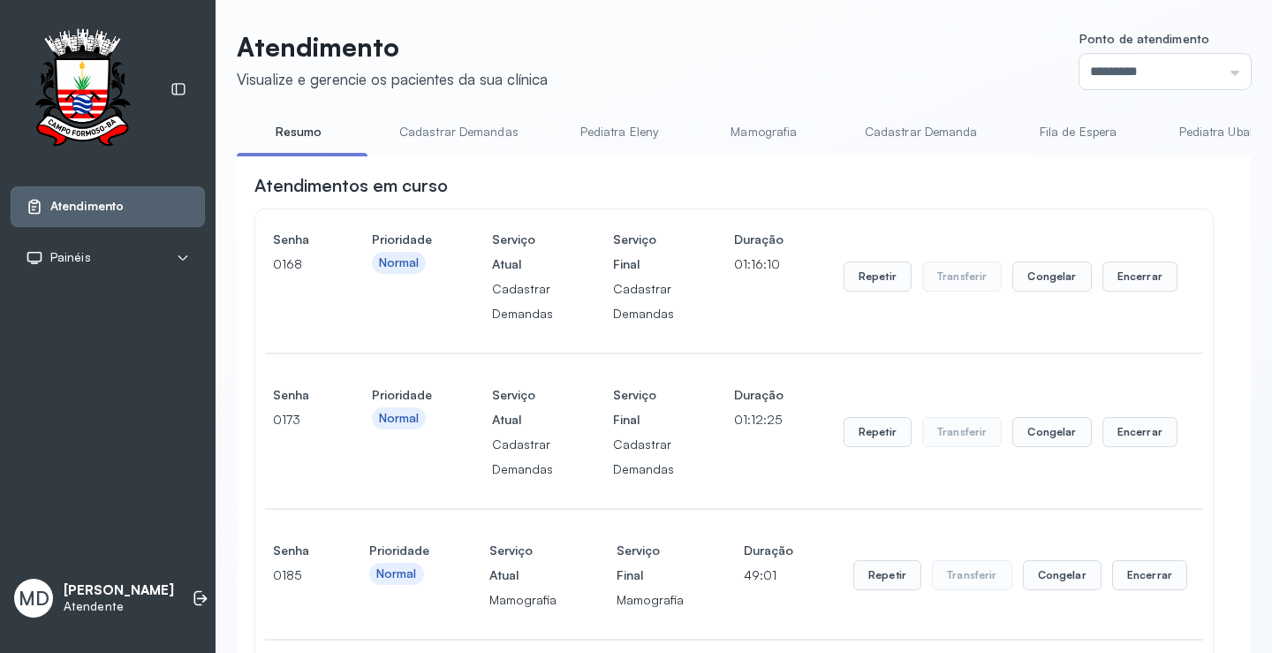
scroll to position [1190, 0]
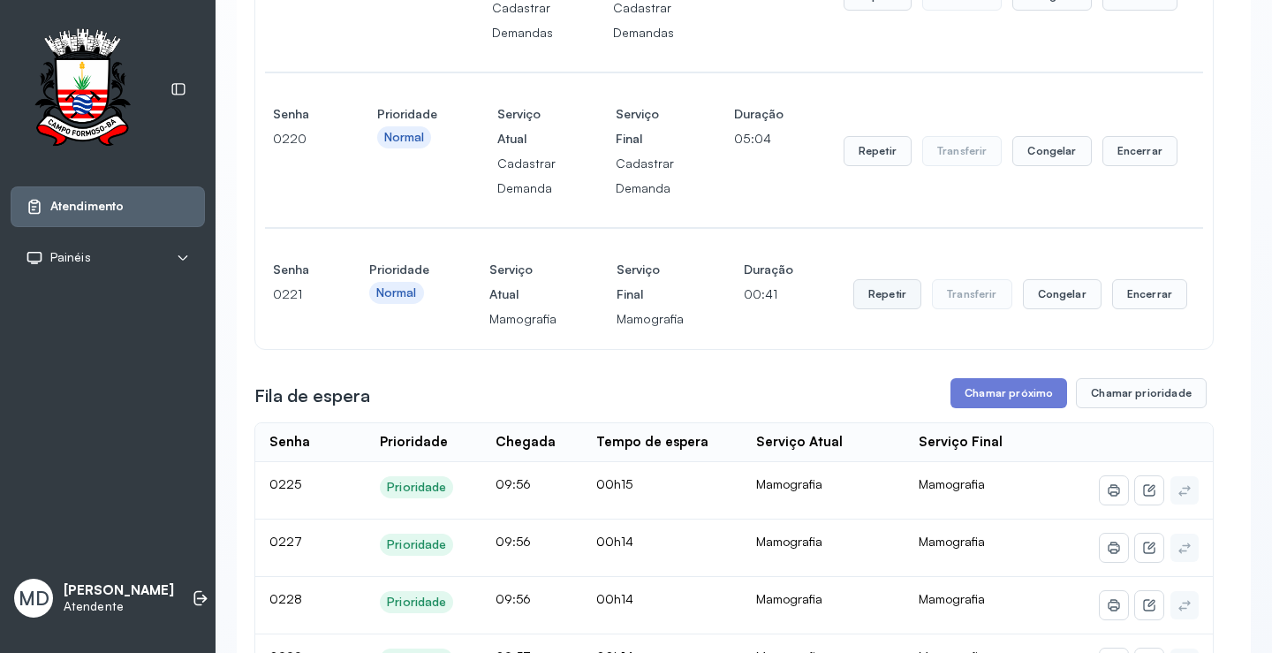
click at [872, 298] on button "Repetir" at bounding box center [887, 294] width 68 height 30
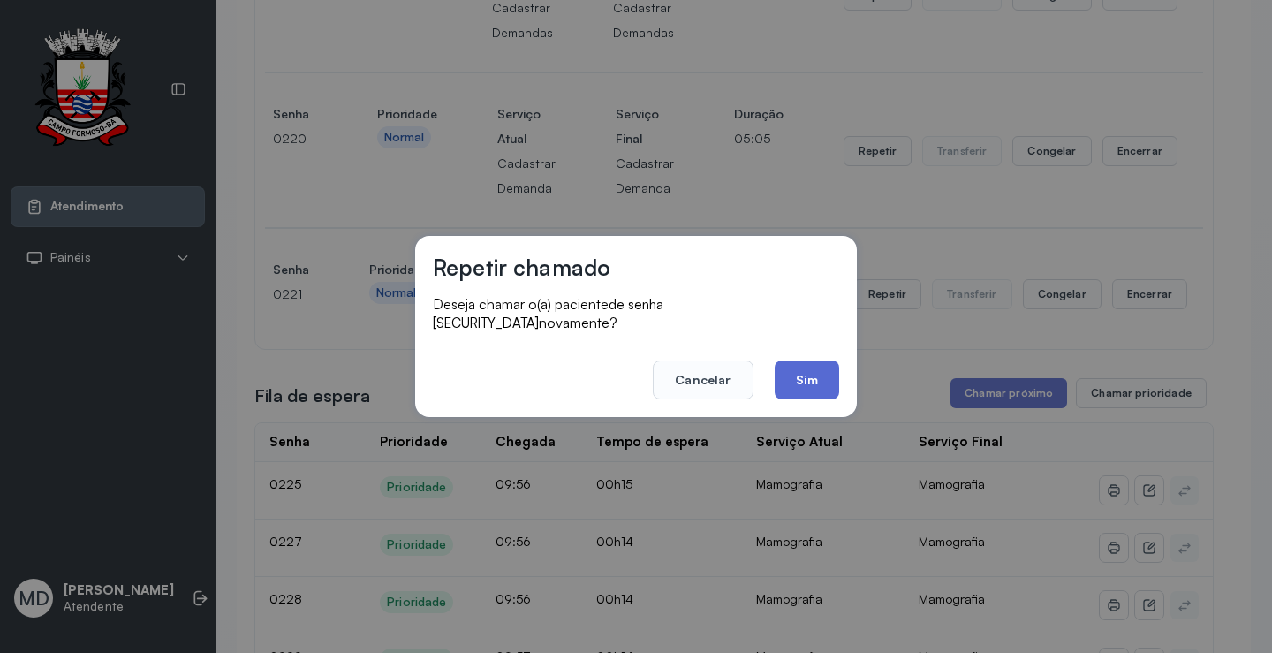
click at [800, 380] on button "Sim" at bounding box center [807, 379] width 64 height 39
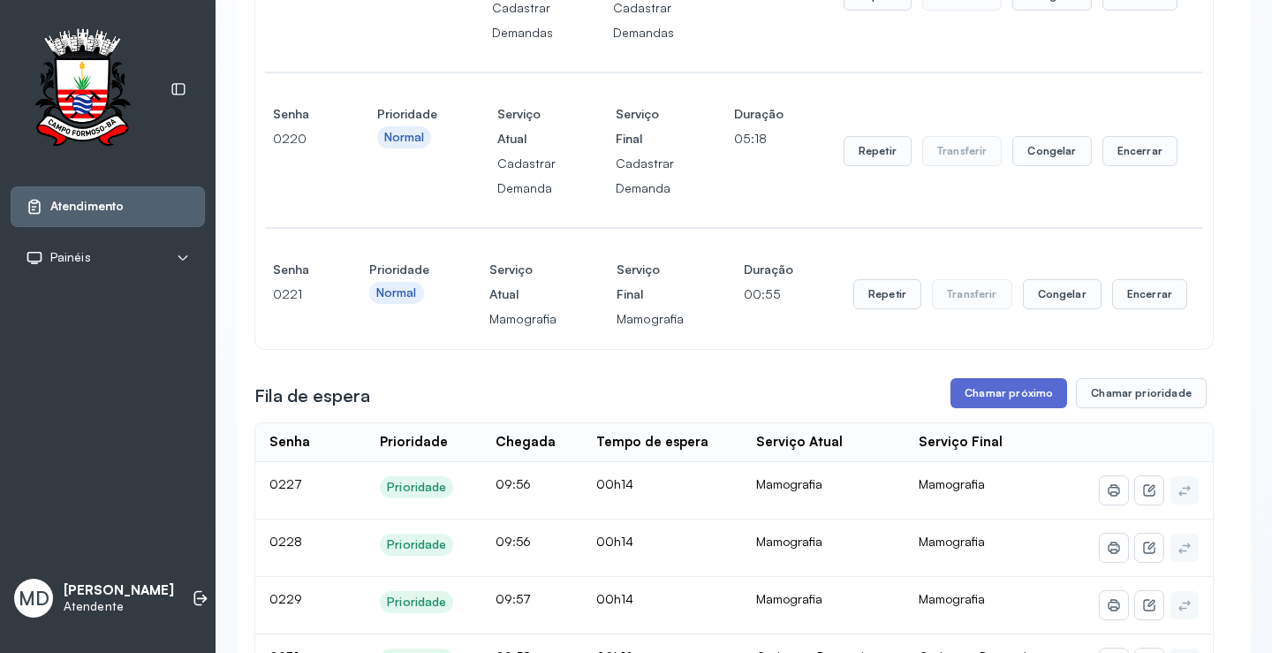
click at [1003, 405] on button "Chamar próximo" at bounding box center [1008, 393] width 117 height 30
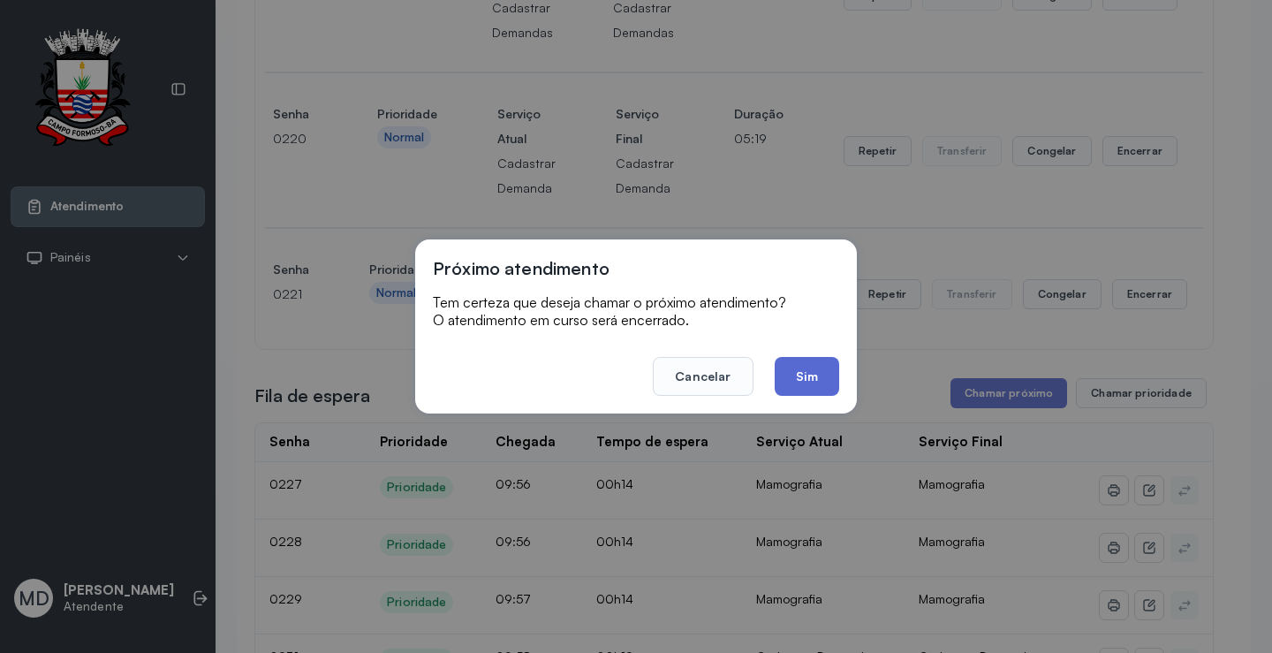
click at [790, 382] on button "Sim" at bounding box center [807, 376] width 64 height 39
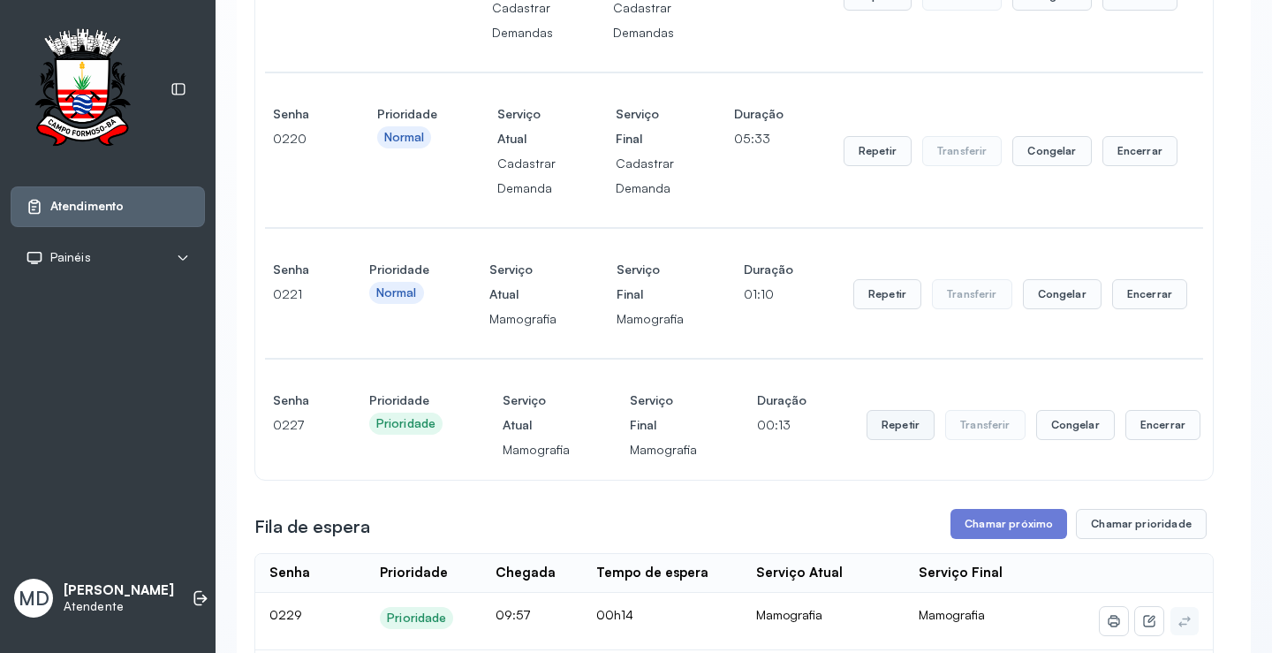
click at [892, 424] on button "Repetir" at bounding box center [901, 425] width 68 height 30
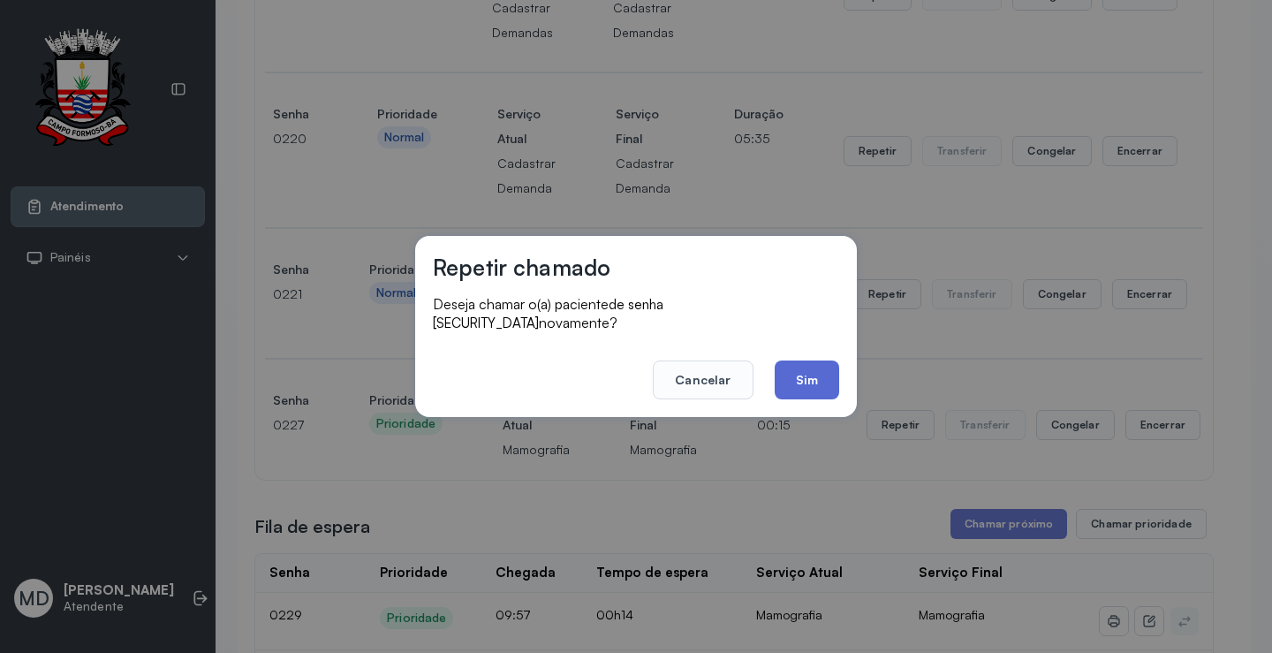
click at [803, 368] on button "Sim" at bounding box center [807, 379] width 64 height 39
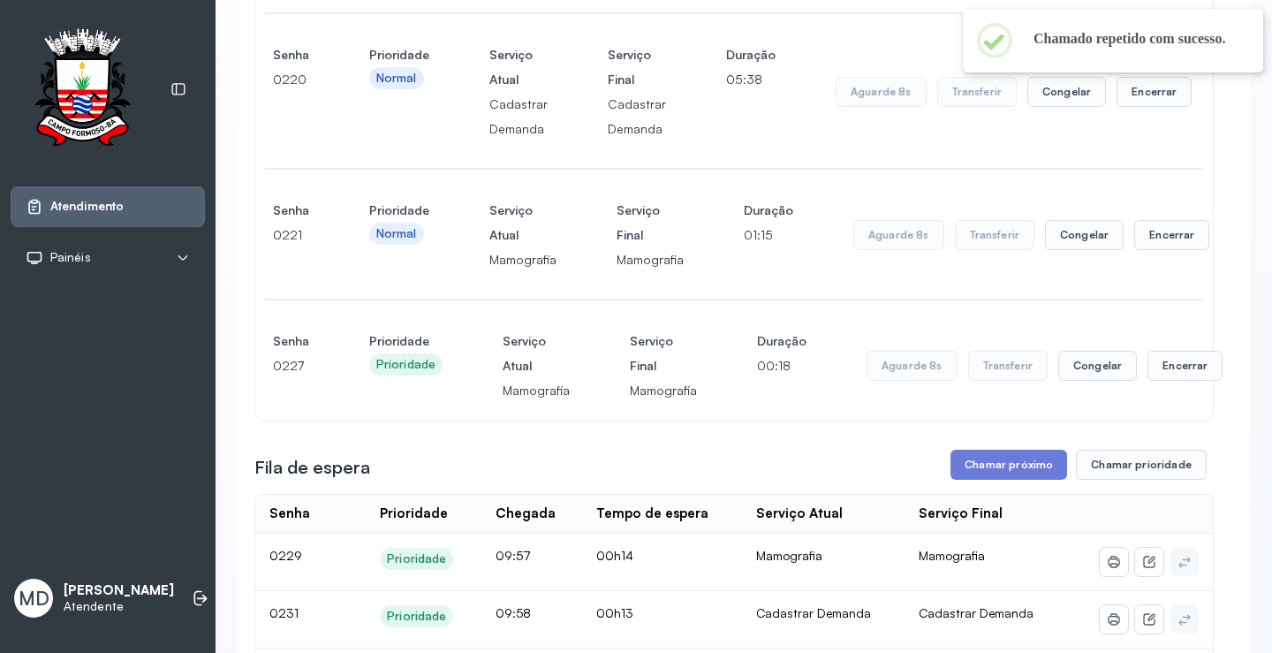
scroll to position [1366, 0]
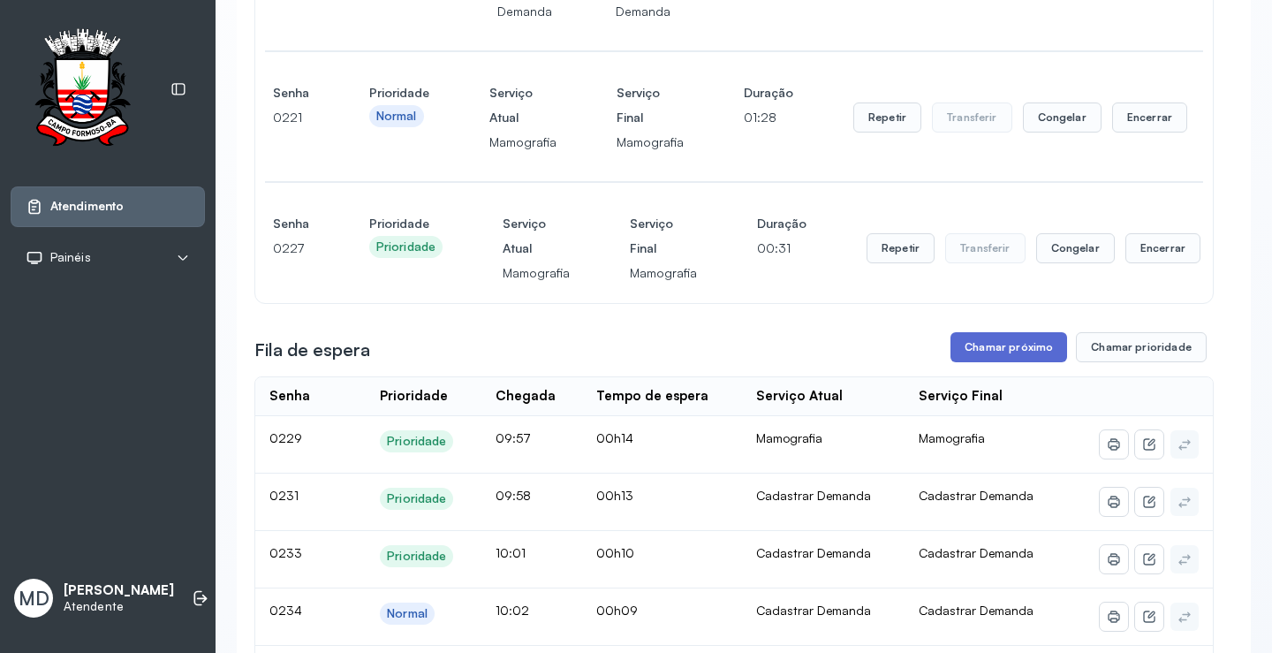
click at [1029, 349] on button "Chamar próximo" at bounding box center [1008, 347] width 117 height 30
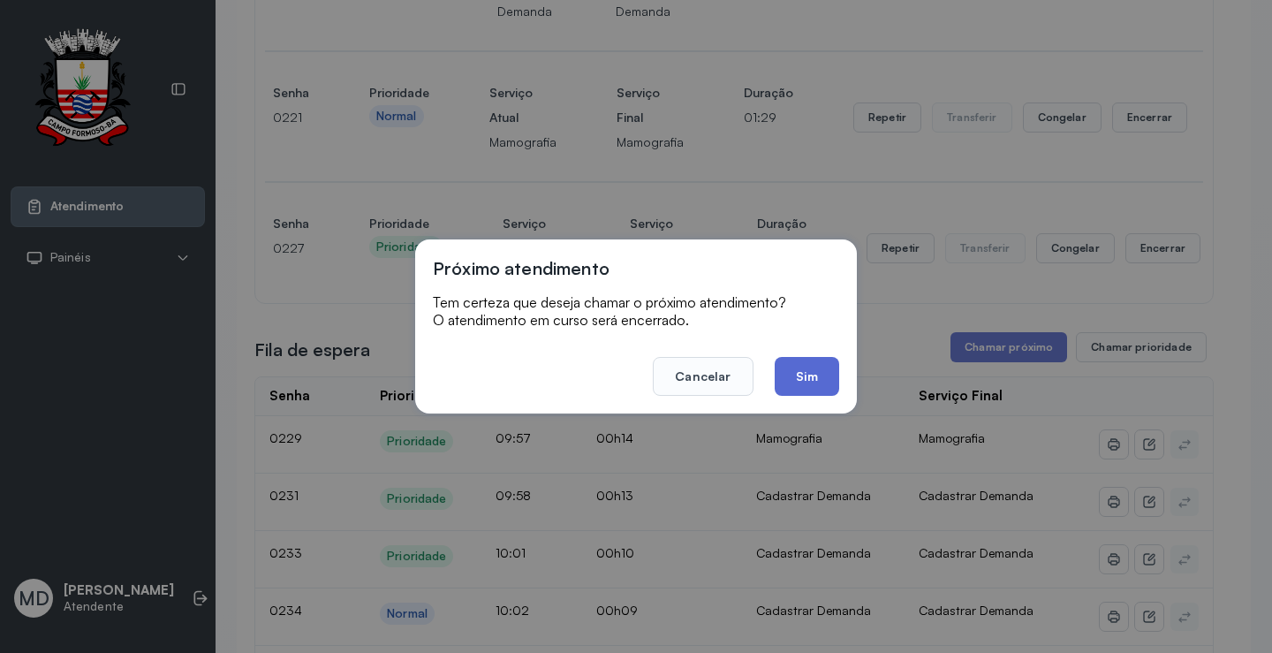
click at [818, 378] on button "Sim" at bounding box center [807, 376] width 64 height 39
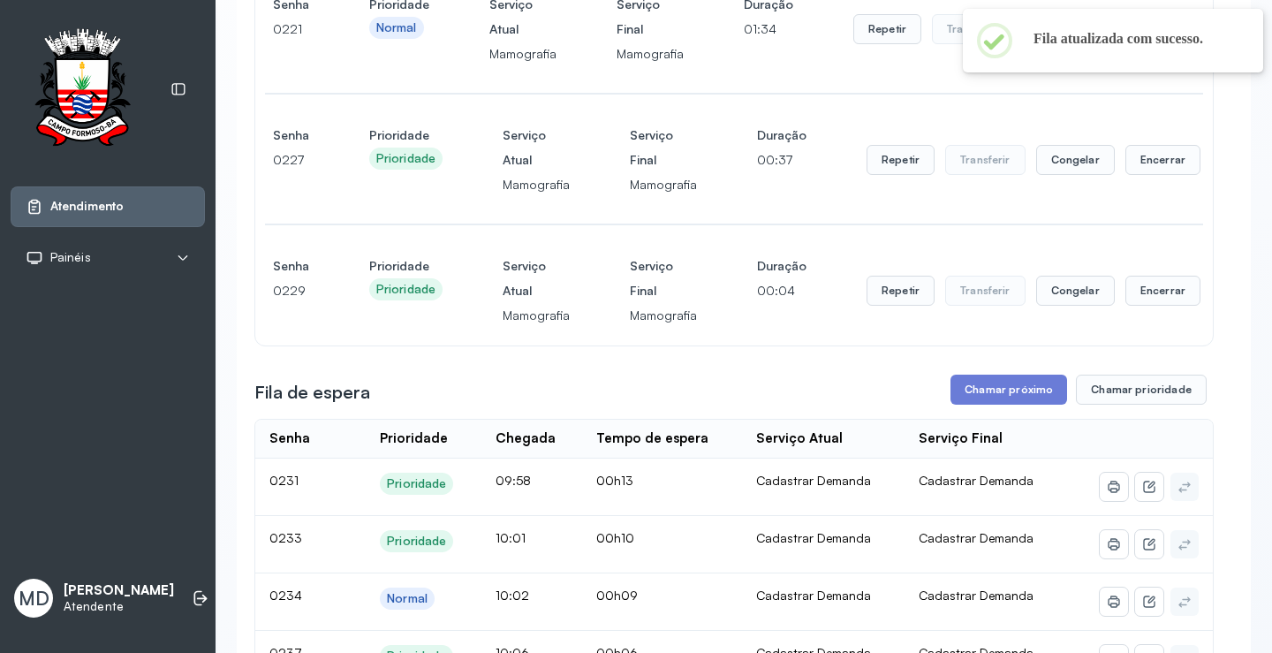
scroll to position [1543, 0]
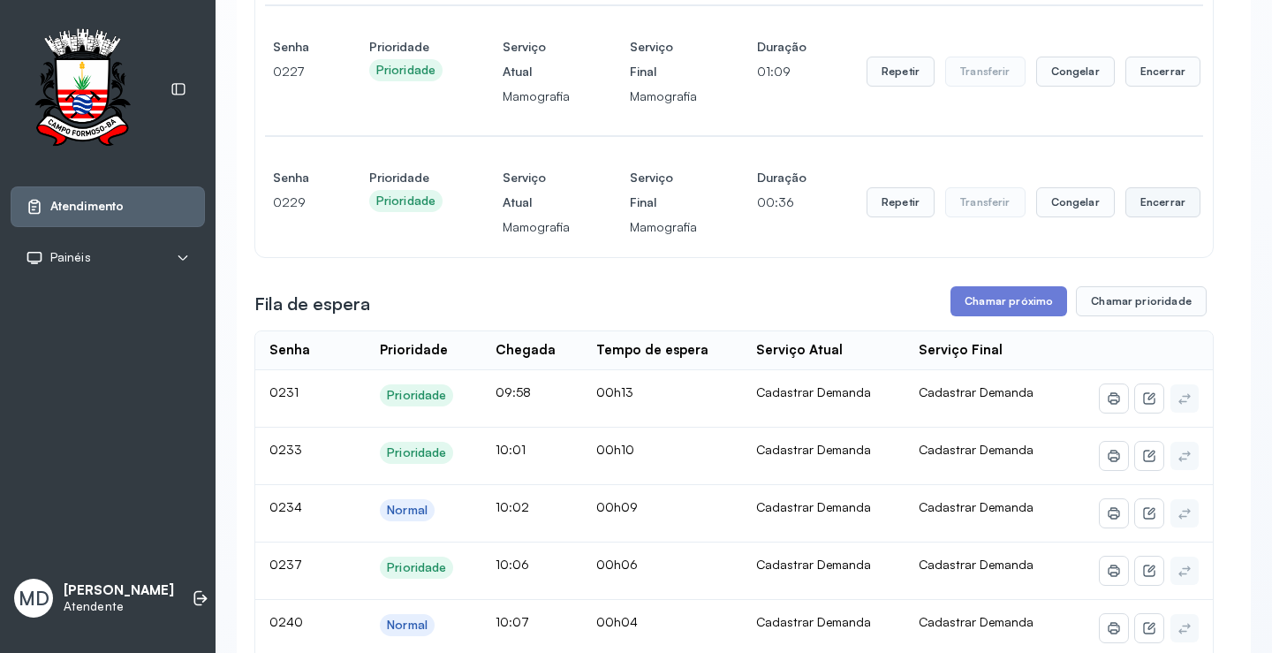
click at [1153, 203] on button "Encerrar" at bounding box center [1162, 202] width 75 height 30
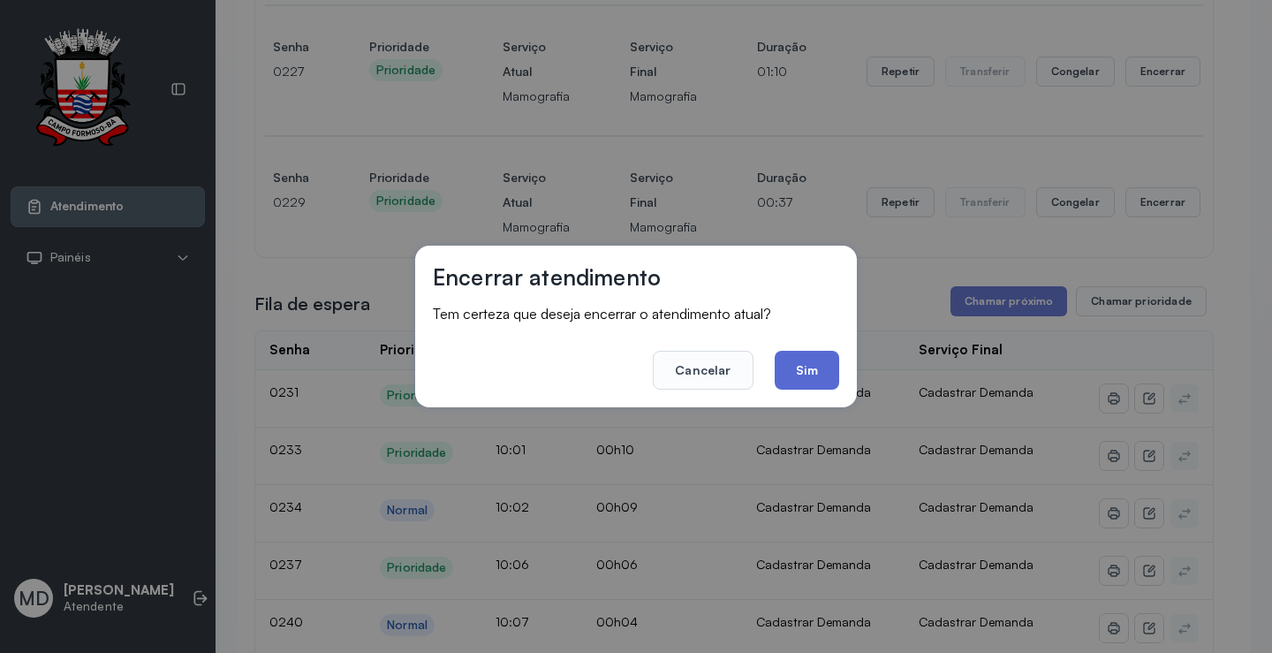
click at [803, 363] on button "Sim" at bounding box center [807, 370] width 64 height 39
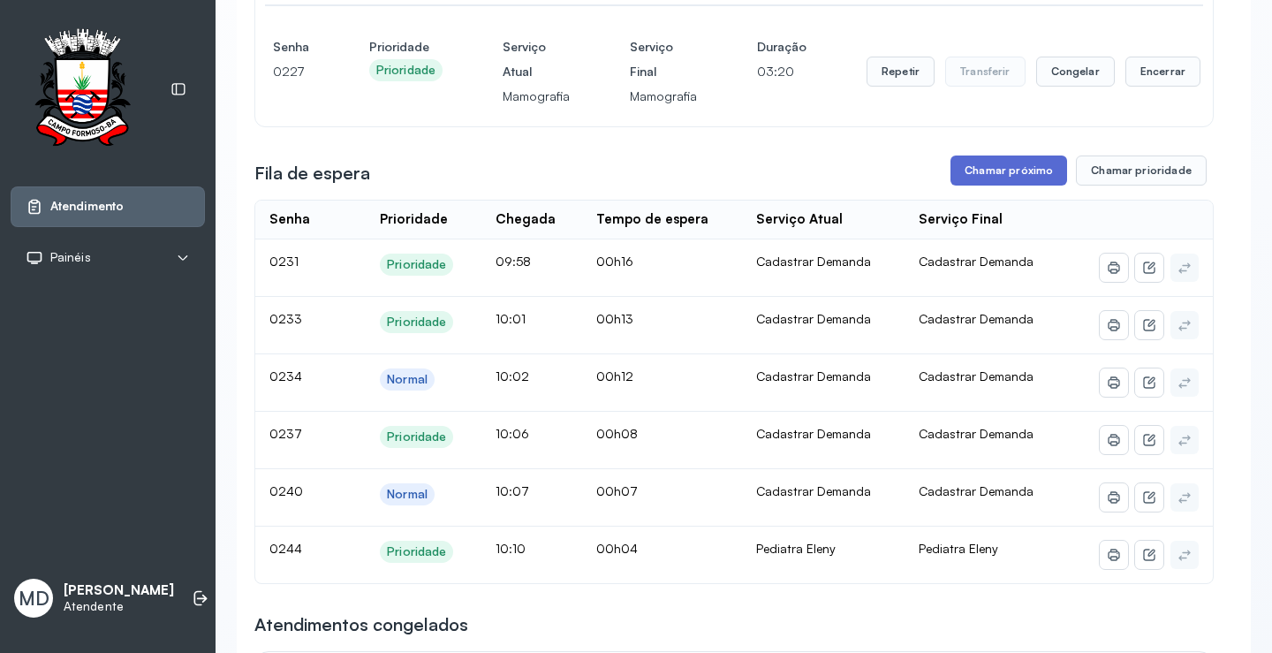
click at [1027, 168] on button "Chamar próximo" at bounding box center [1008, 170] width 117 height 30
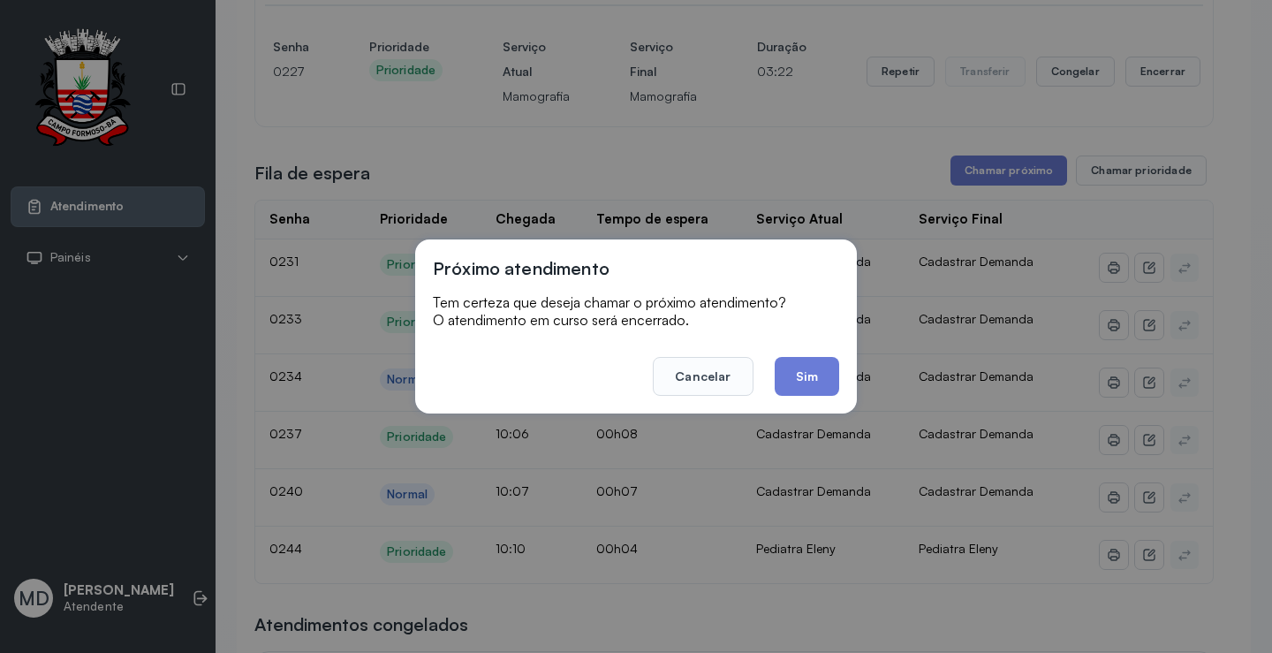
drag, startPoint x: 802, startPoint y: 371, endPoint x: 820, endPoint y: 370, distance: 17.7
click at [804, 371] on button "Sim" at bounding box center [807, 376] width 64 height 39
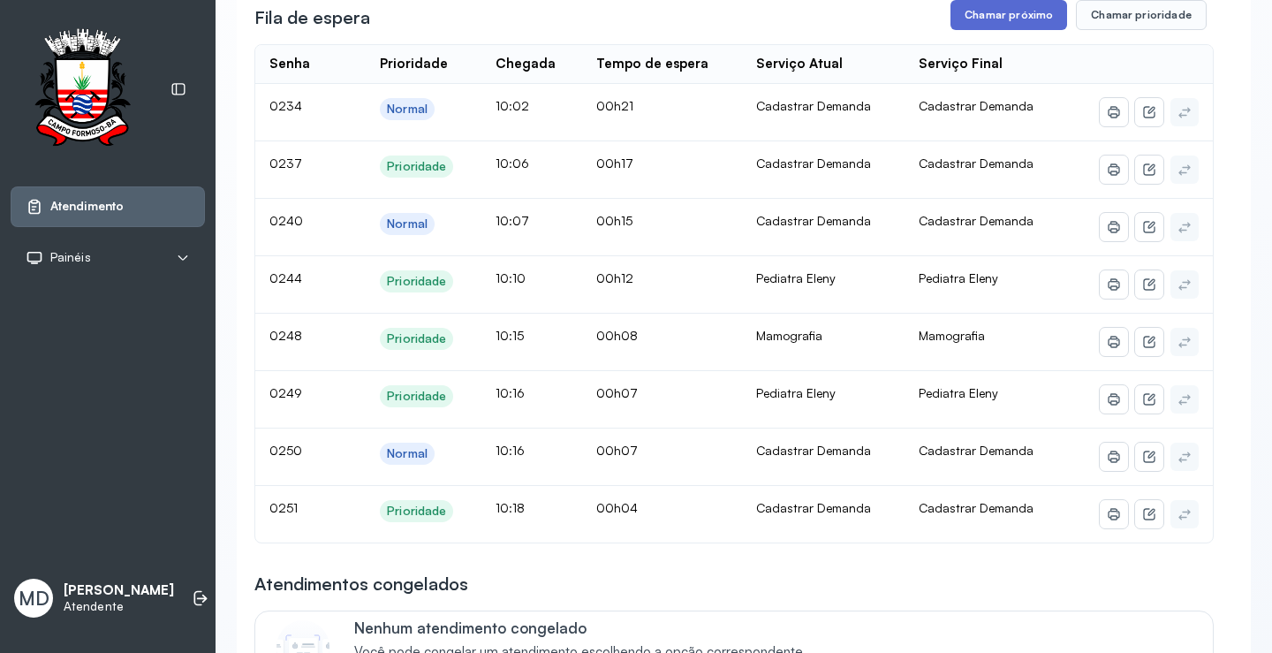
click at [1017, 15] on button "Chamar próximo" at bounding box center [1008, 15] width 117 height 30
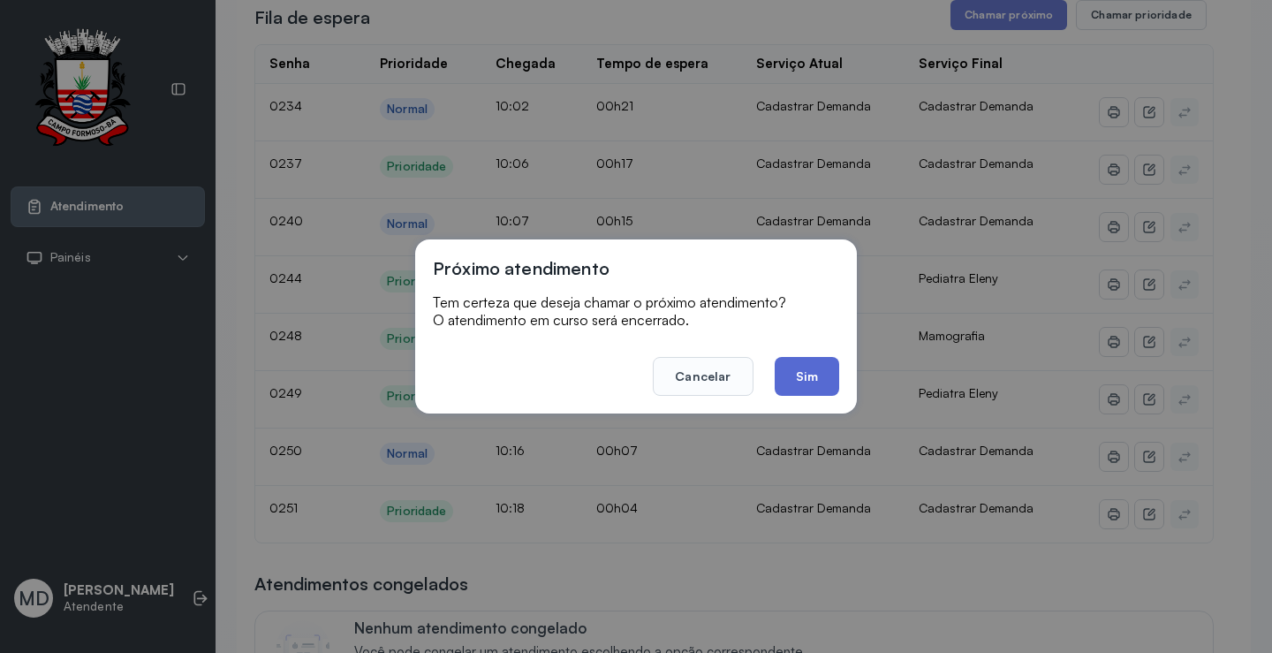
click at [821, 376] on button "Sim" at bounding box center [807, 376] width 64 height 39
